Goal: Task Accomplishment & Management: Manage account settings

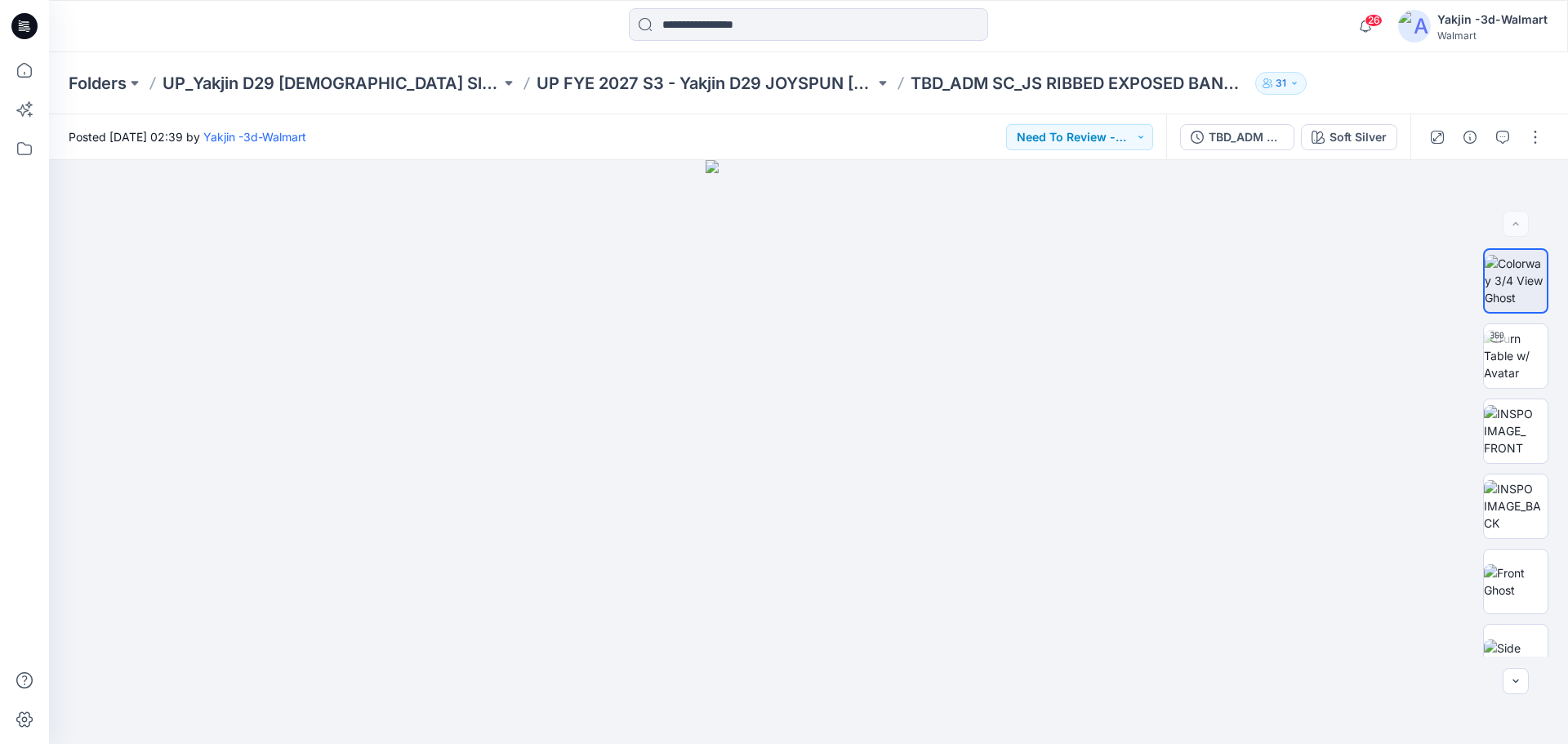
click at [648, 141] on div "Posted [DATE] 02:39 by Yakjin -3d-Walmart Need To Review - Design/PD/Tech" at bounding box center [607, 137] width 1118 height 45
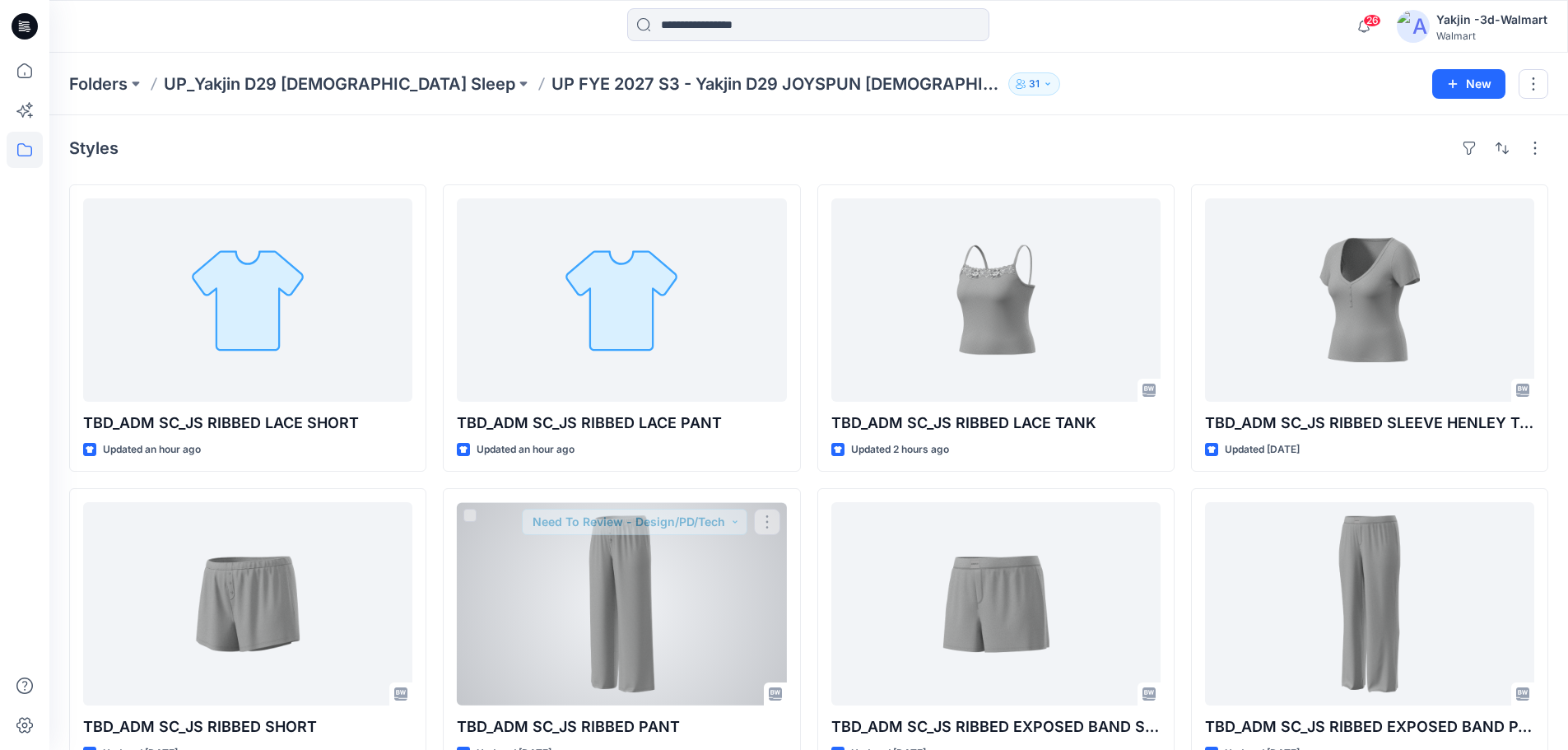
click at [1057, 133] on div "Styles TBD_ADM SC_JS RIBBED LACE SHORT Updated an hour ago TBD_ADM SC_JS RIBBED…" at bounding box center [809, 456] width 1519 height 680
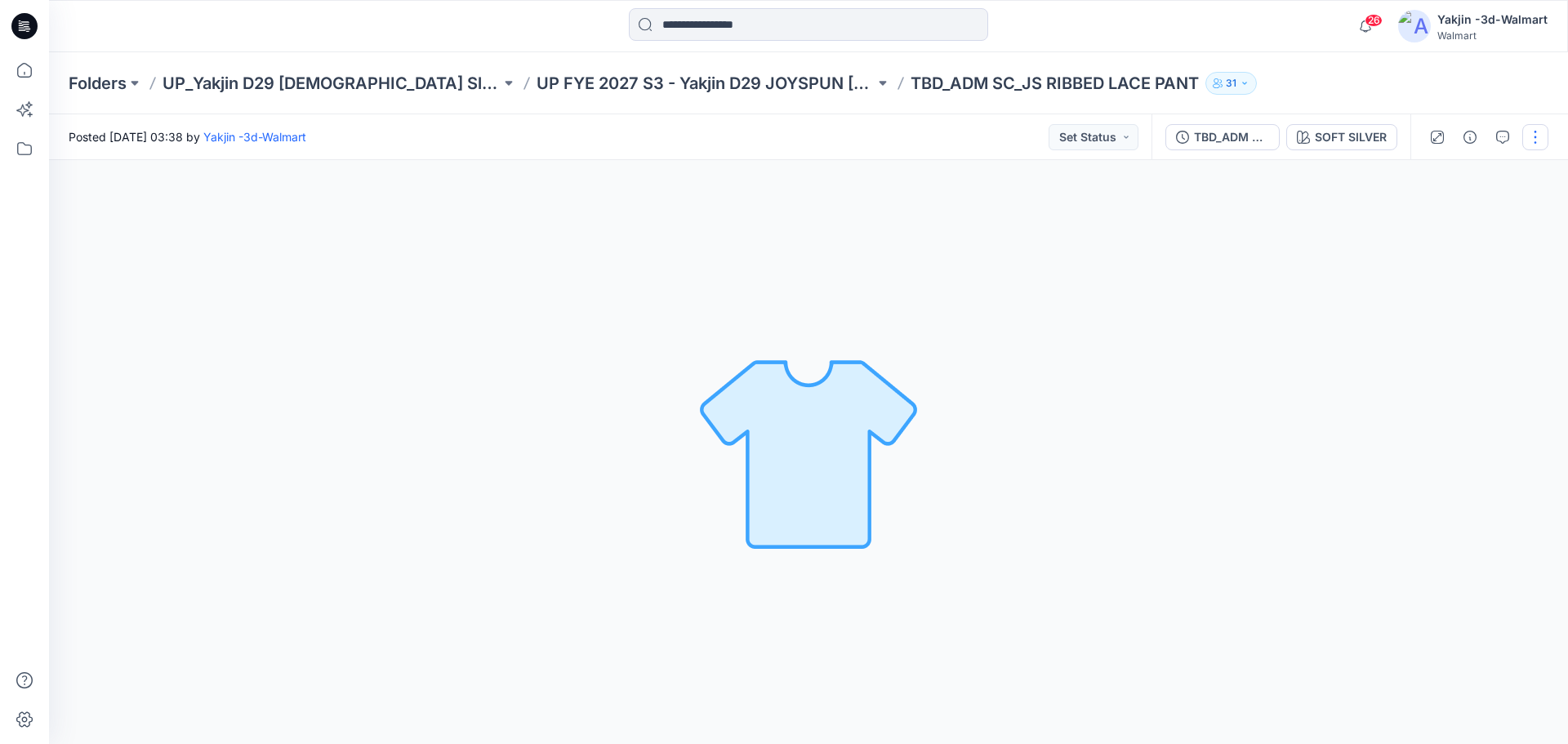
click at [1539, 138] on button "button" at bounding box center [1536, 137] width 26 height 26
click at [1468, 224] on button "Edit" at bounding box center [1466, 221] width 151 height 30
click at [1540, 142] on button "button" at bounding box center [1536, 137] width 26 height 26
click at [1464, 233] on button "Edit" at bounding box center [1466, 221] width 151 height 30
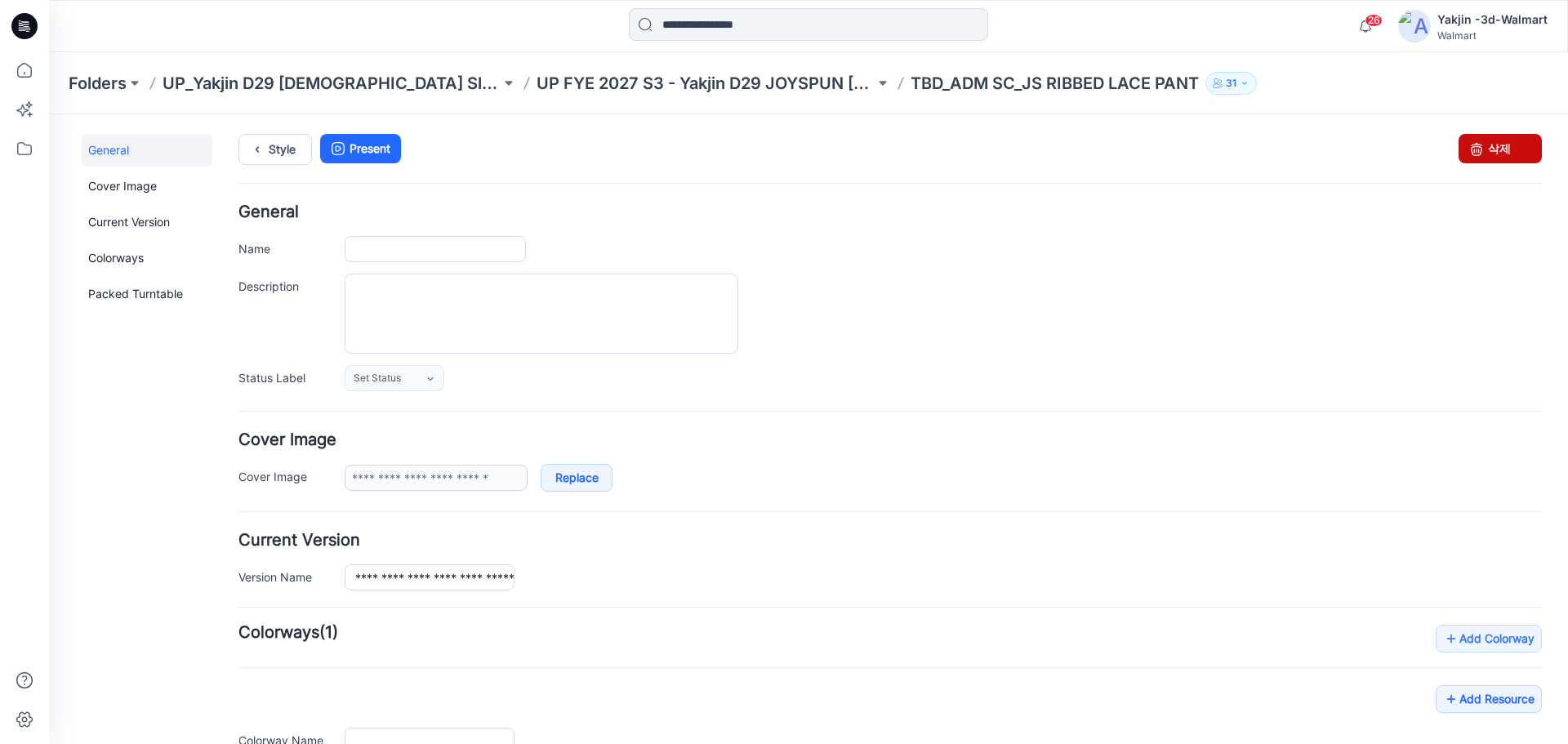
click at [1478, 151] on link "삭제" at bounding box center [1501, 149] width 83 height 30
type input "**********"
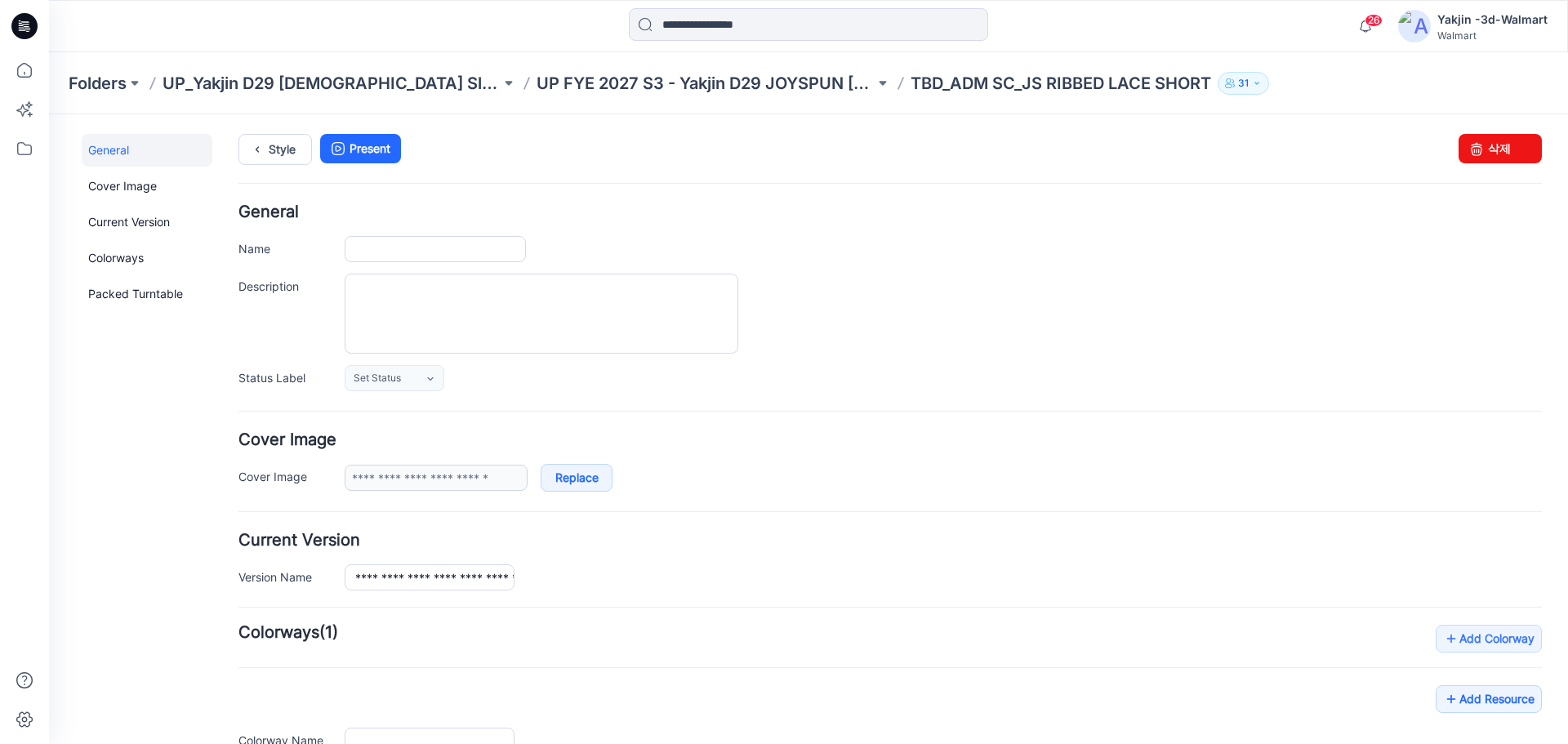
type input "**********"
click at [1514, 151] on link "삭제" at bounding box center [1501, 149] width 83 height 30
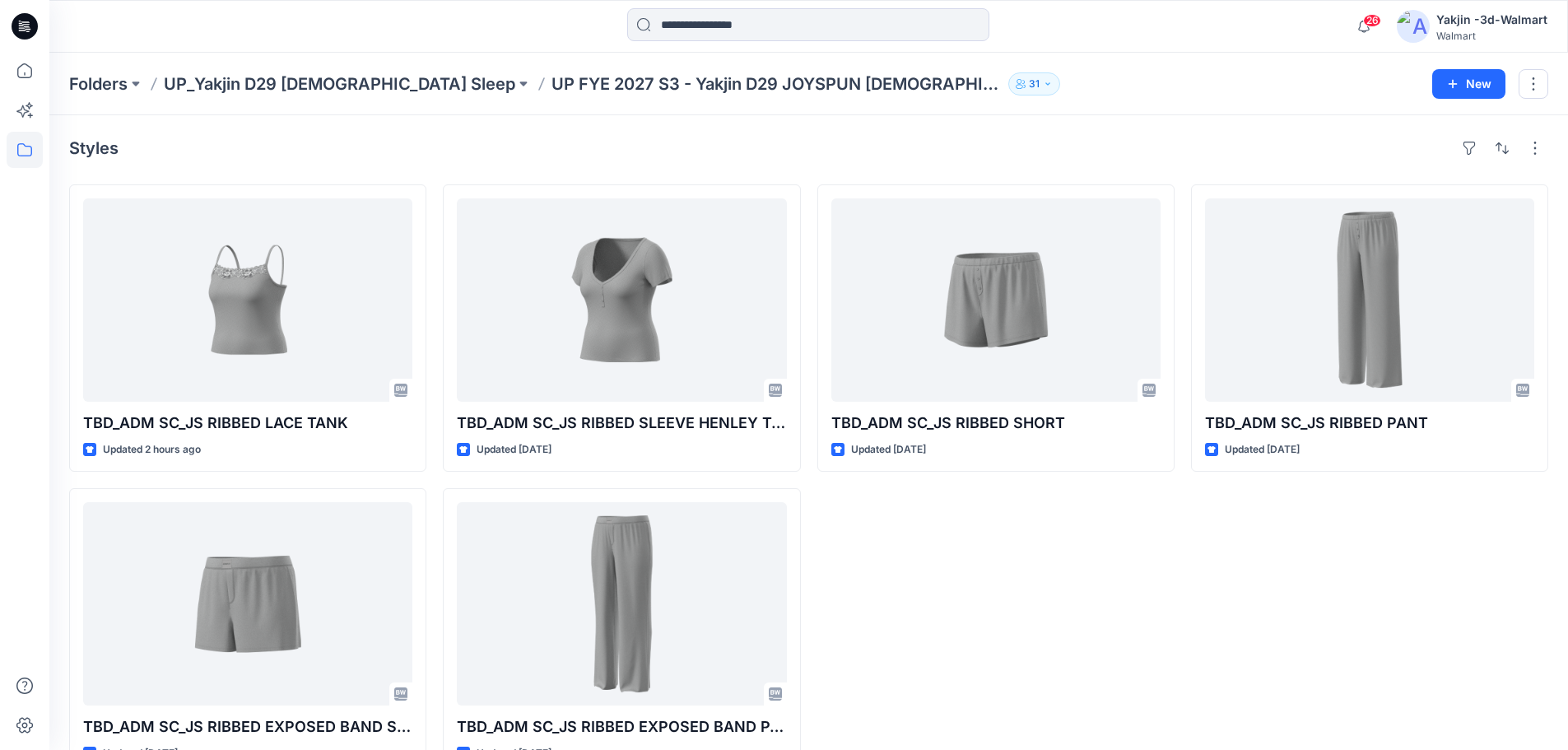
click at [1288, 567] on div "TBD_ADM SC_JS RIBBED PANT Updated 11 days ago" at bounding box center [1369, 480] width 357 height 591
click at [886, 617] on div "TBD_ADM SC_JS RIBBED SHORT Updated 11 days ago" at bounding box center [995, 480] width 357 height 591
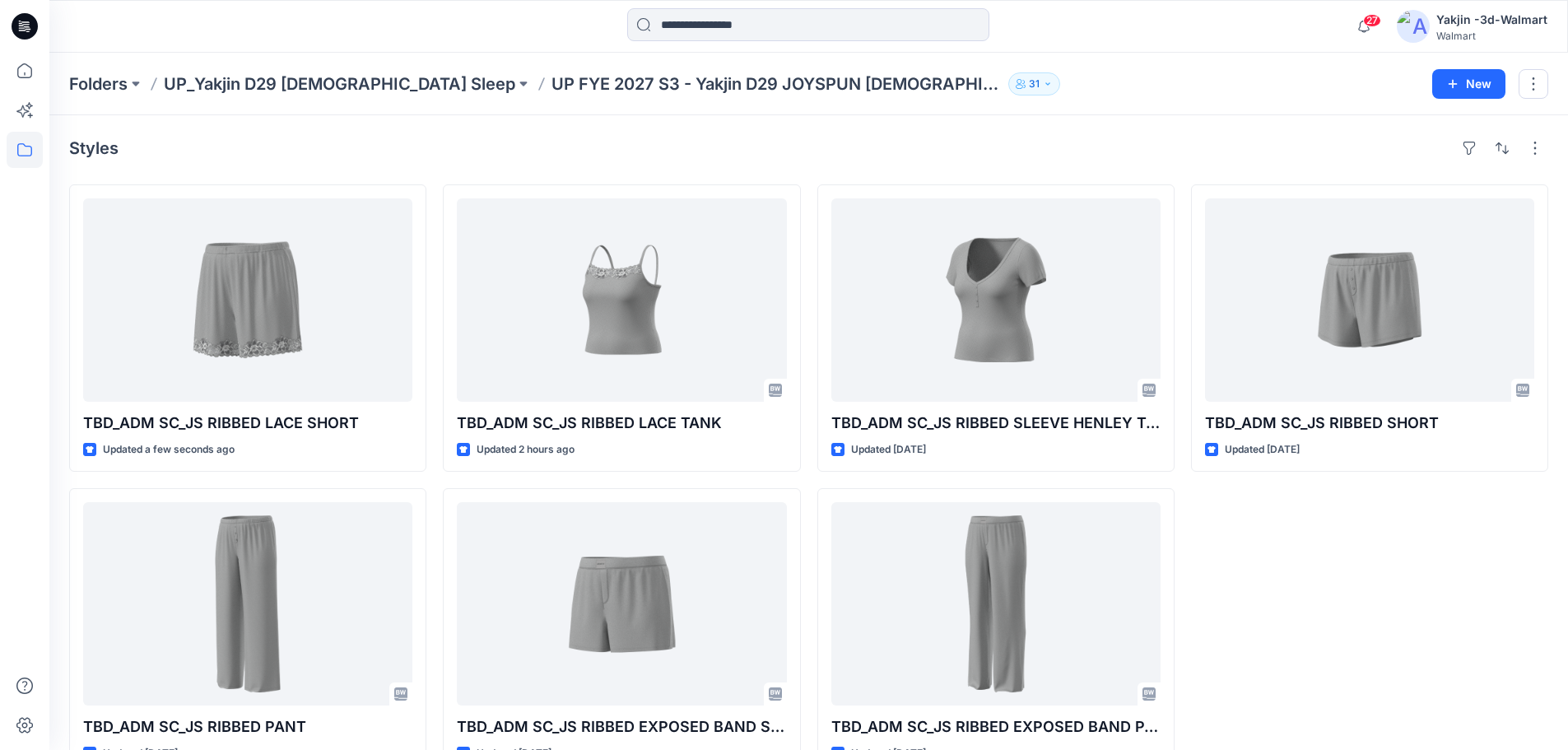
click at [750, 154] on div "Styles" at bounding box center [809, 148] width 1479 height 26
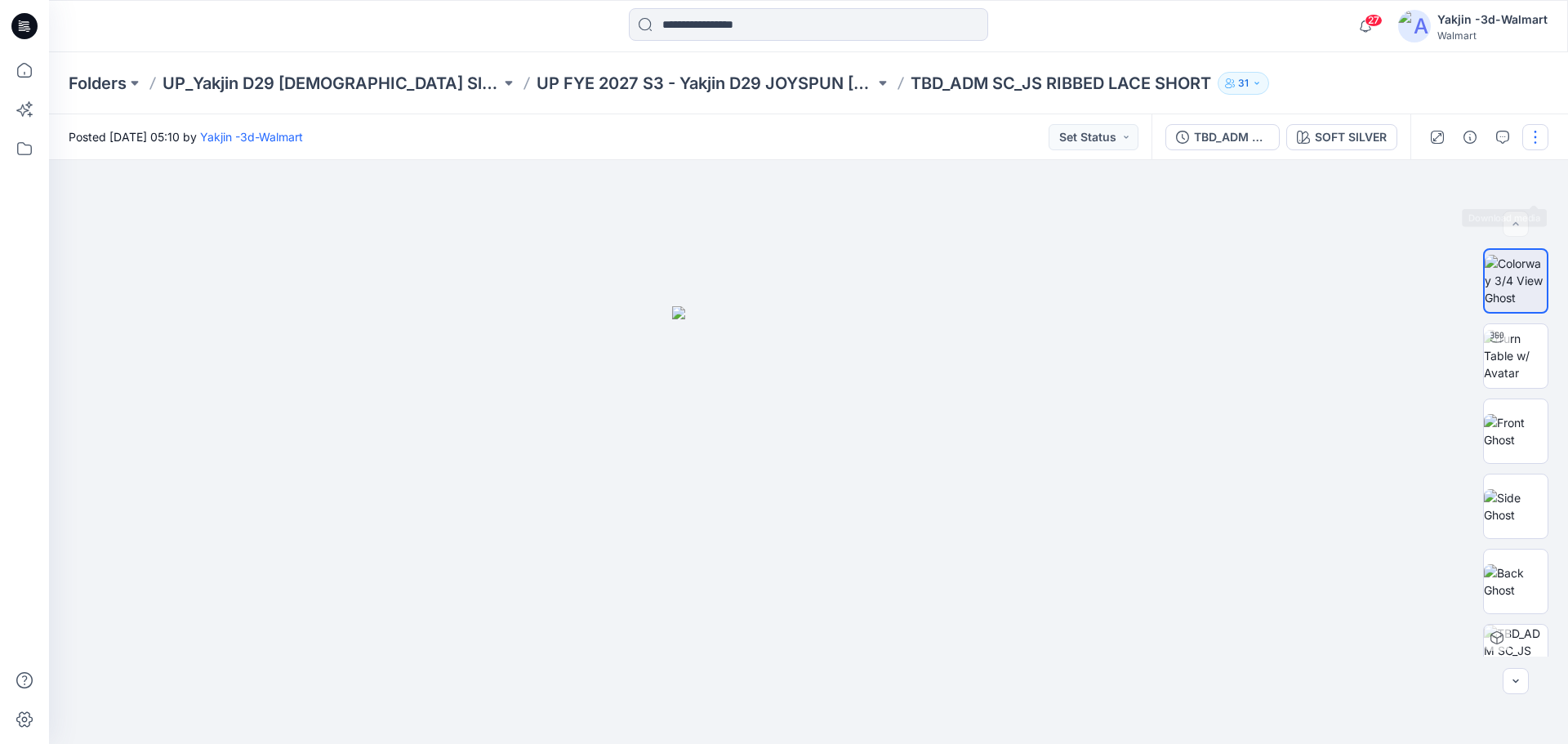
click at [1529, 136] on button "button" at bounding box center [1536, 137] width 26 height 26
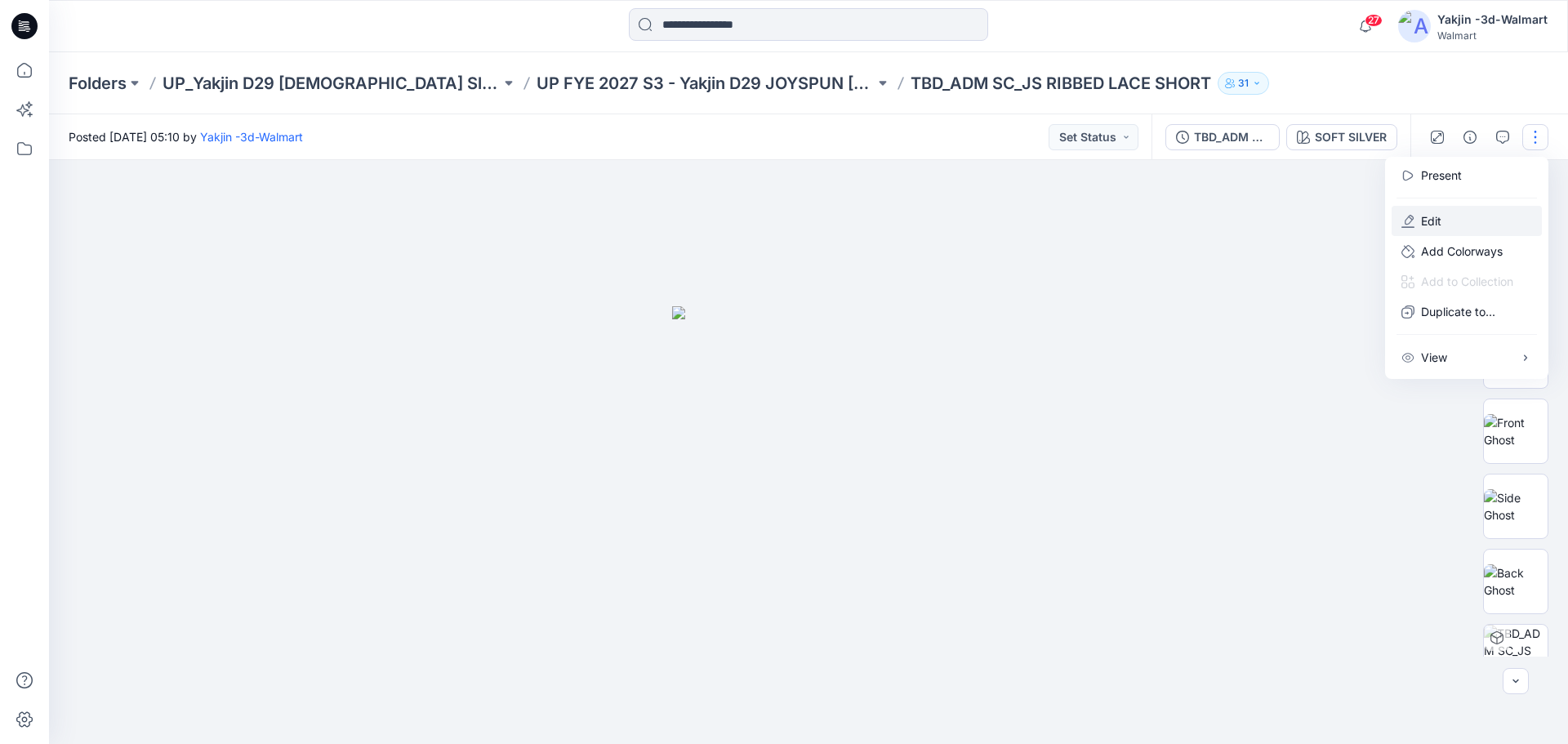
click at [1459, 219] on button "Edit" at bounding box center [1466, 221] width 151 height 30
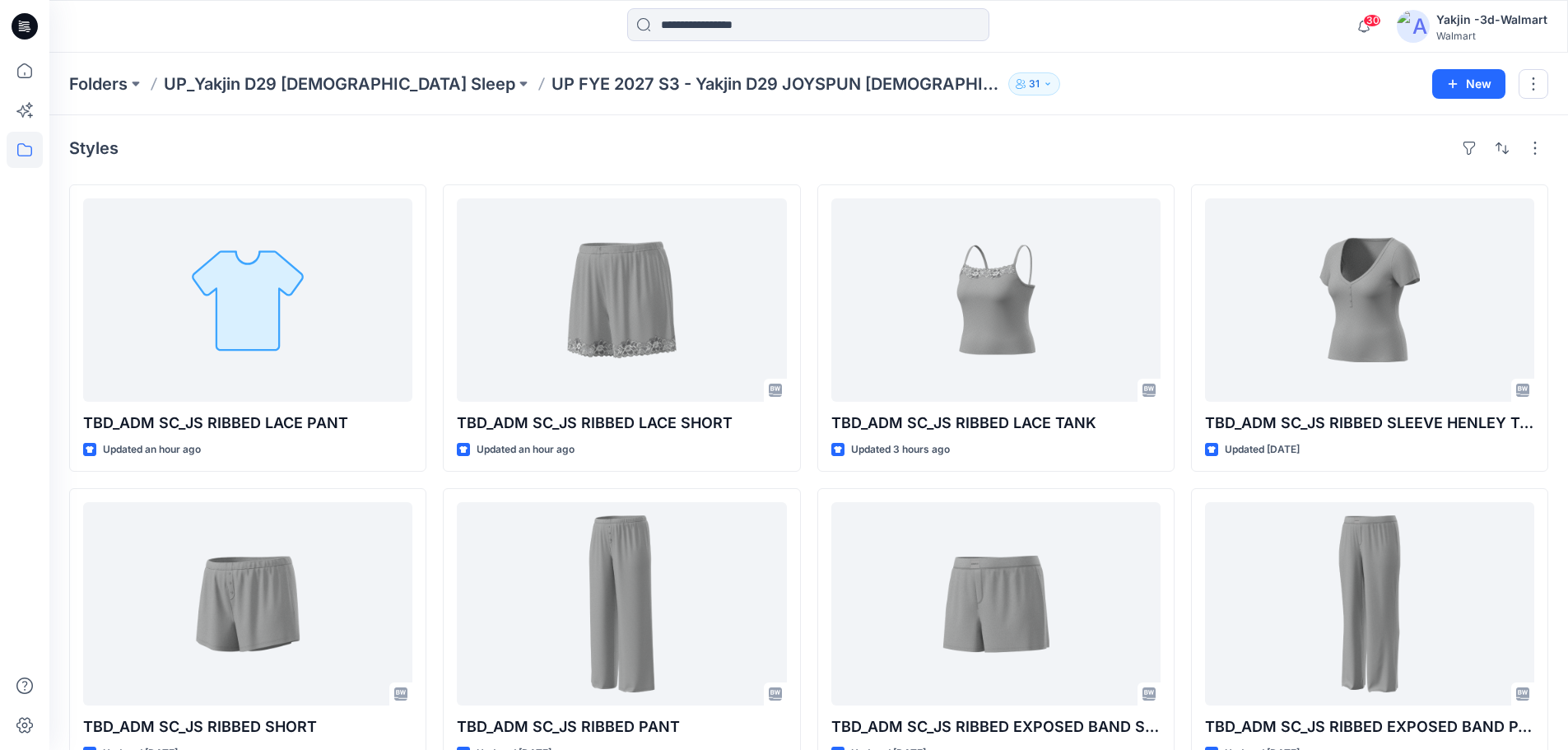
click at [804, 125] on div "Styles TBD_ADM SC_JS RIBBED LACE PANT Updated an hour ago TBD_ADM SC_JS RIBBED …" at bounding box center [809, 456] width 1519 height 680
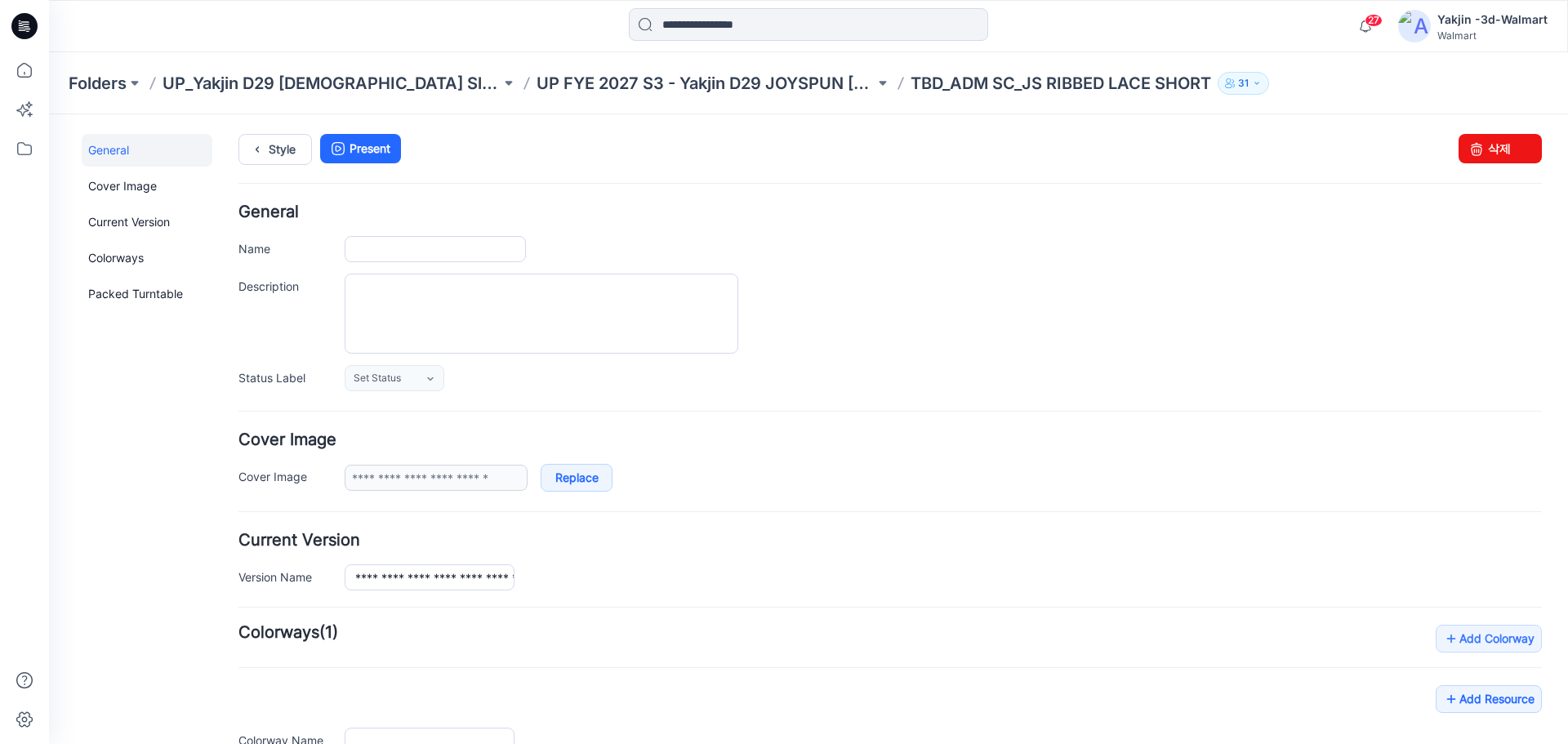
type input "**********"
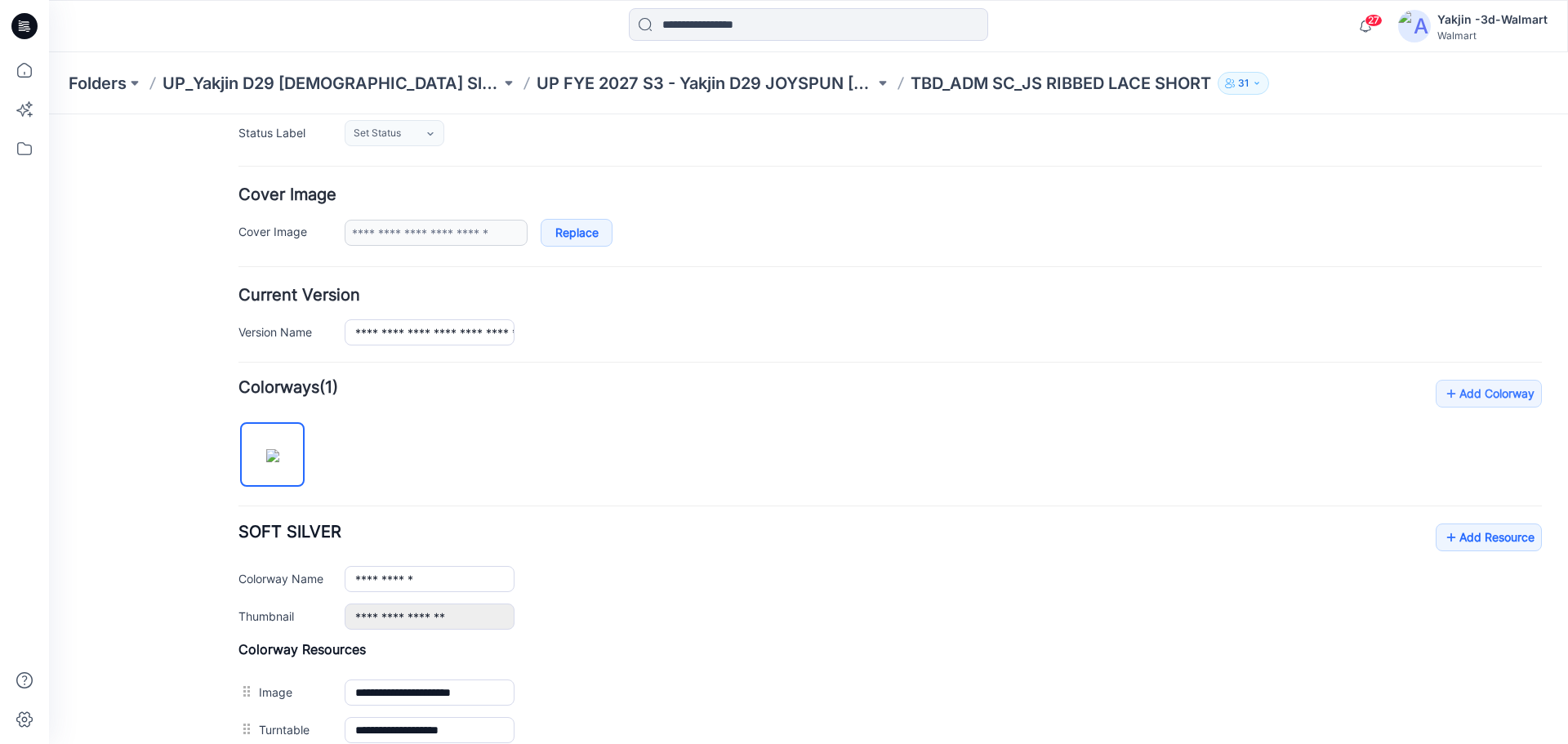
scroll to position [490, 0]
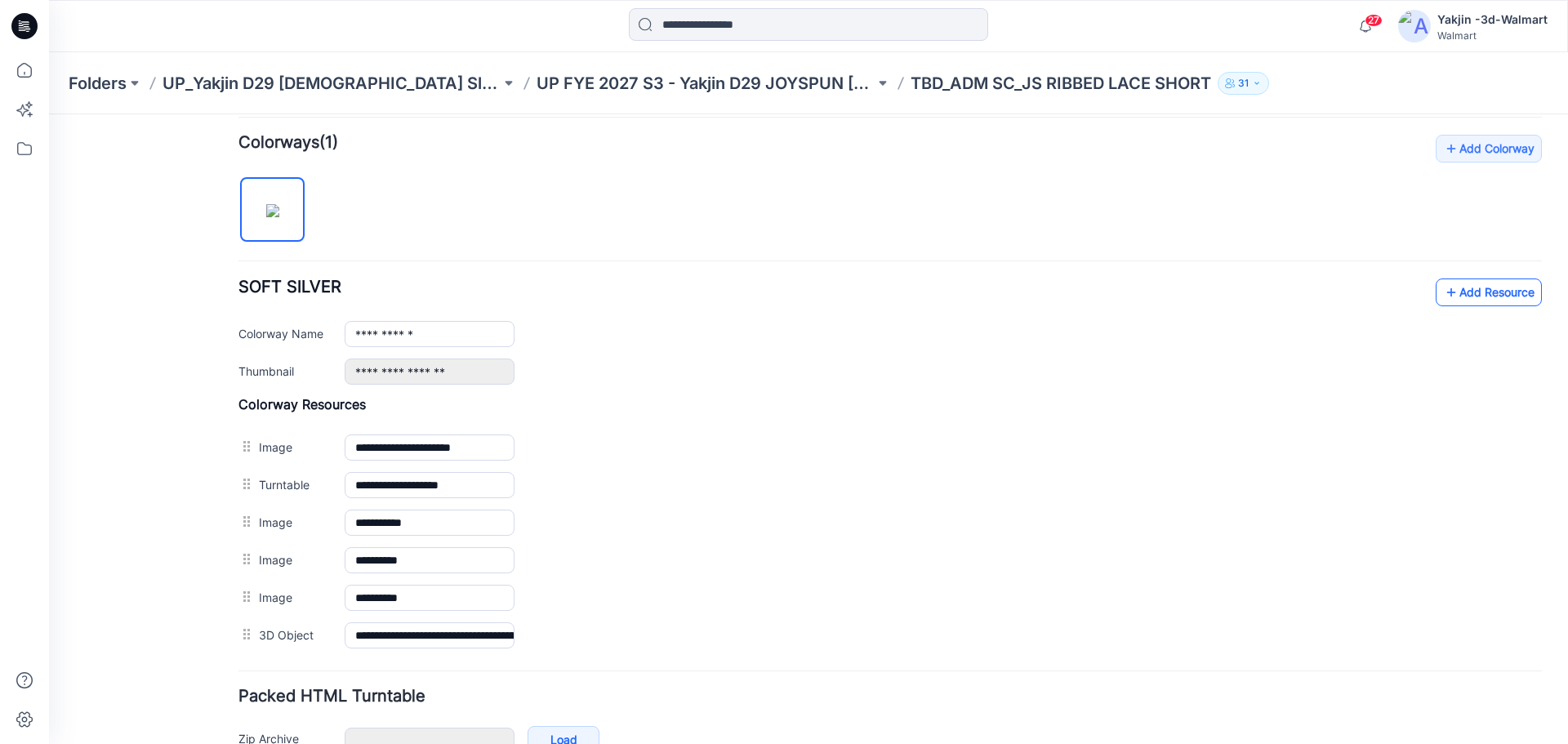
click at [1471, 291] on link "Add Resource" at bounding box center [1488, 292] width 106 height 28
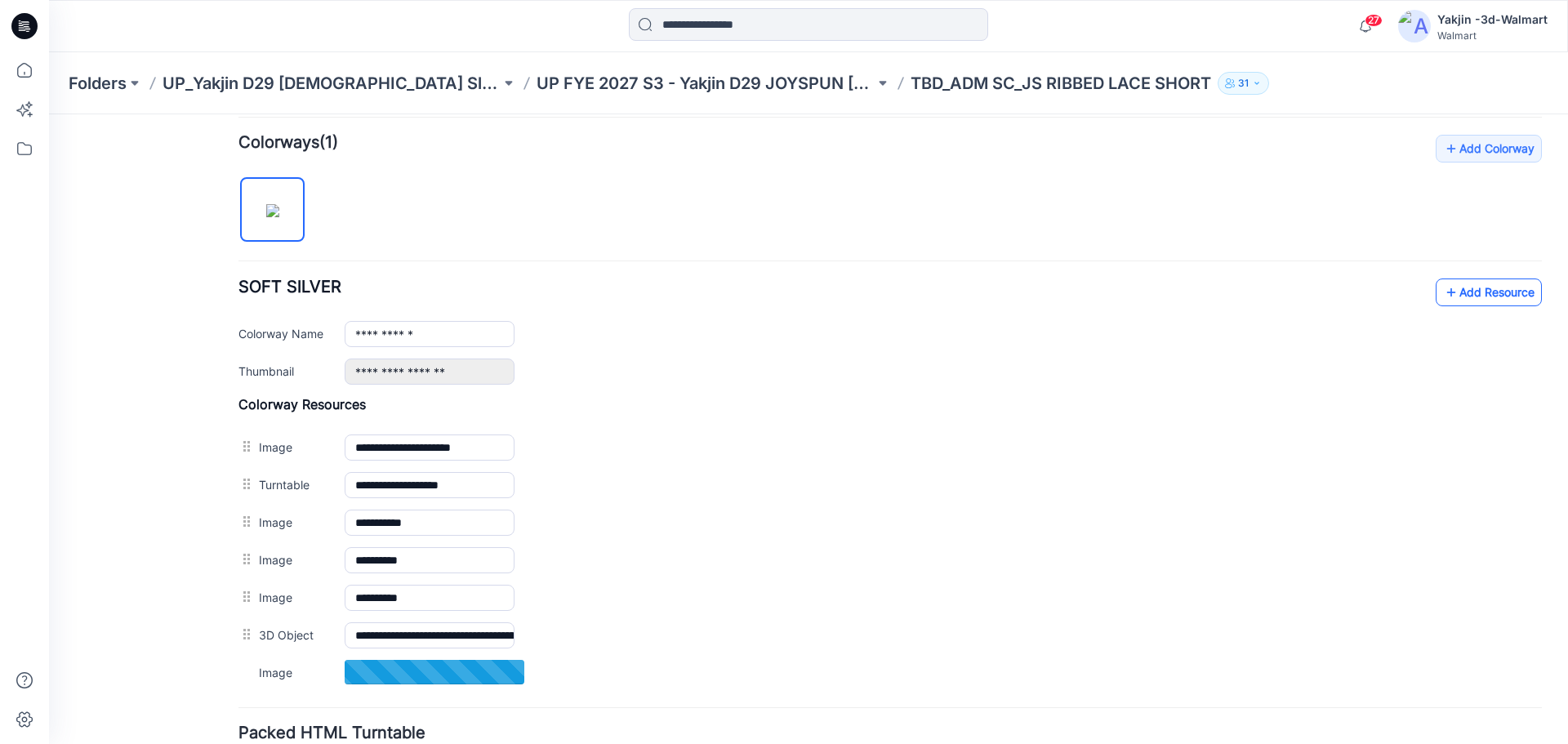
click at [1510, 298] on link "Add Resource" at bounding box center [1488, 292] width 106 height 28
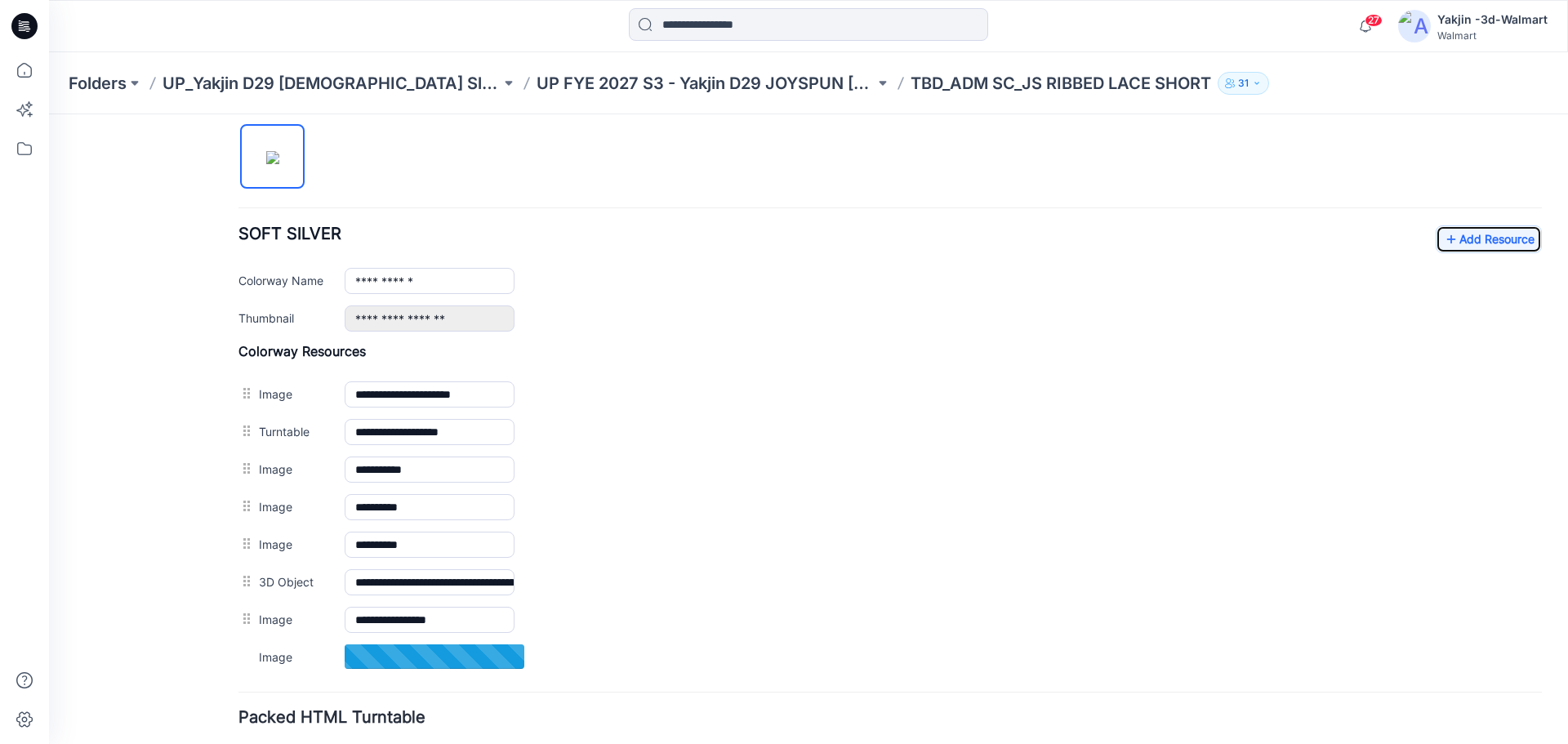
scroll to position [571, 0]
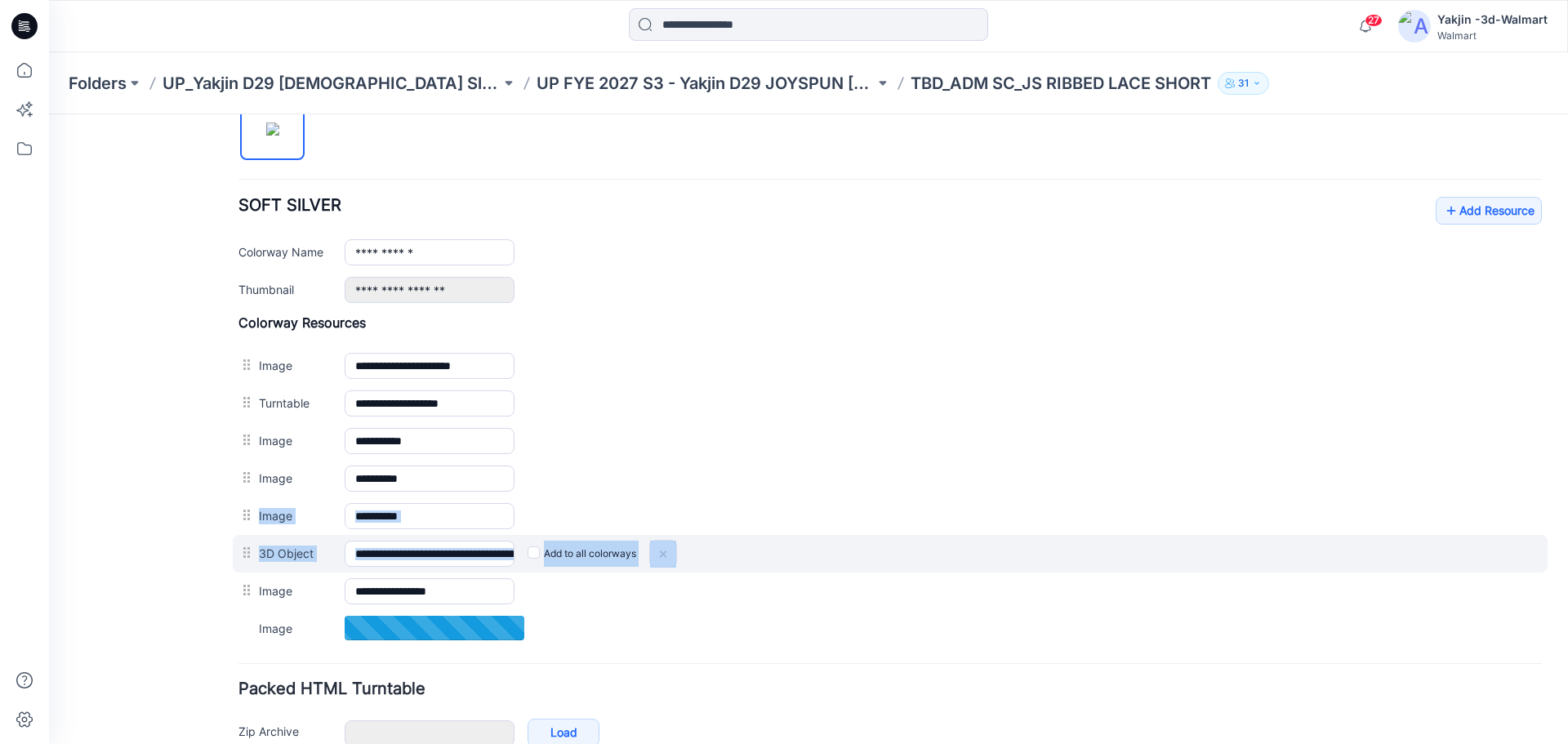
drag, startPoint x: 247, startPoint y: 596, endPoint x: 249, endPoint y: 550, distance: 46.0
click at [256, 511] on div "**********" at bounding box center [890, 481] width 1304 height 333
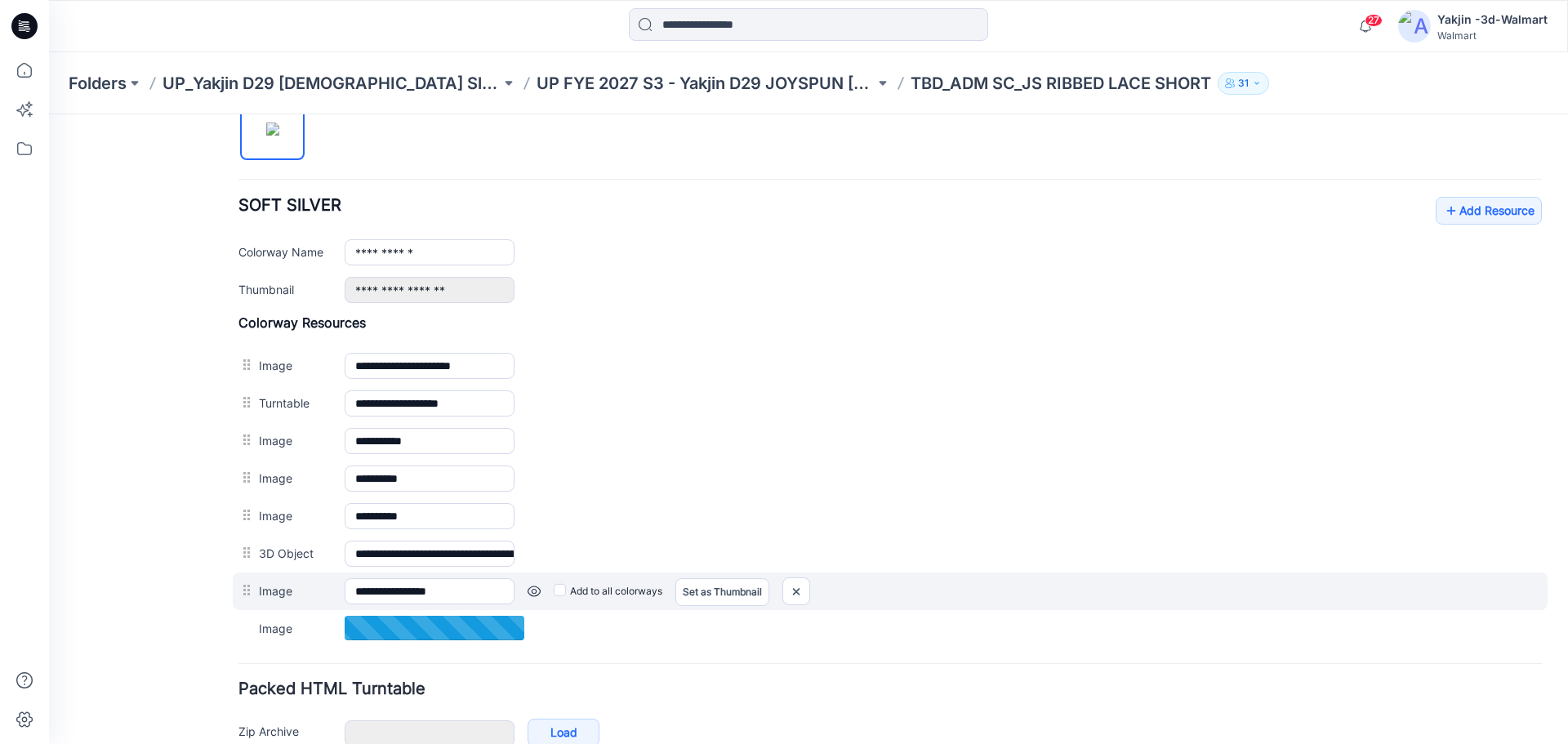
drag, startPoint x: 263, startPoint y: 583, endPoint x: 267, endPoint y: 592, distance: 9.8
click at [264, 583] on label "Image" at bounding box center [293, 590] width 69 height 18
click at [345, 583] on input "**********" at bounding box center [430, 591] width 170 height 26
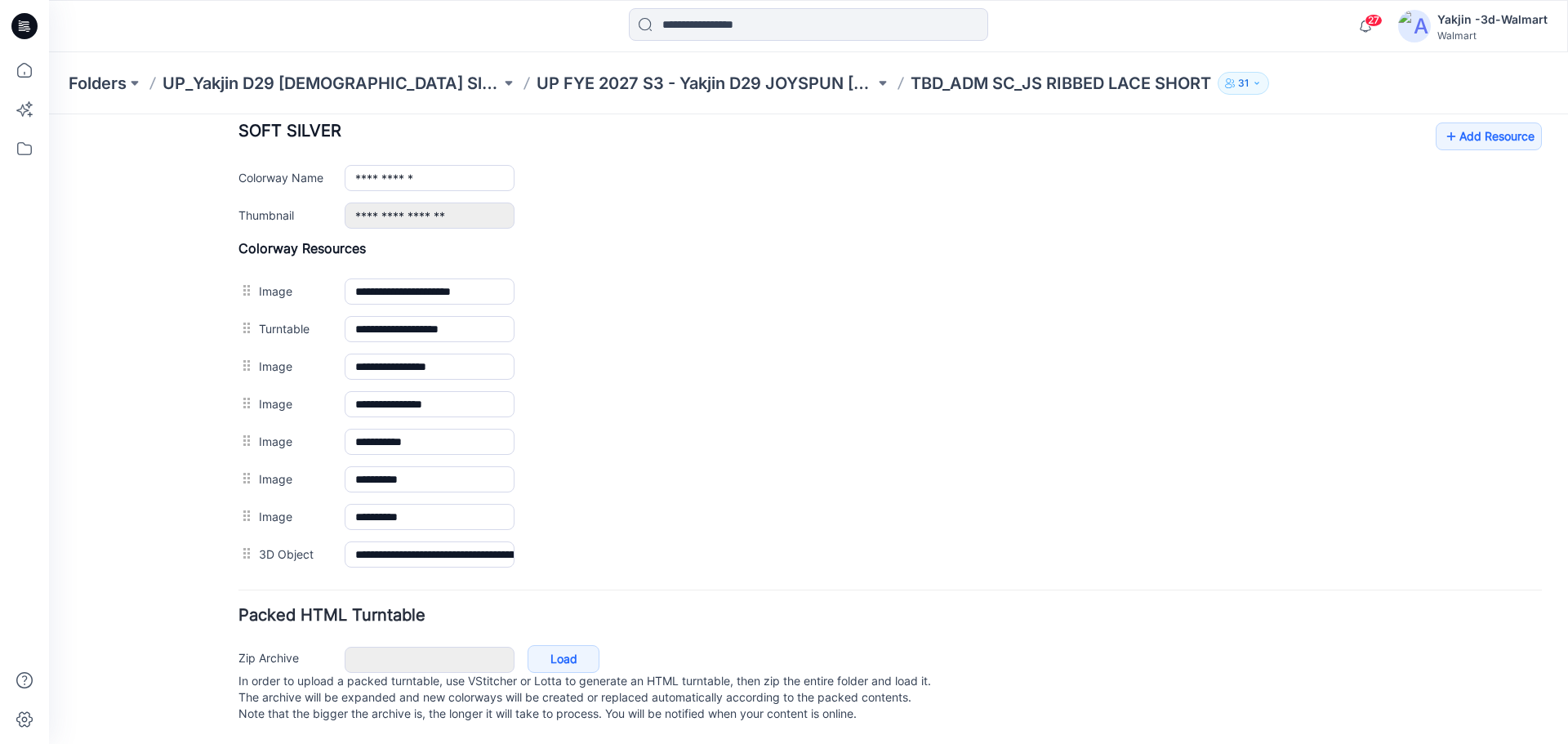
scroll to position [662, 0]
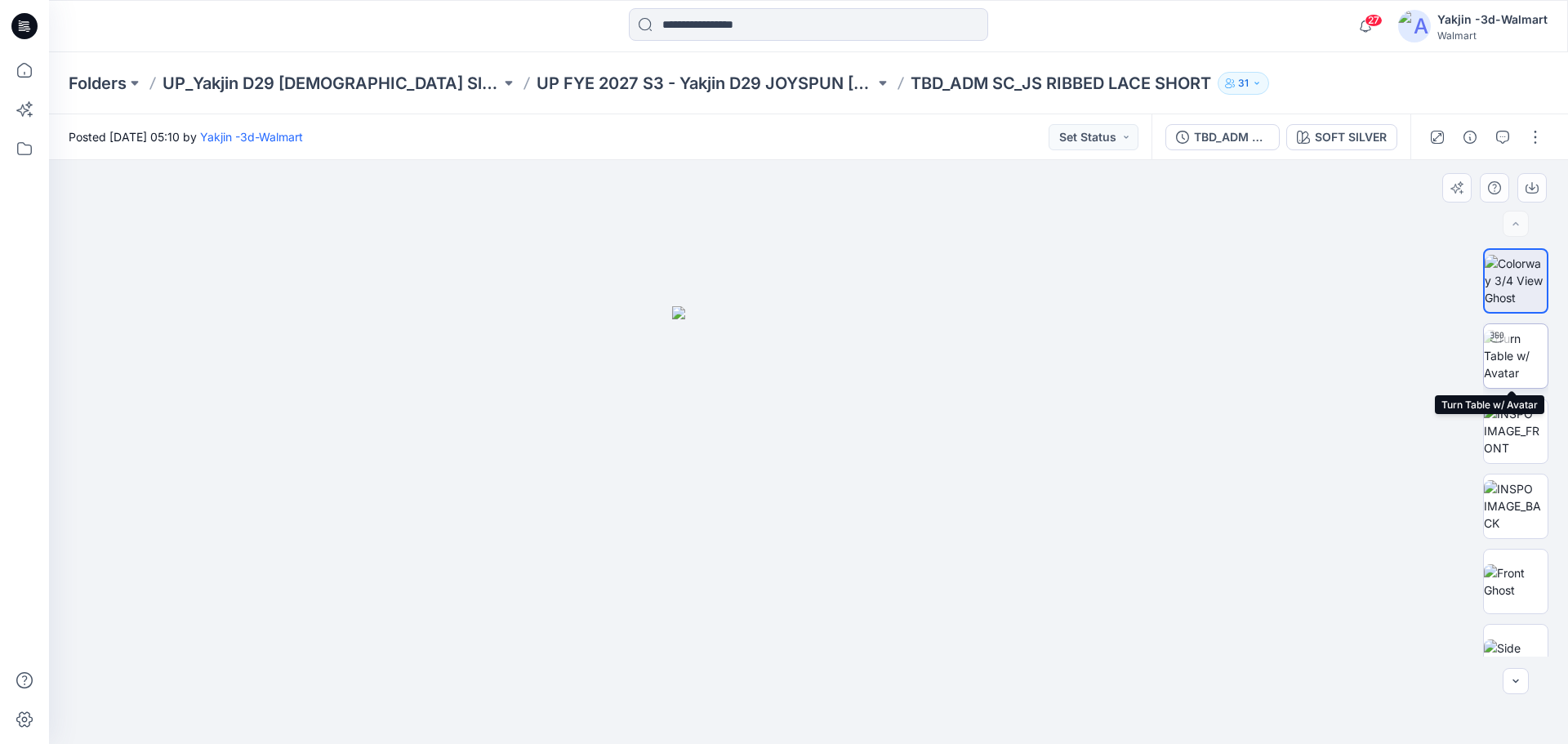
click at [1518, 374] on img at bounding box center [1515, 356] width 64 height 52
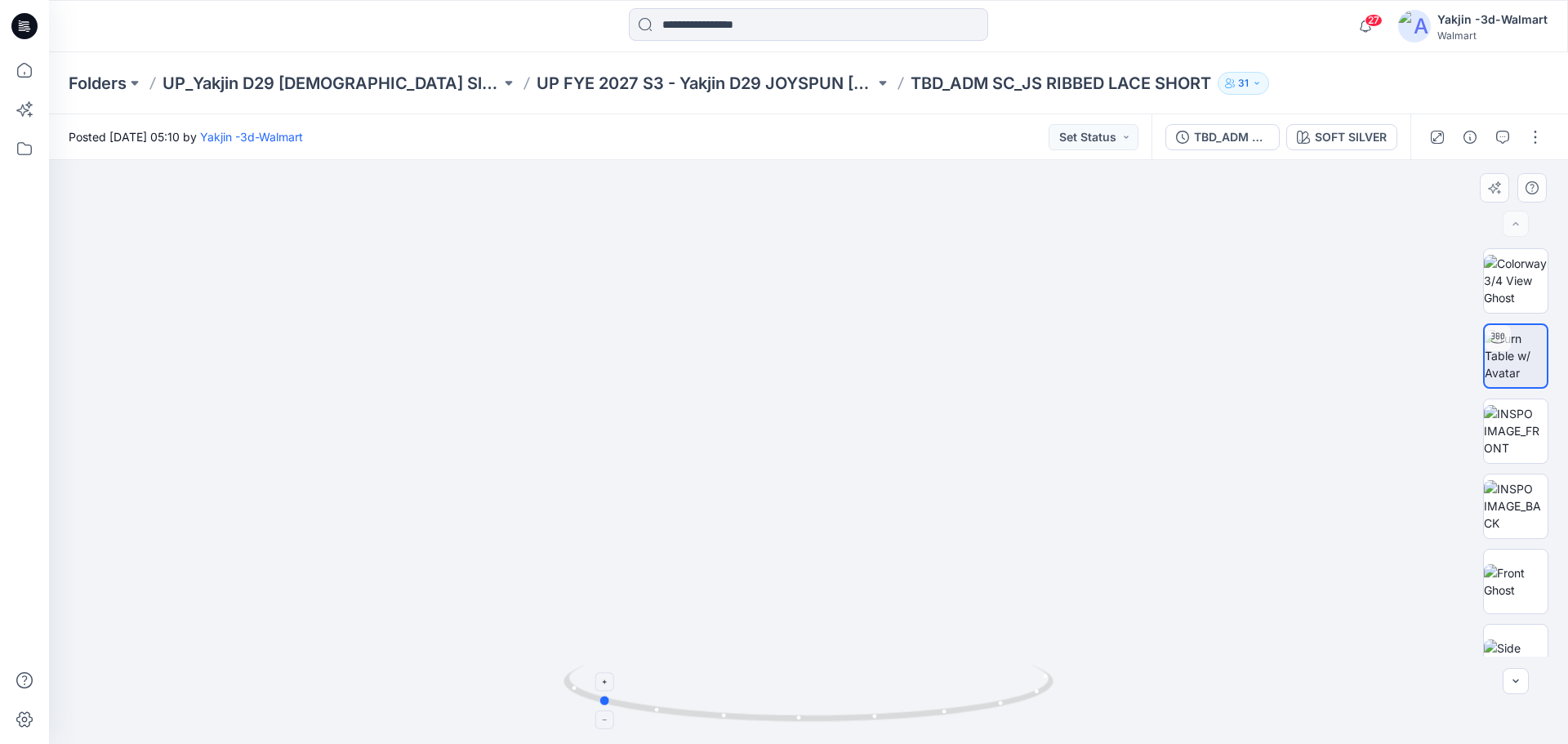
drag, startPoint x: 914, startPoint y: 718, endPoint x: 704, endPoint y: 669, distance: 215.6
click at [704, 669] on icon at bounding box center [811, 695] width 494 height 61
drag, startPoint x: 942, startPoint y: 719, endPoint x: 843, endPoint y: 707, distance: 99.7
click at [843, 707] on icon at bounding box center [811, 695] width 494 height 61
drag, startPoint x: 871, startPoint y: 657, endPoint x: 867, endPoint y: 355, distance: 302.0
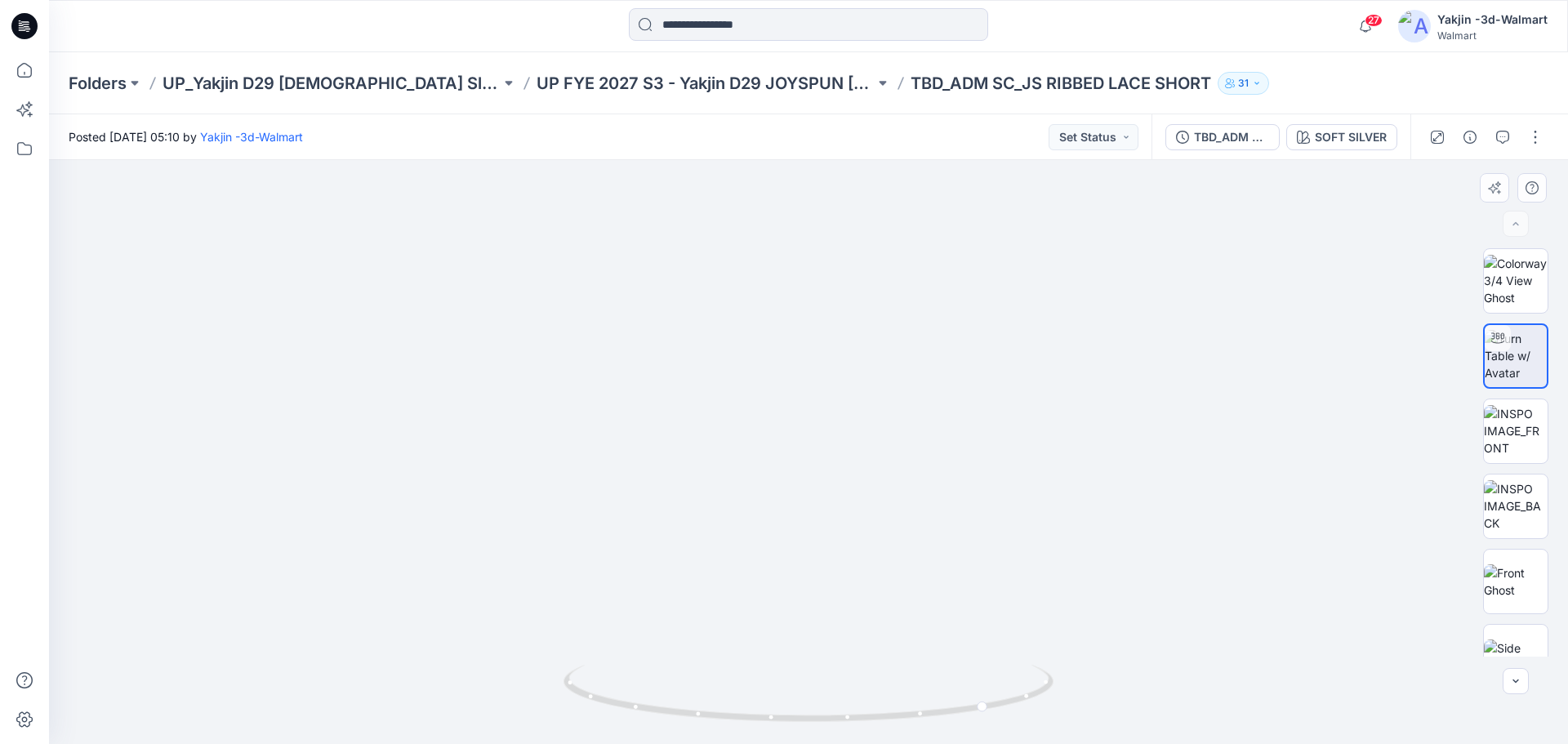
drag, startPoint x: 815, startPoint y: 725, endPoint x: 979, endPoint y: 698, distance: 166.2
click at [979, 698] on div at bounding box center [809, 702] width 490 height 81
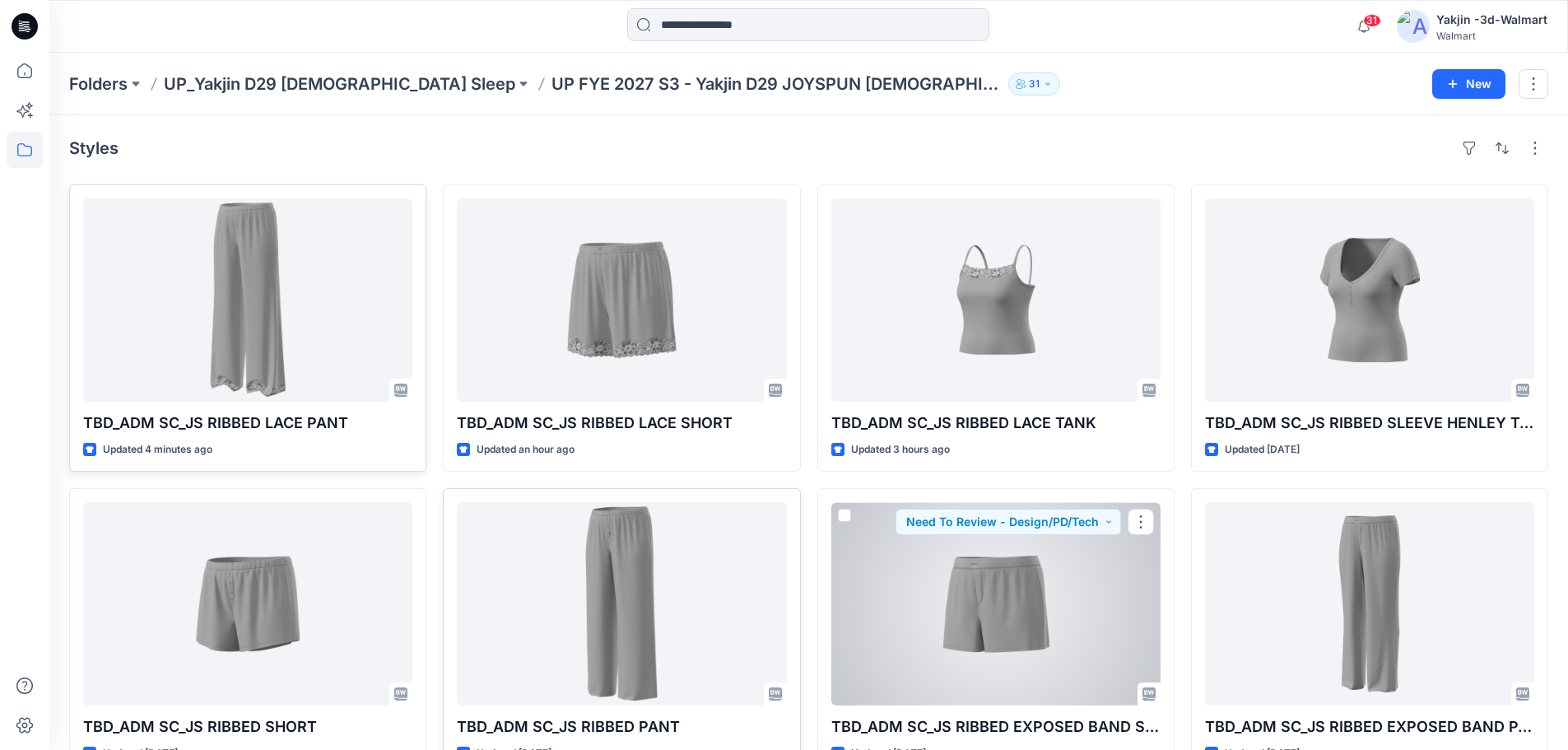
drag, startPoint x: 985, startPoint y: 574, endPoint x: 711, endPoint y: 595, distance: 274.8
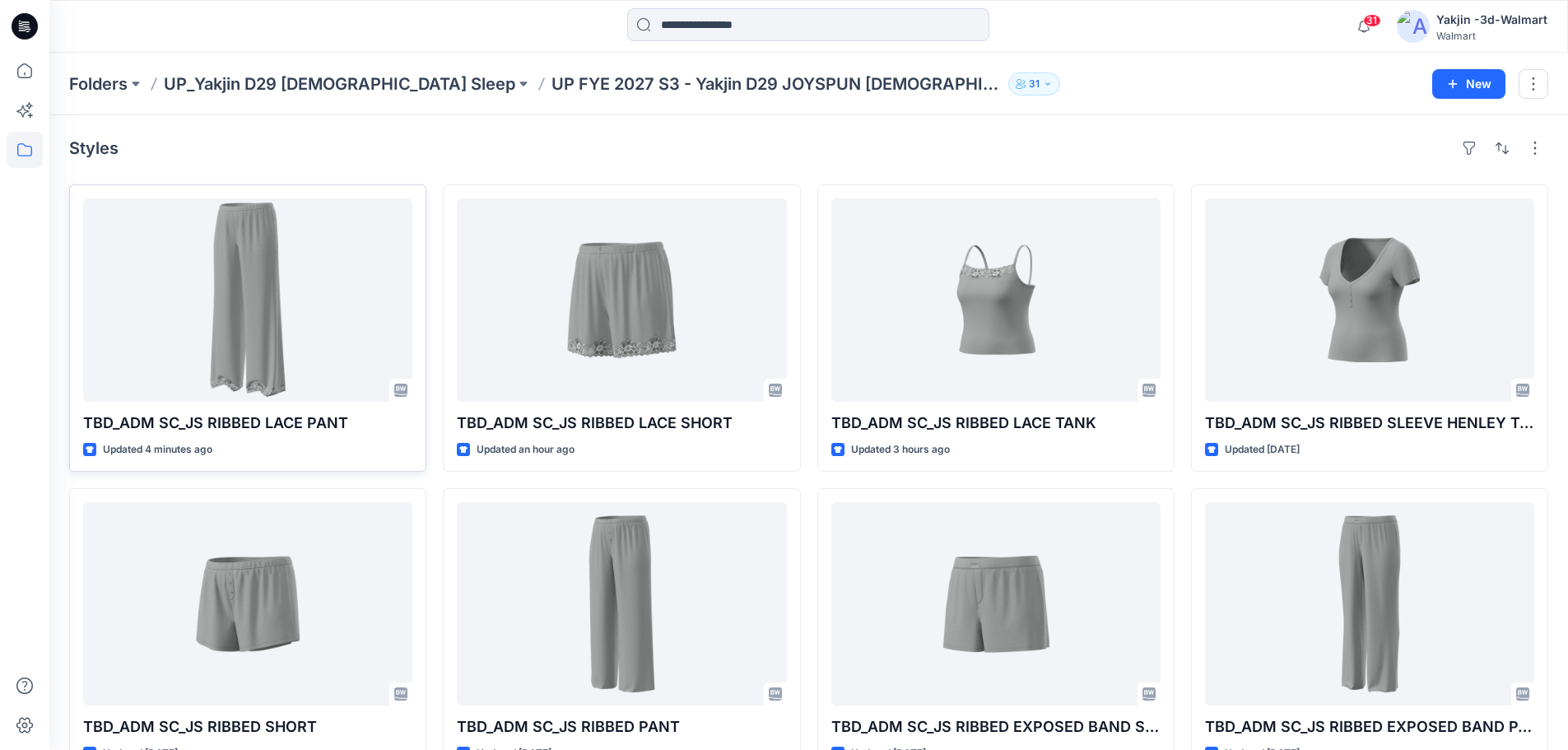
click at [1254, 116] on div "Styles TBD_ADM SC_JS RIBBED LACE PANT Updated 4 minutes ago TBD_ADM SC_JS RIBBE…" at bounding box center [809, 456] width 1519 height 680
click at [1531, 81] on button "button" at bounding box center [1534, 84] width 30 height 30
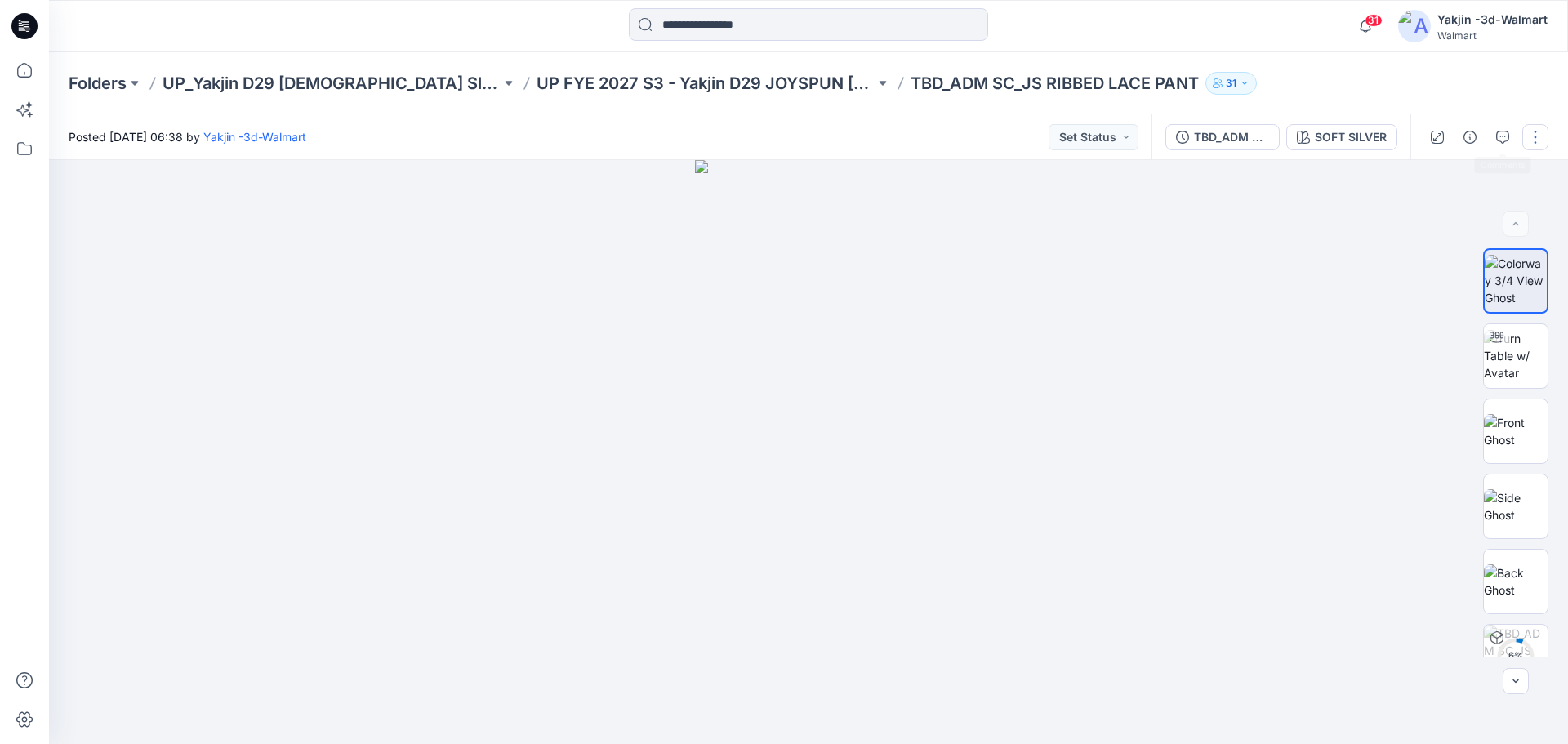
click at [1533, 134] on button "button" at bounding box center [1536, 137] width 26 height 26
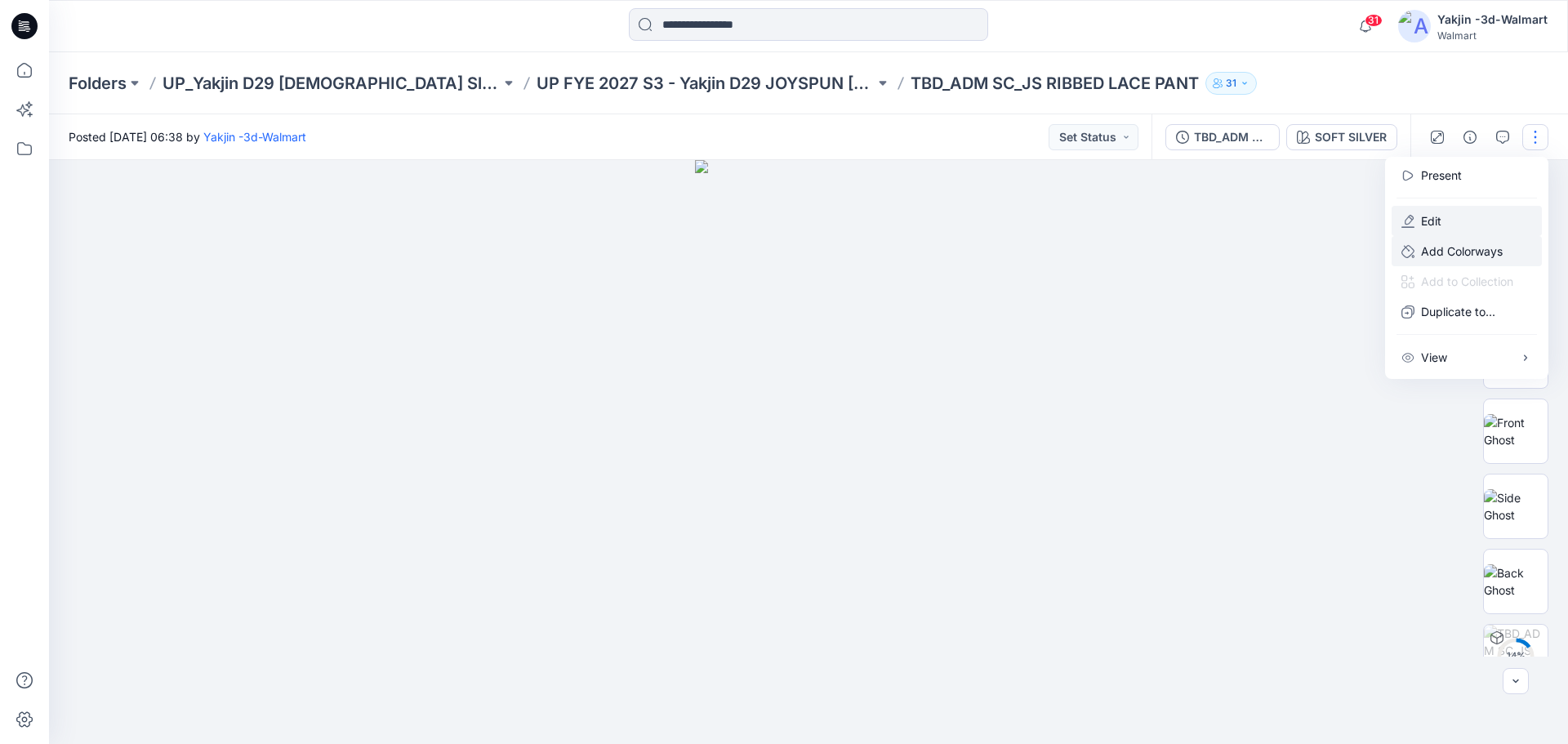
click at [1444, 235] on div "Present Edit Add Colorways Add to Collection Duplicate to... View Preload 3D vi…" at bounding box center [1466, 268] width 164 height 222
click at [1444, 233] on button "Edit" at bounding box center [1466, 221] width 151 height 30
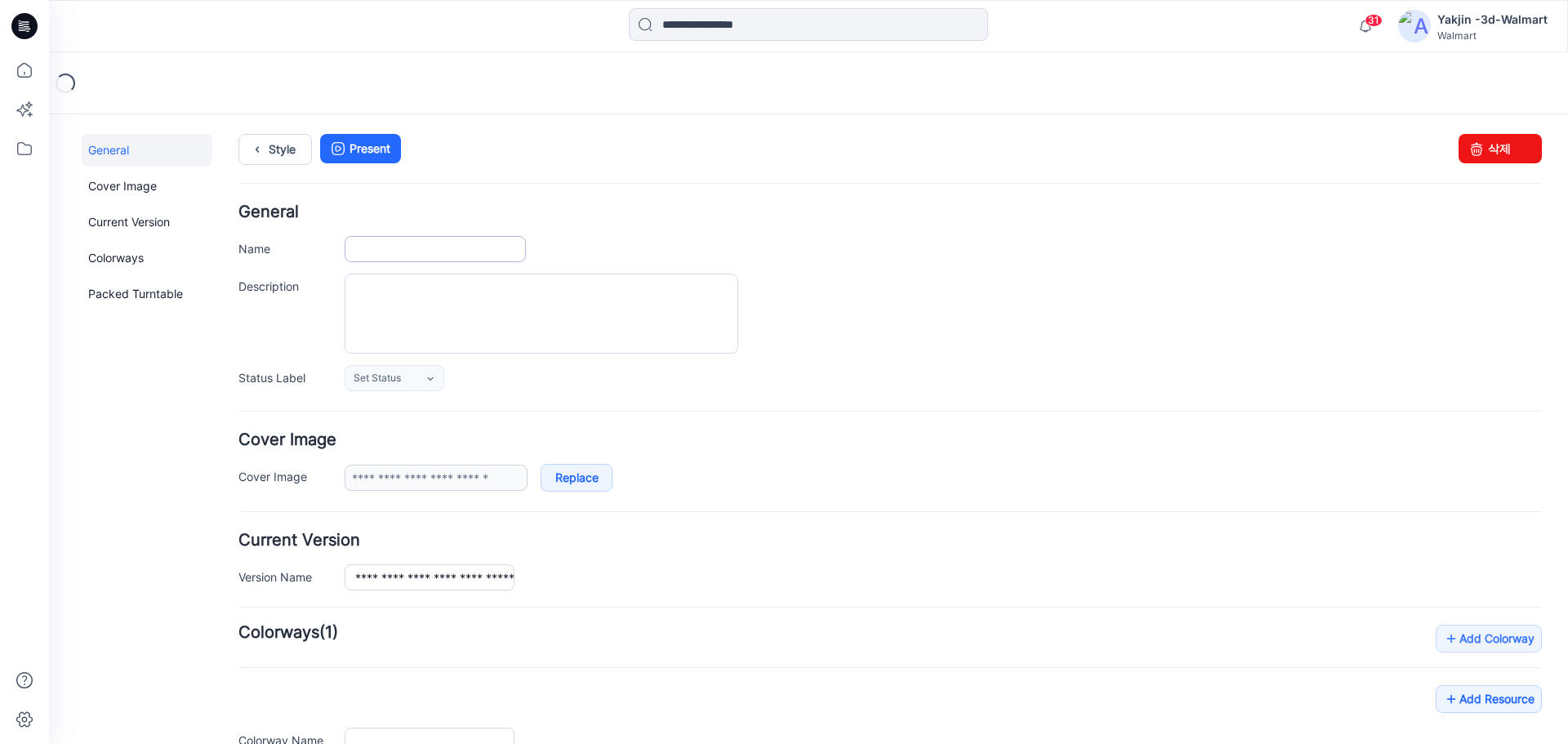
type input "**********"
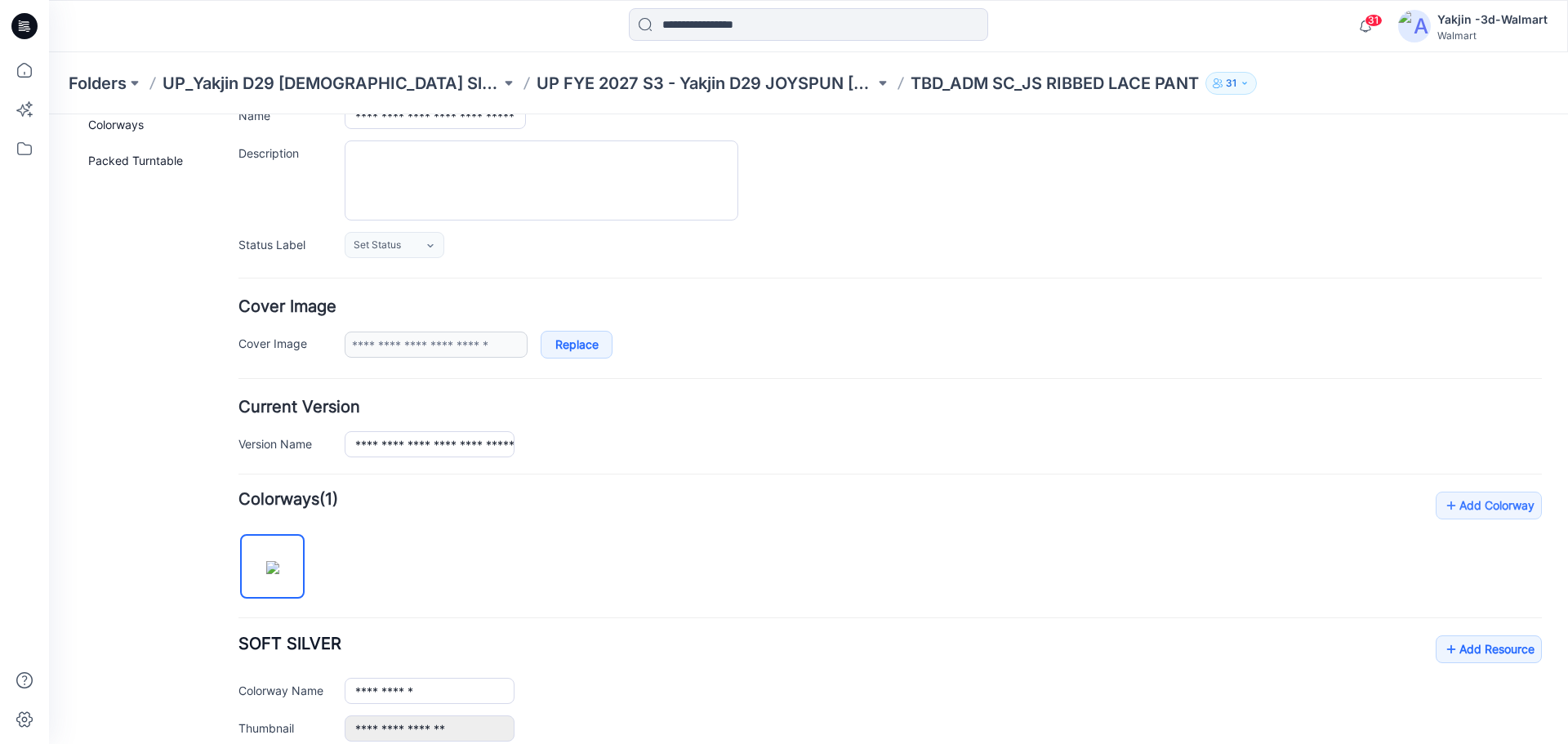
scroll to position [409, 0]
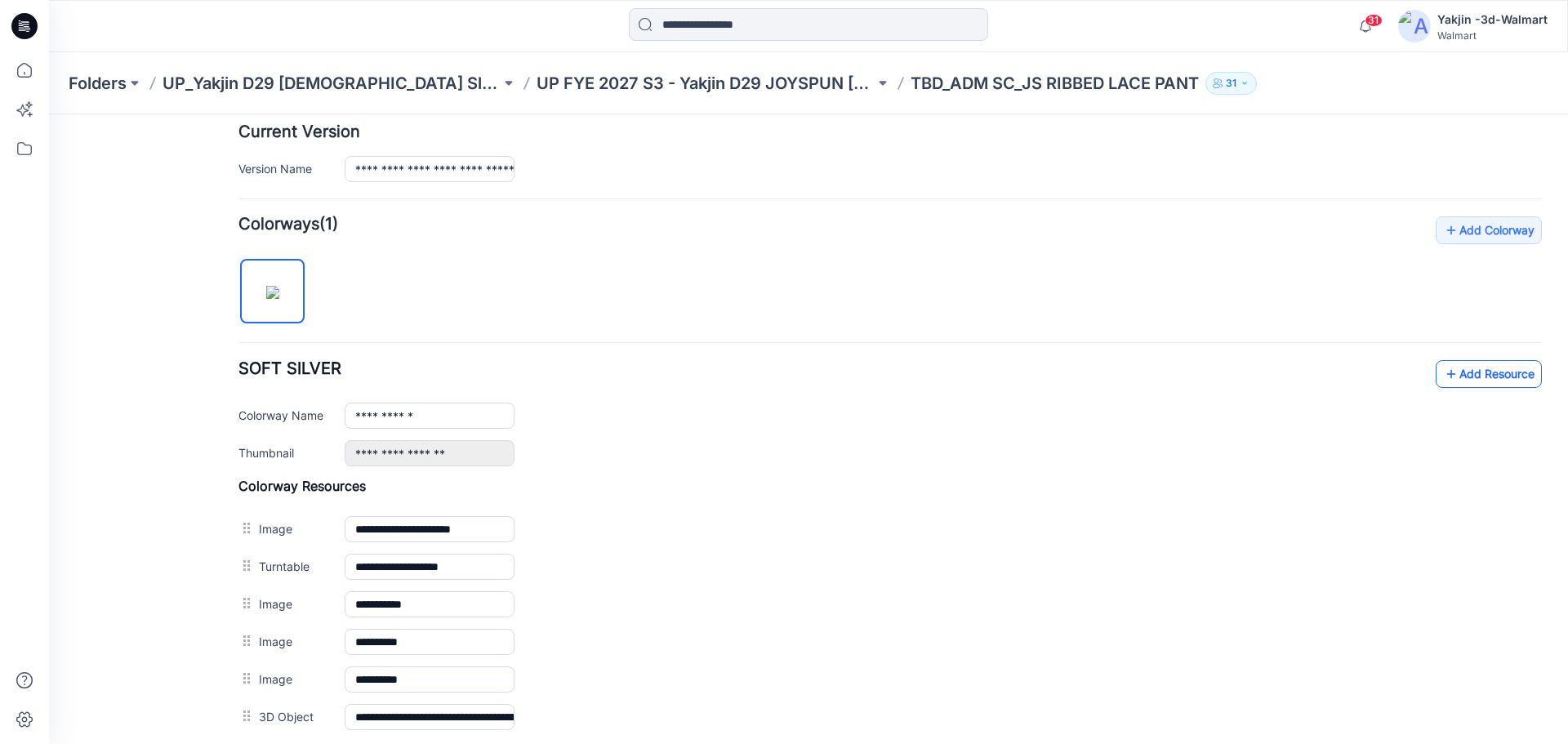
click at [1463, 375] on link "Add Resource" at bounding box center [1488, 374] width 106 height 28
click at [1474, 372] on link "Add Resource" at bounding box center [1488, 374] width 106 height 28
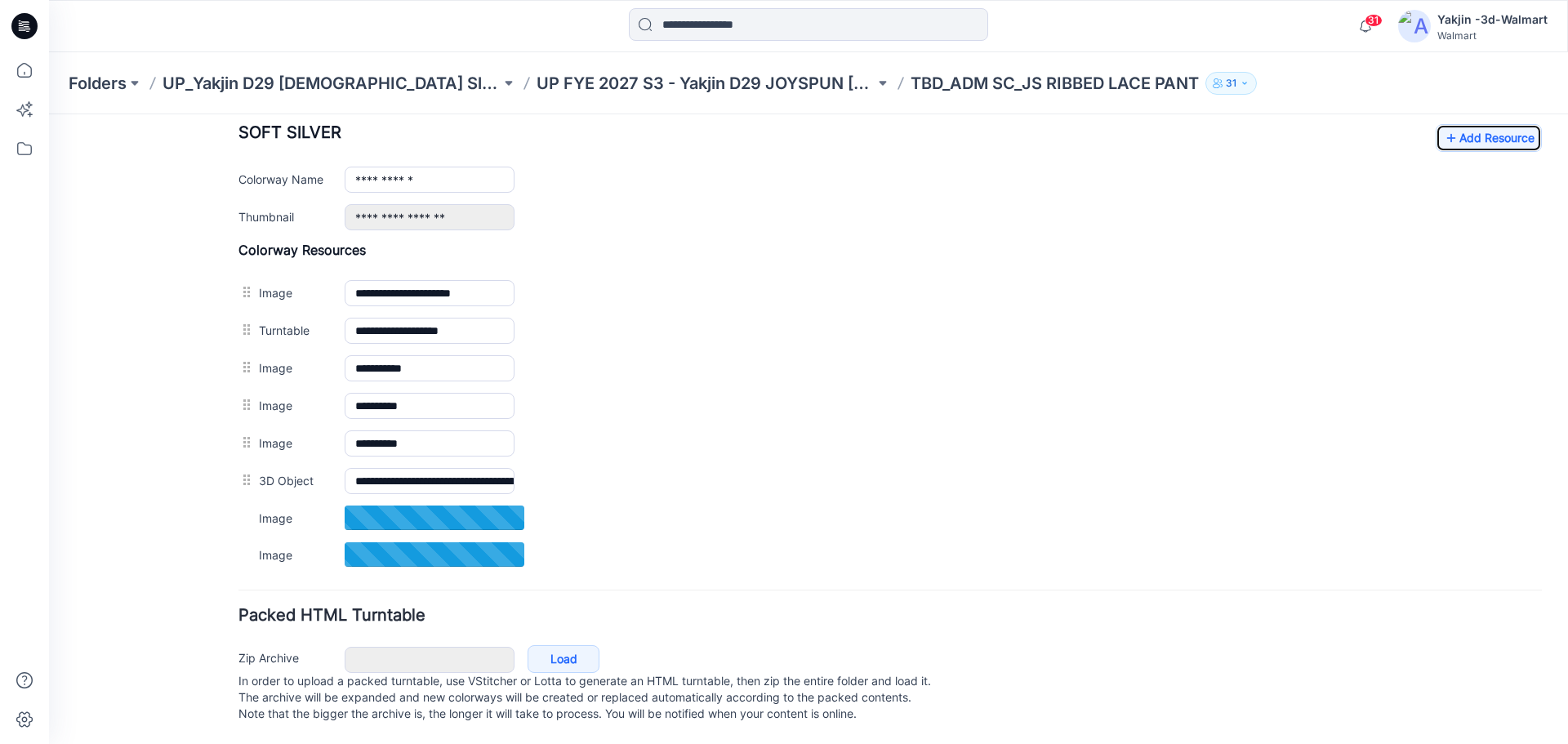
scroll to position [661, 0]
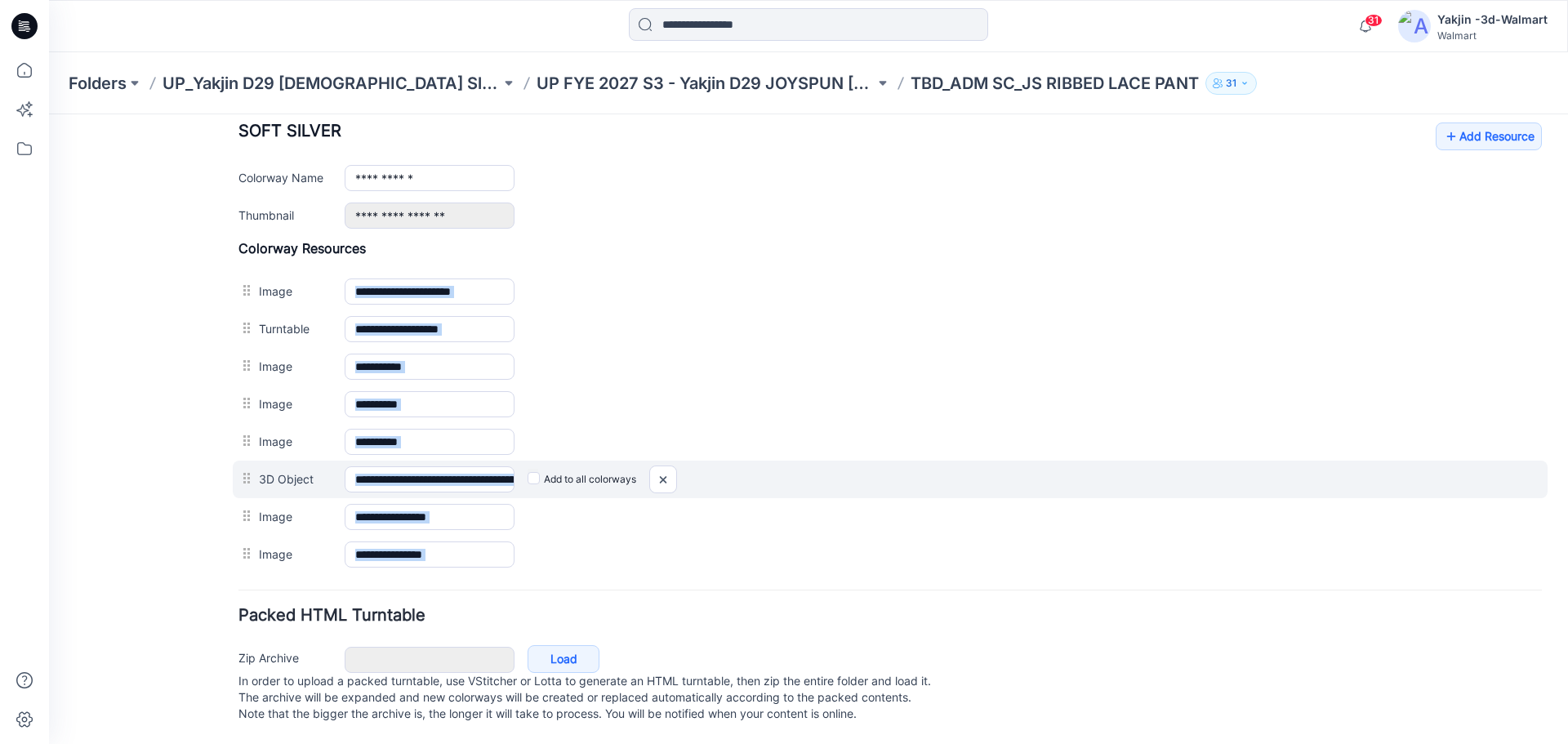
drag, startPoint x: 249, startPoint y: 504, endPoint x: 256, endPoint y: 482, distance: 23.1
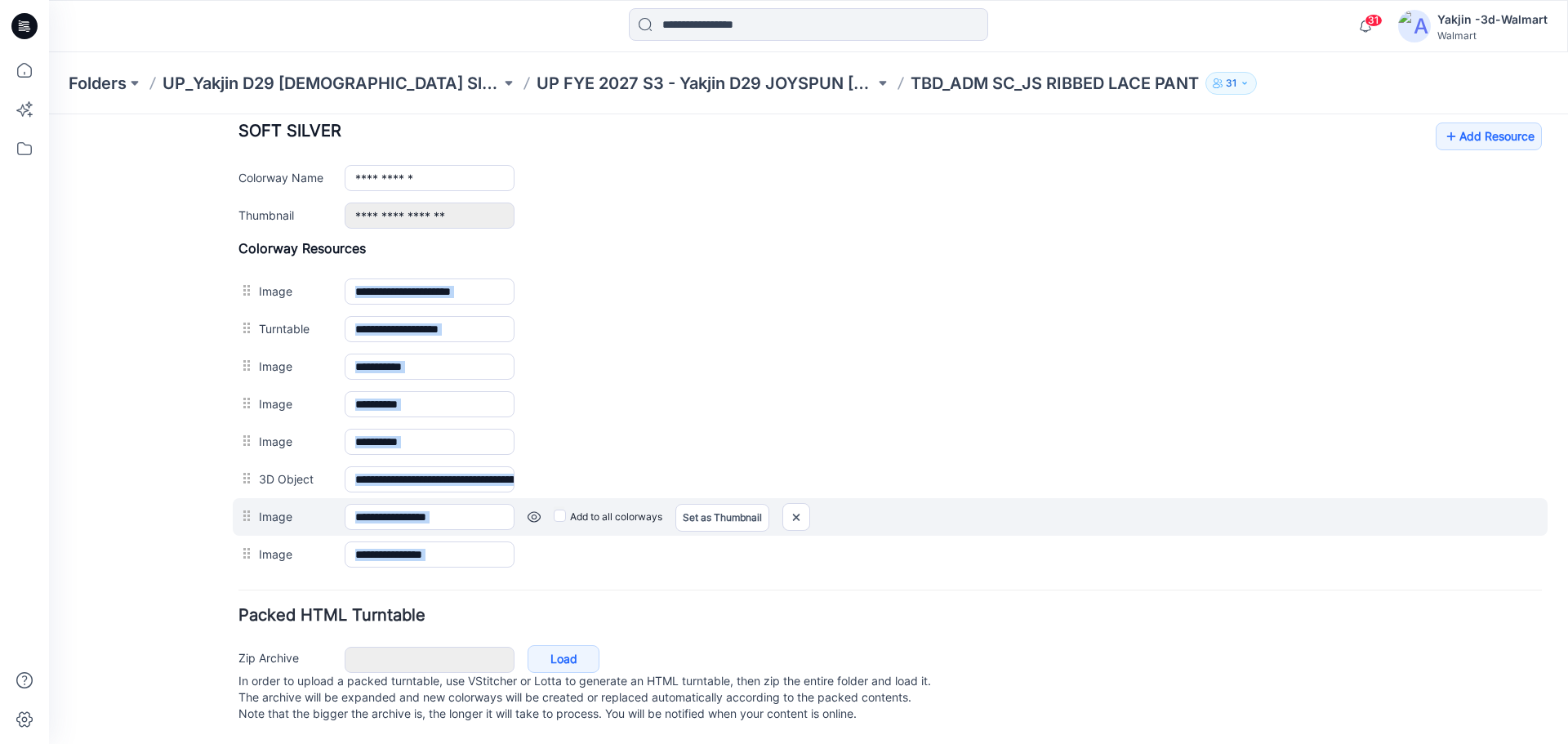
click at [245, 504] on div at bounding box center [249, 516] width 20 height 25
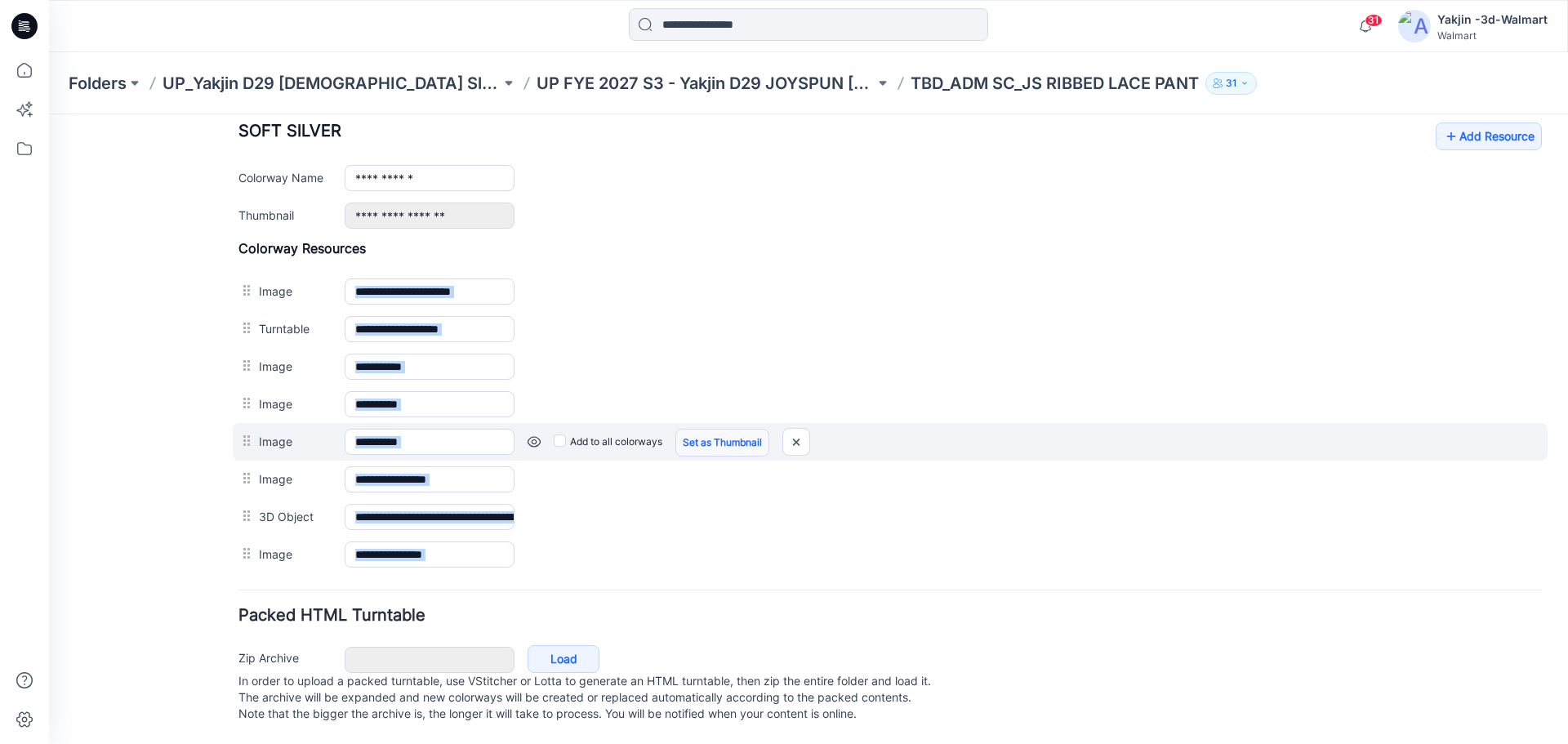
click at [745, 429] on link "Set as Thumbnail" at bounding box center [723, 443] width 94 height 28
type input "**********"
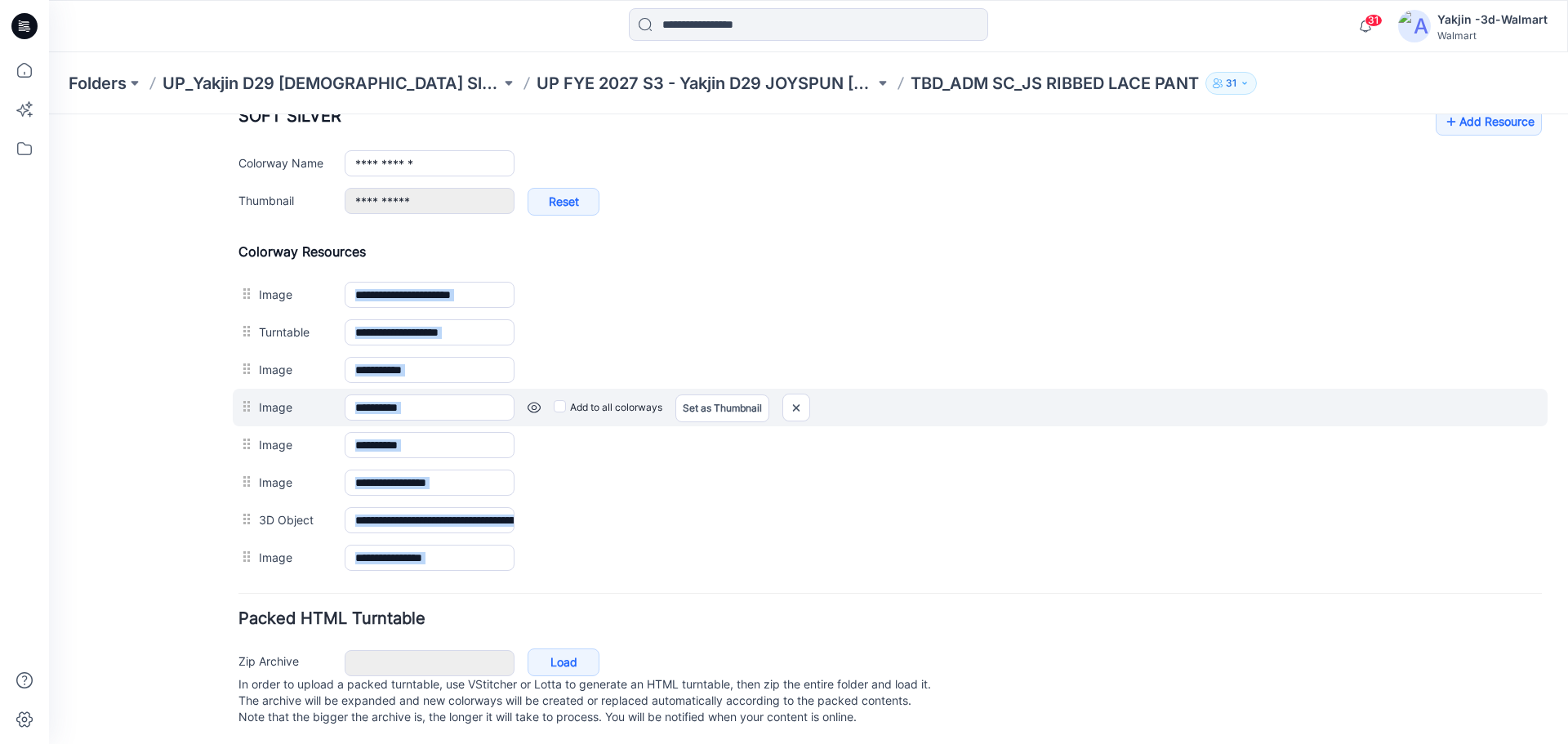
click at [606, 394] on div "**********" at bounding box center [890, 408] width 1315 height 38
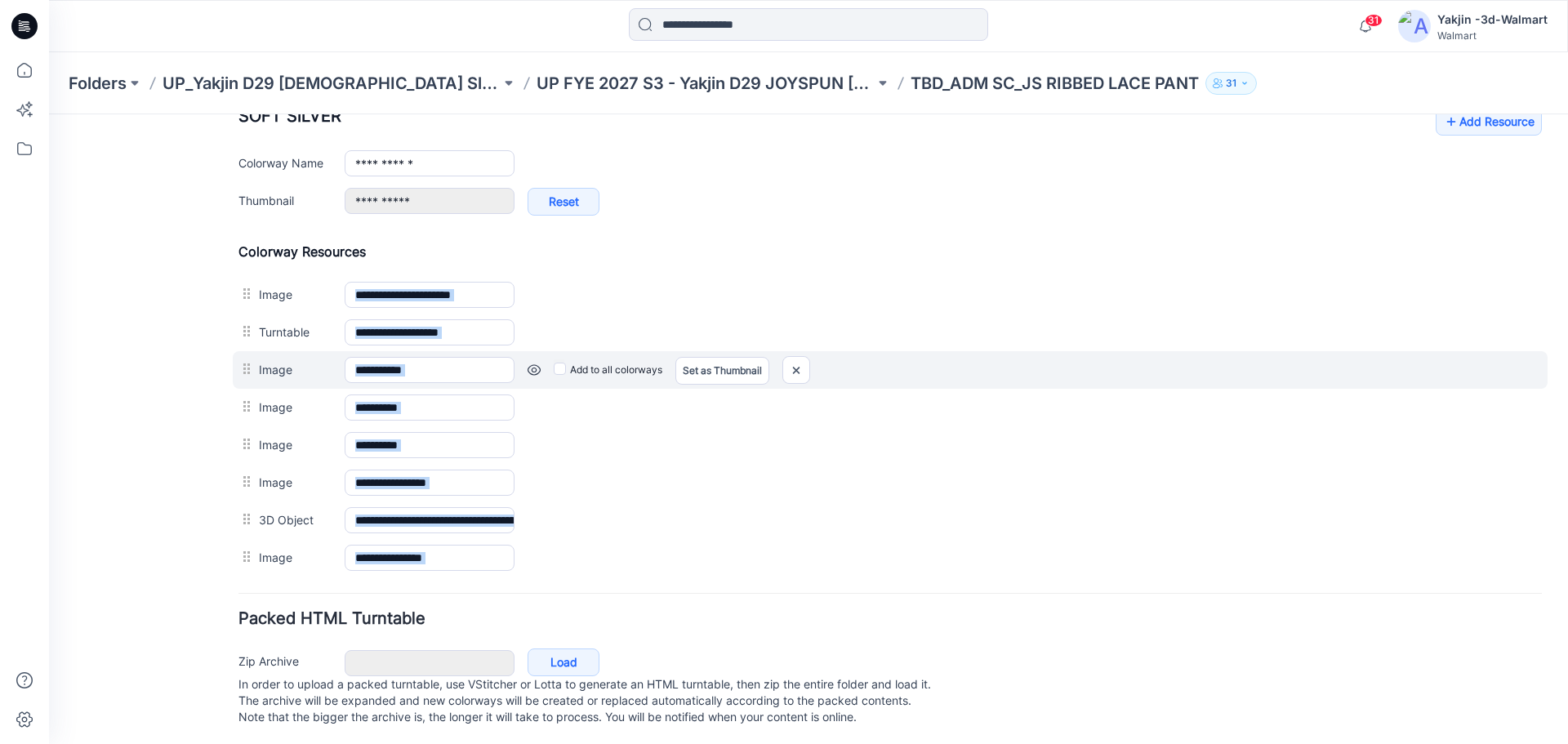
drag, startPoint x: 1133, startPoint y: 363, endPoint x: 1239, endPoint y: 580, distance: 241.5
click at [1134, 364] on div "Add to all colorways Set as Thumbnail Unset as Thumbnail" at bounding box center [1028, 370] width 1027 height 26
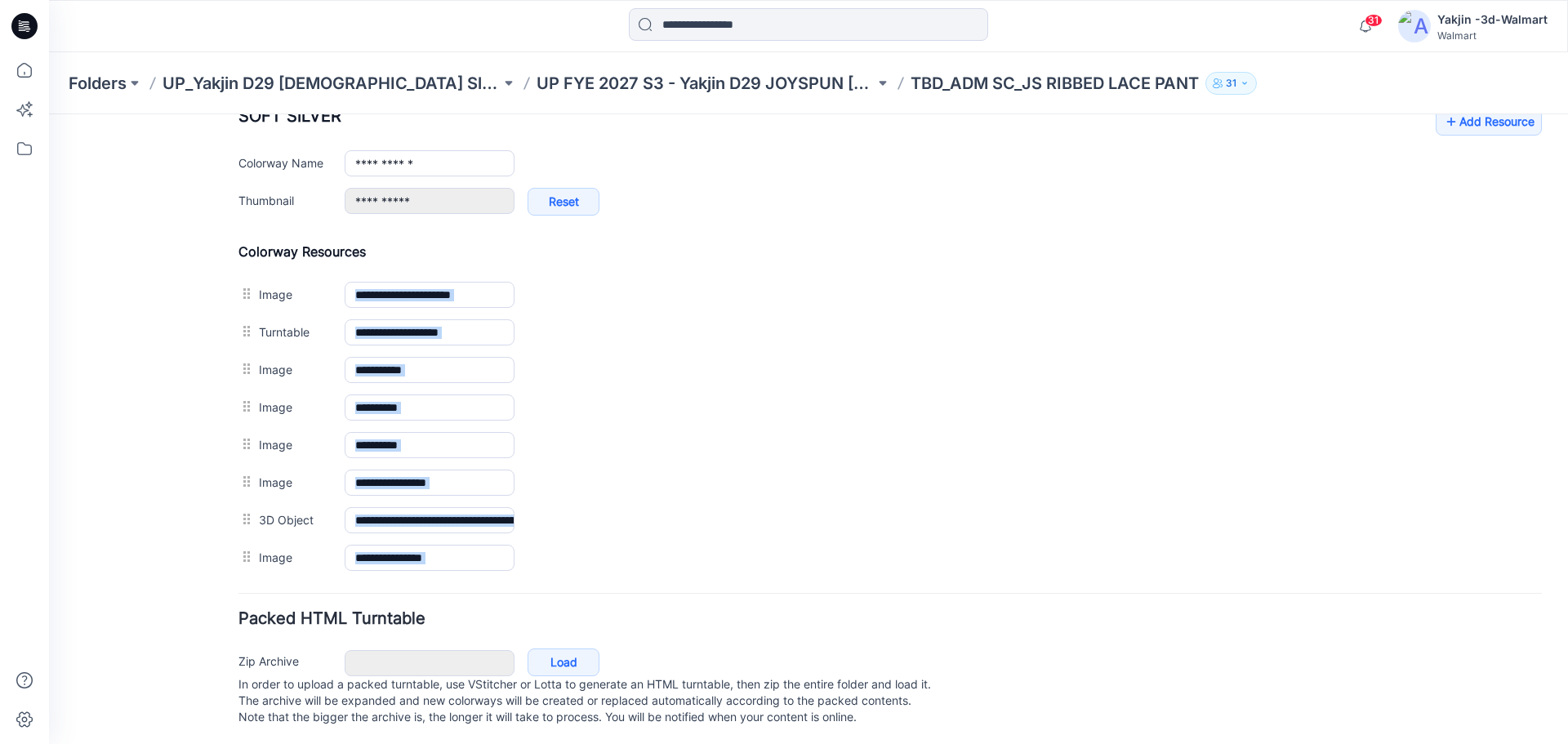
click at [1145, 653] on div "Zip Archive Cancel Load In order to upload a packed turntable, use VStitcher or…" at bounding box center [890, 686] width 1315 height 88
click at [606, 709] on p "In order to upload a packed turntable, use VStitcher or Lotta to generate an HT…" at bounding box center [890, 700] width 1304 height 49
click at [596, 701] on p "In order to upload a packed turntable, use VStitcher or Lotta to generate an HT…" at bounding box center [890, 700] width 1304 height 49
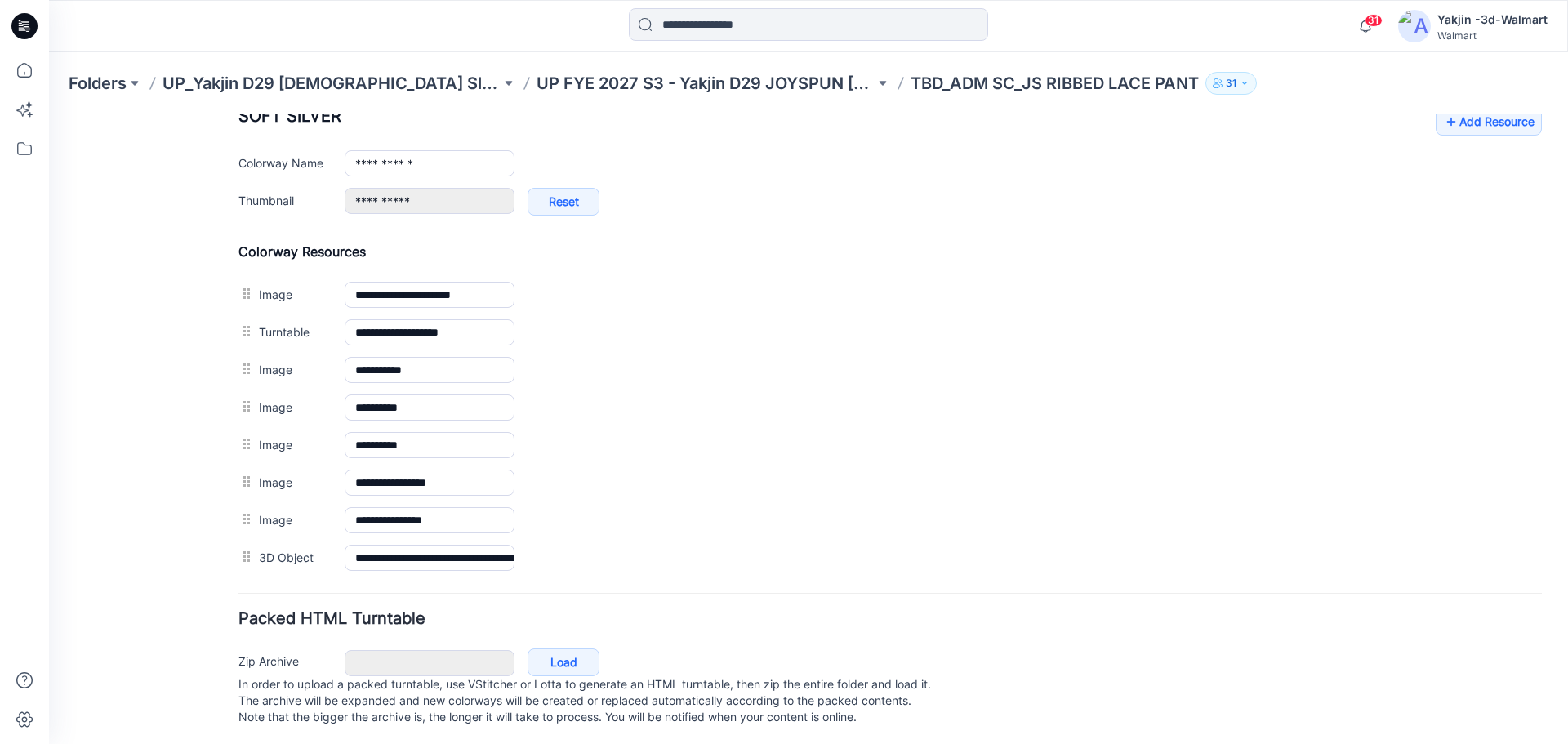
click at [398, 606] on form "**********" at bounding box center [890, 137] width 1304 height 1188
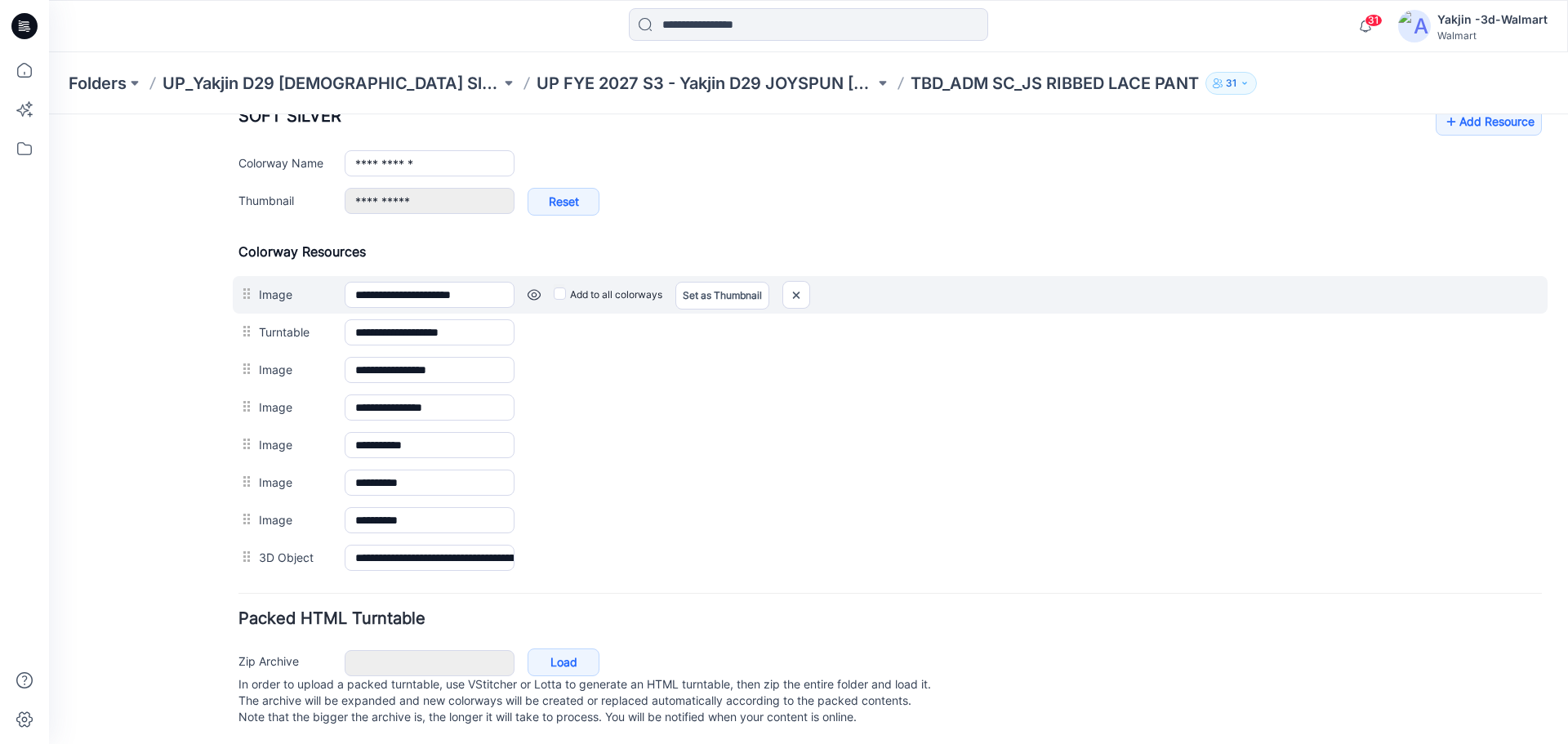
click at [542, 298] on div "Add to all colorways Set as Thumbnail Unset as Thumbnail" at bounding box center [1028, 295] width 1027 height 26
click at [536, 297] on link at bounding box center [534, 295] width 13 height 13
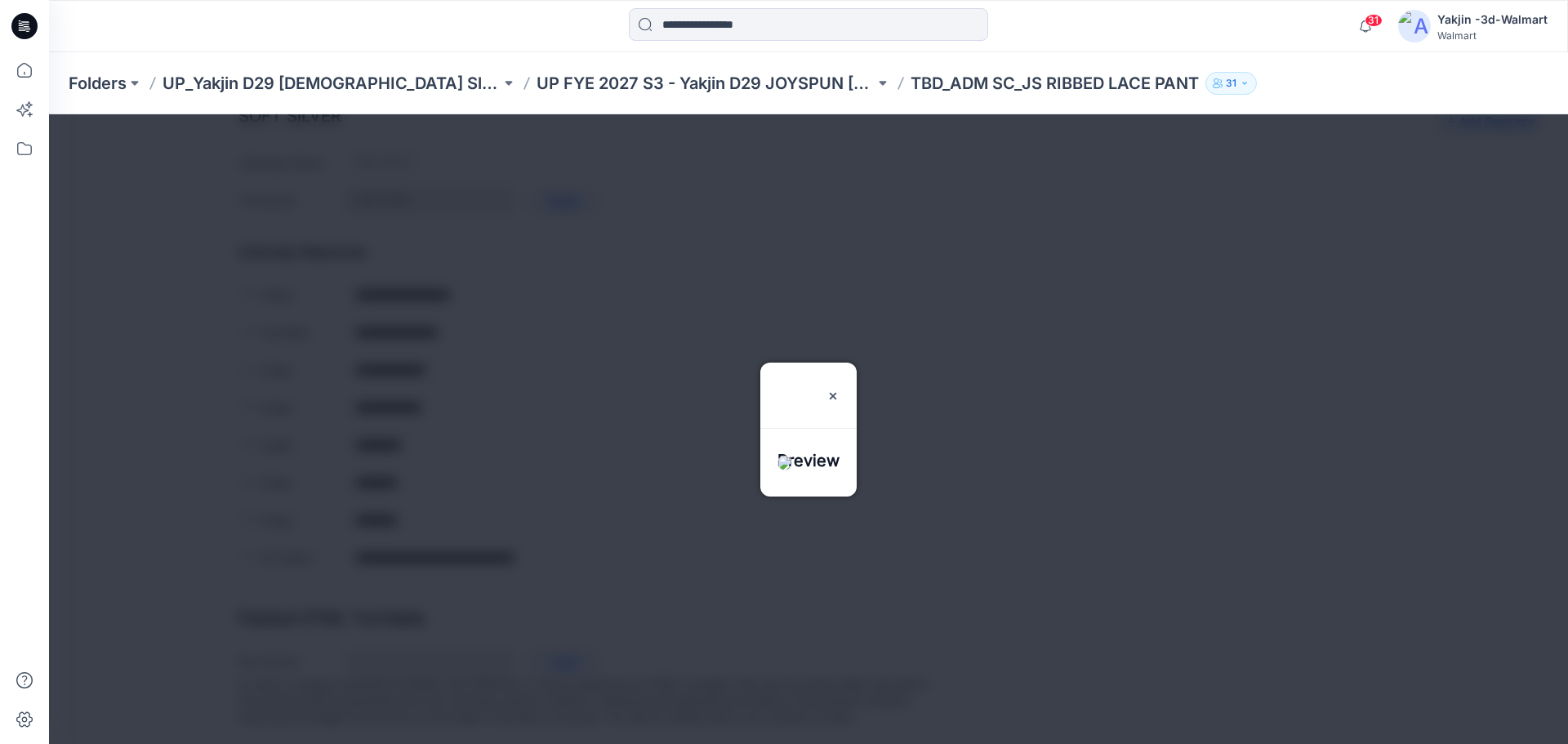
click at [544, 335] on div at bounding box center [808, 429] width 1519 height 629
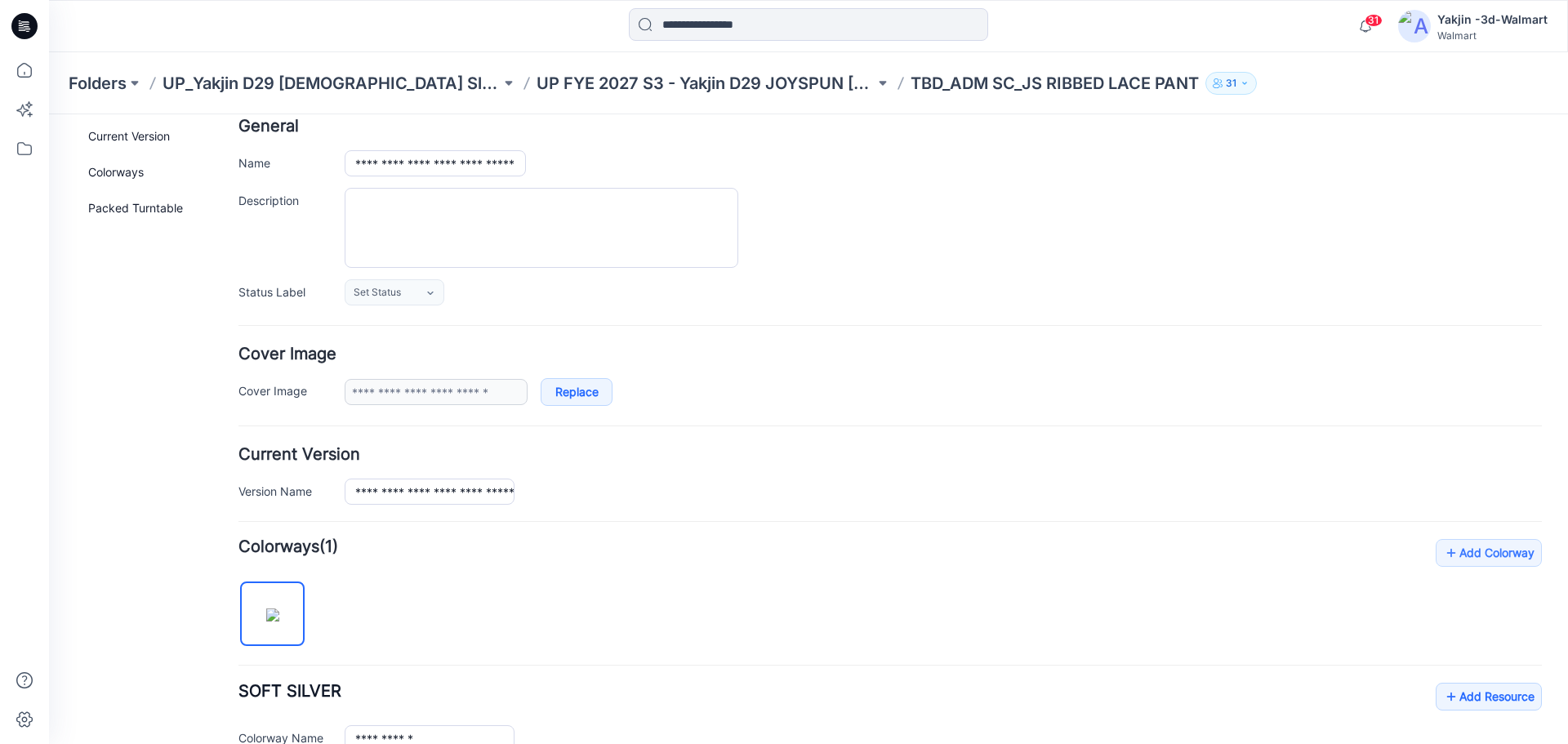
scroll to position [0, 0]
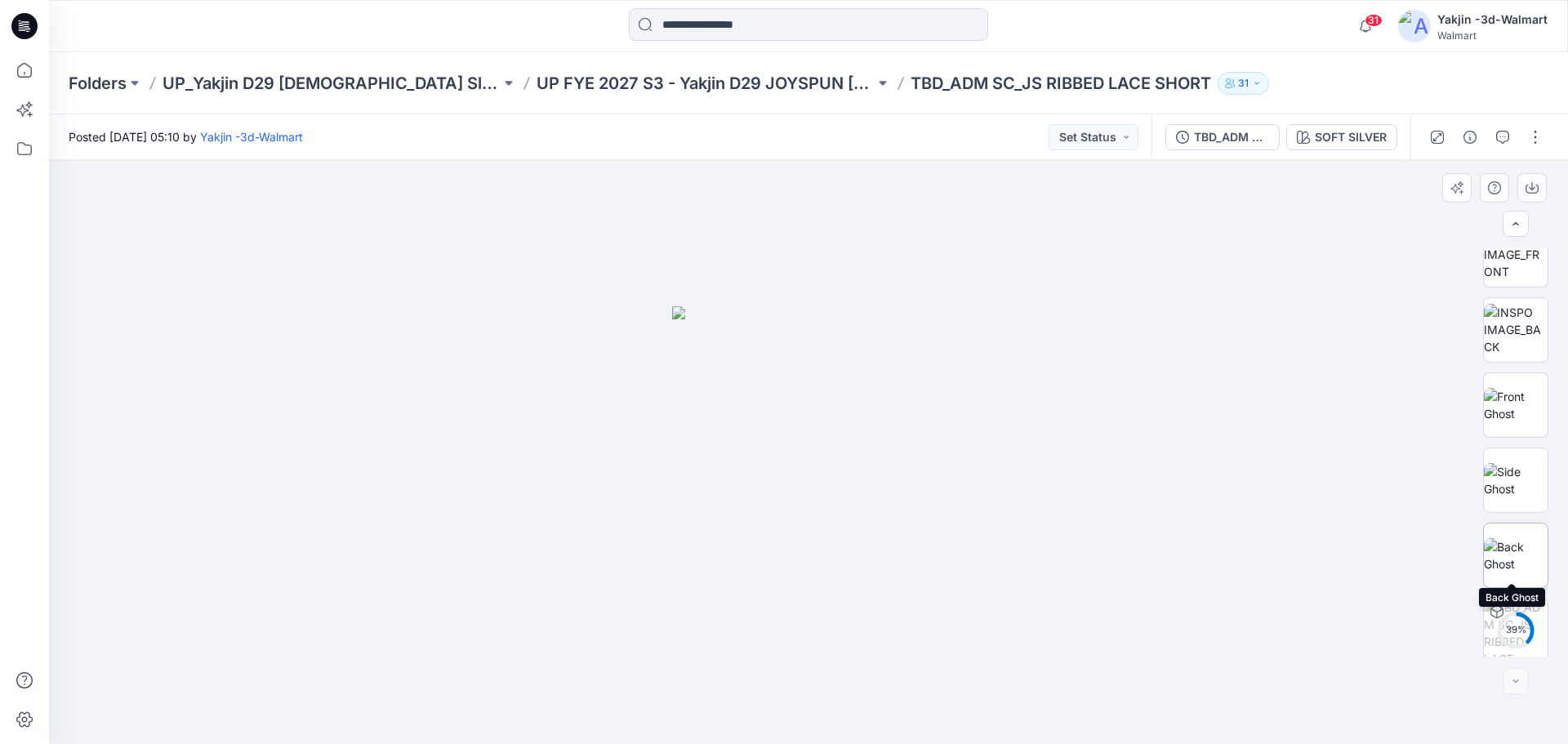
scroll to position [183, 0]
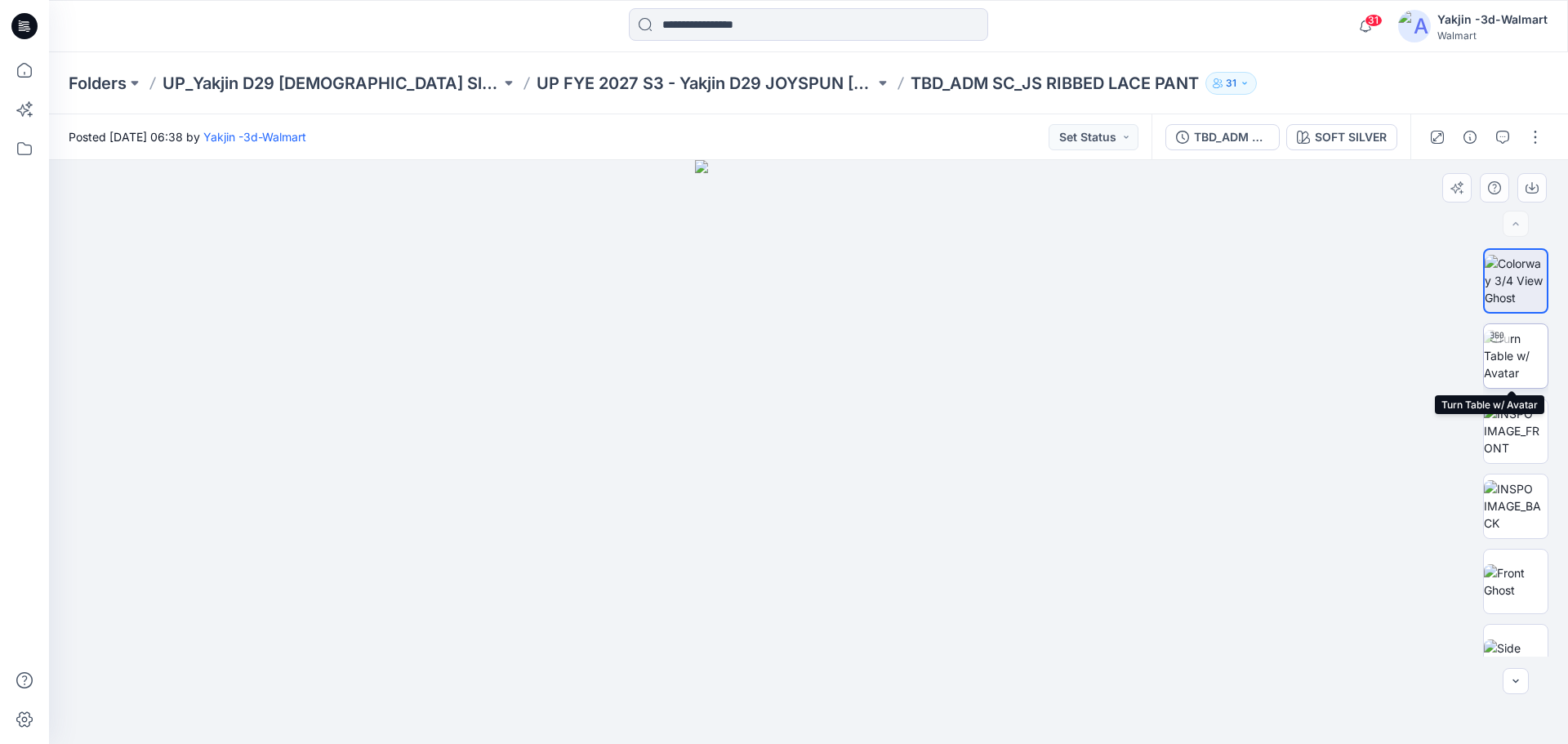
click at [1513, 356] on img at bounding box center [1515, 356] width 64 height 52
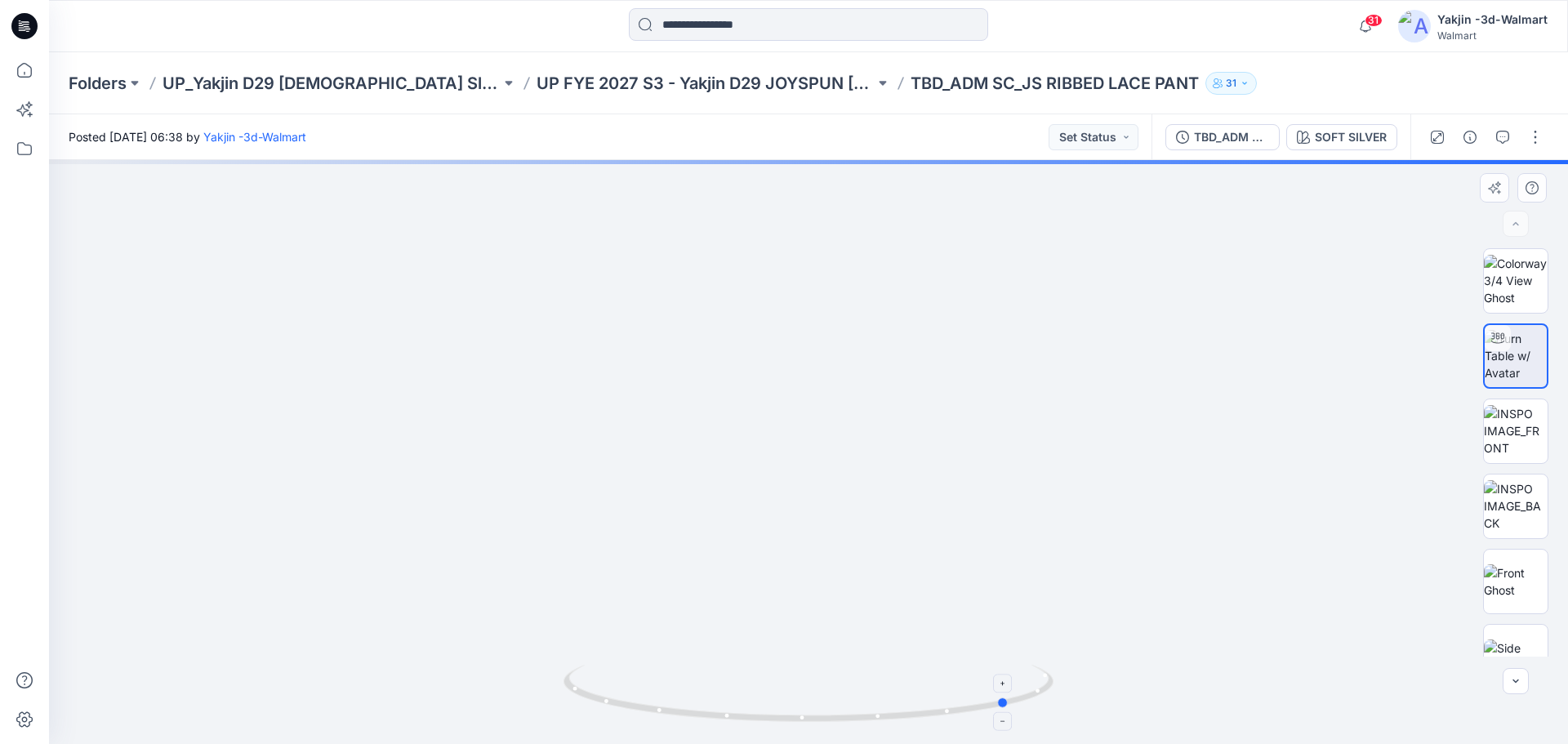
drag, startPoint x: 818, startPoint y: 714, endPoint x: 1020, endPoint y: 707, distance: 202.1
click at [1020, 707] on icon at bounding box center [811, 695] width 494 height 61
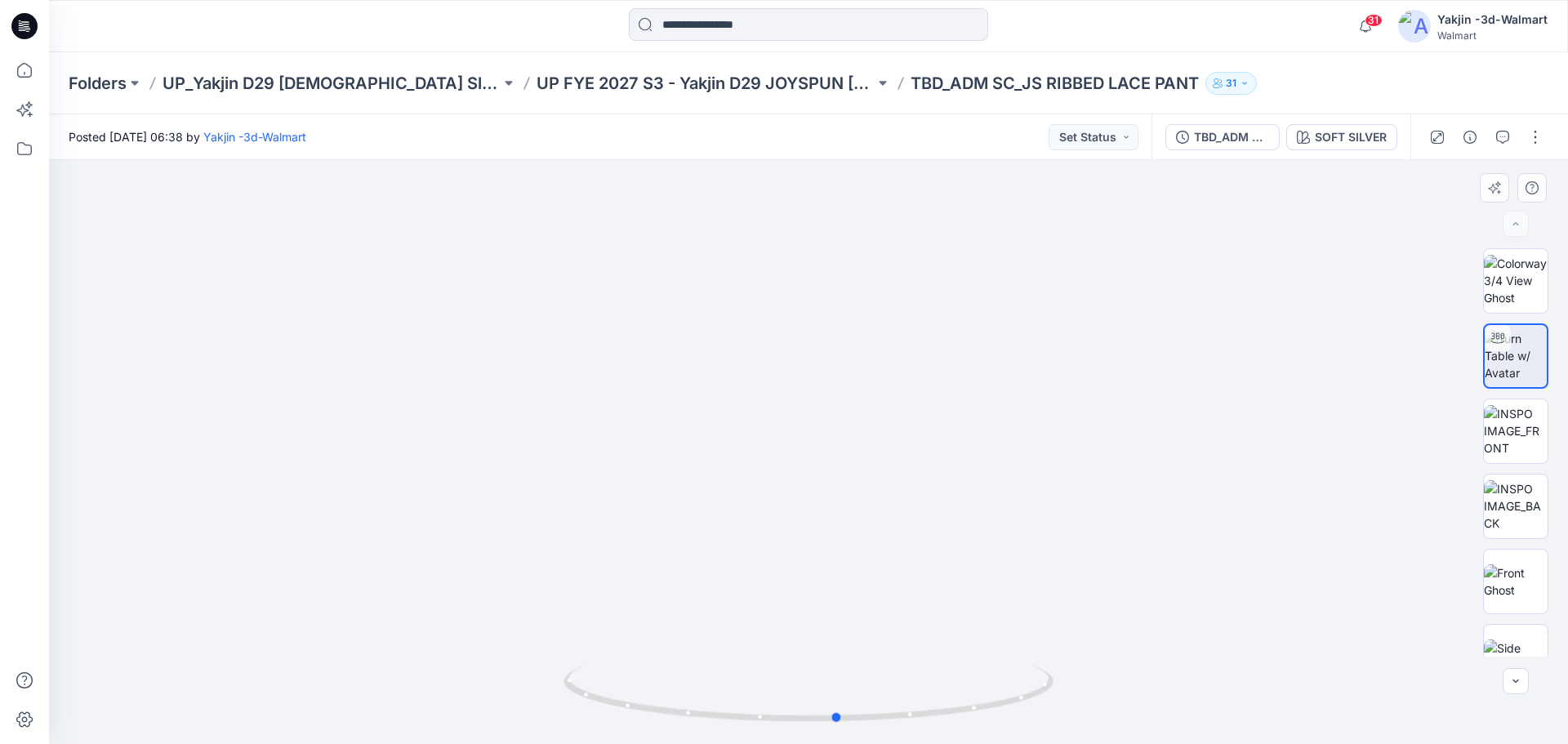
drag, startPoint x: 865, startPoint y: 723, endPoint x: 1181, endPoint y: 679, distance: 319.0
click at [1181, 679] on div at bounding box center [808, 452] width 1519 height 584
drag, startPoint x: 824, startPoint y: 519, endPoint x: 824, endPoint y: 303, distance: 216.0
click at [824, 299] on img at bounding box center [808, 438] width 641 height 613
drag, startPoint x: 843, startPoint y: 384, endPoint x: 835, endPoint y: 596, distance: 212.2
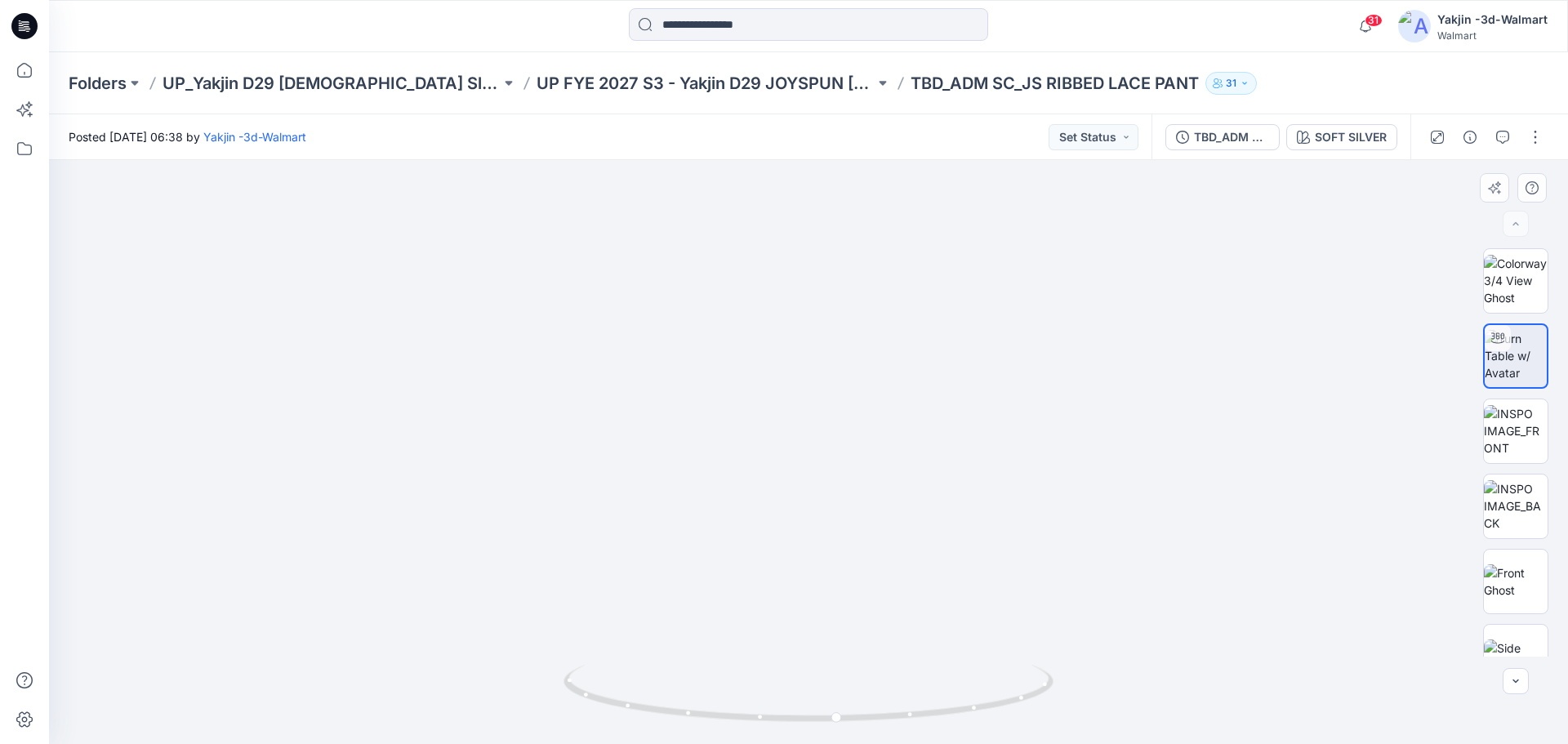
drag, startPoint x: 860, startPoint y: 397, endPoint x: 849, endPoint y: 640, distance: 243.2
drag, startPoint x: 844, startPoint y: 379, endPoint x: 855, endPoint y: 494, distance: 115.5
click at [855, 494] on img at bounding box center [776, 46] width 2162 height 1395
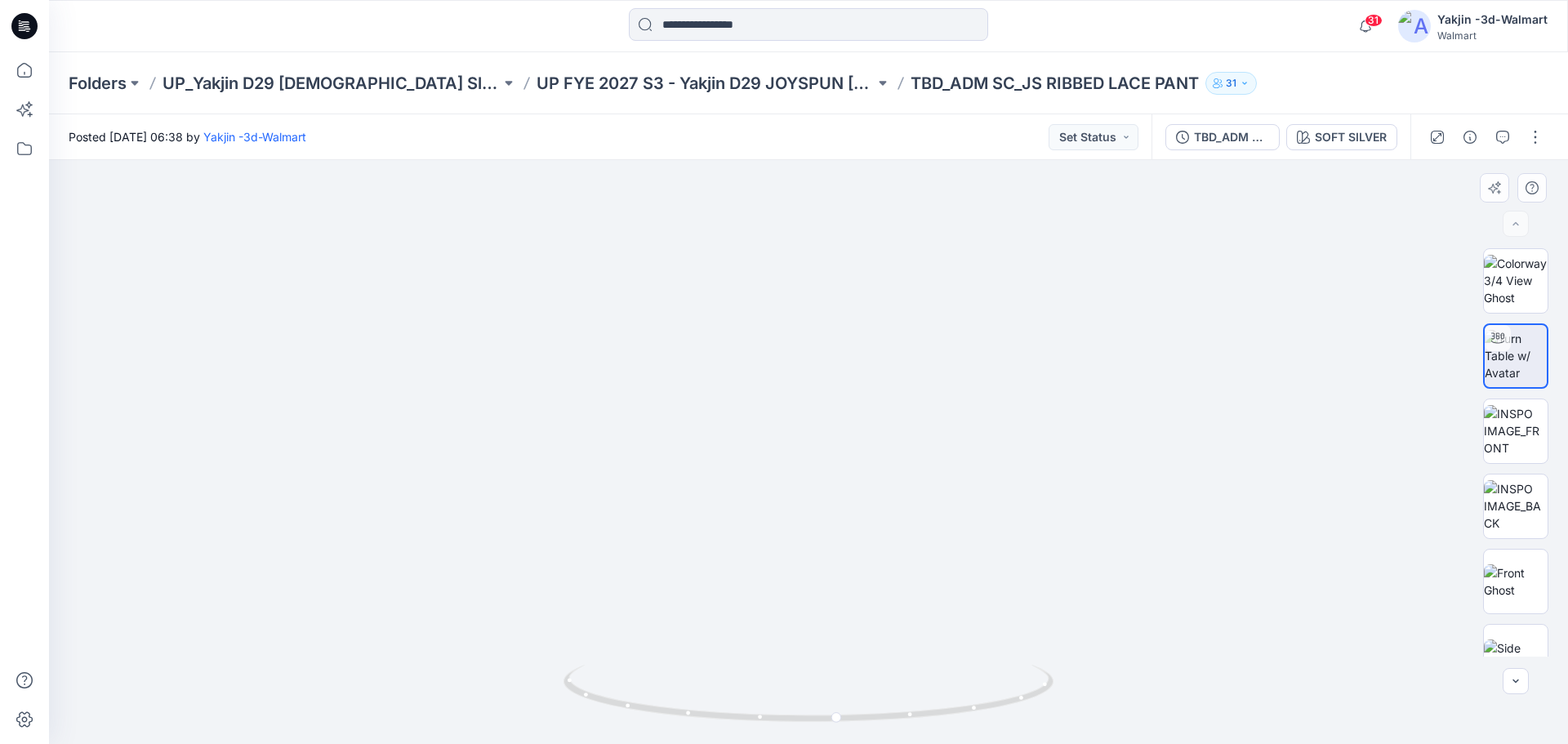
drag, startPoint x: 900, startPoint y: 480, endPoint x: 900, endPoint y: 427, distance: 53.0
click at [900, 427] on img at bounding box center [808, 350] width 865 height 787
drag, startPoint x: 888, startPoint y: 585, endPoint x: 880, endPoint y: 350, distance: 235.1
drag, startPoint x: 781, startPoint y: 721, endPoint x: 1090, endPoint y: 655, distance: 316.0
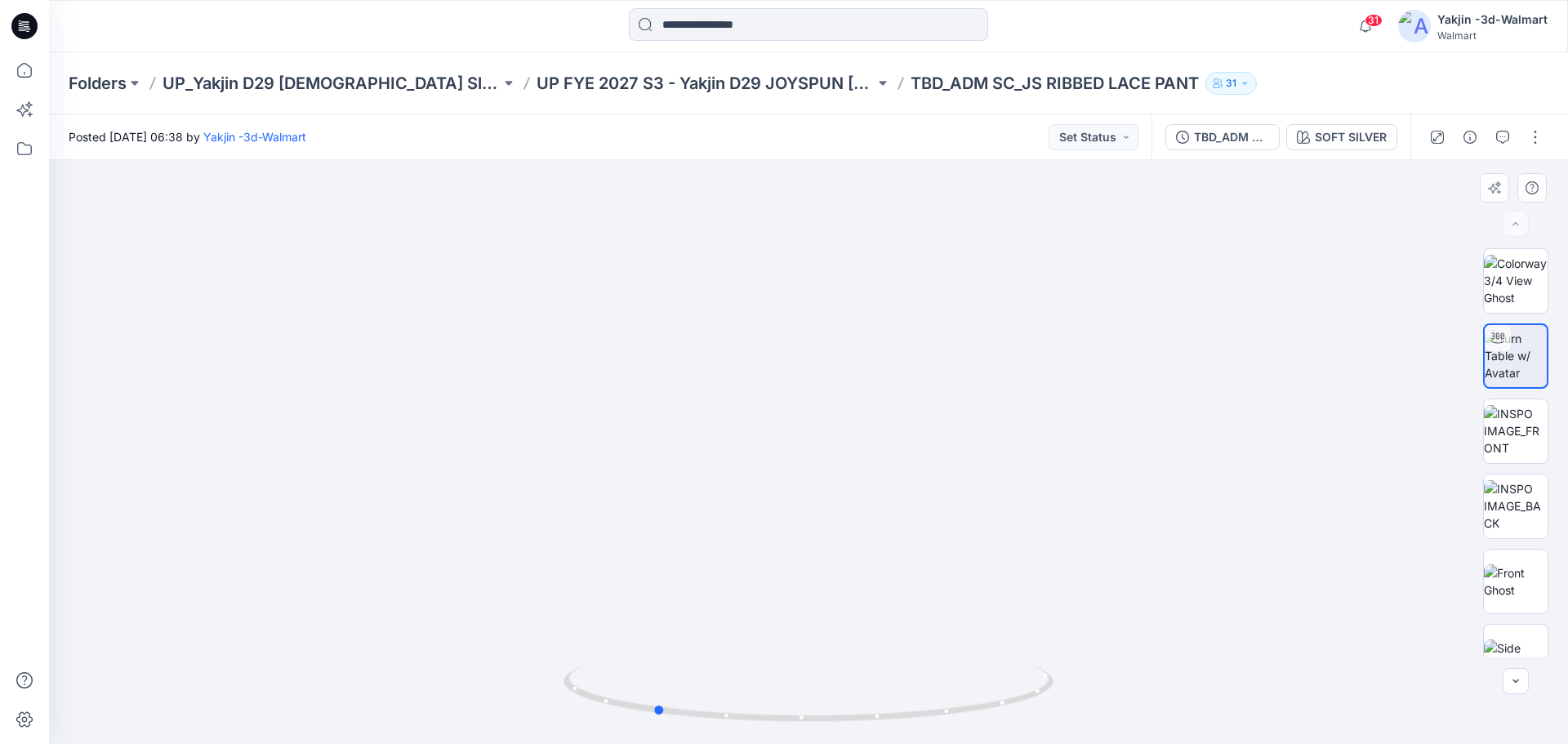
click at [1090, 655] on div at bounding box center [808, 452] width 1519 height 584
drag, startPoint x: 734, startPoint y: 721, endPoint x: 900, endPoint y: 723, distance: 166.0
click at [900, 723] on icon at bounding box center [811, 695] width 494 height 61
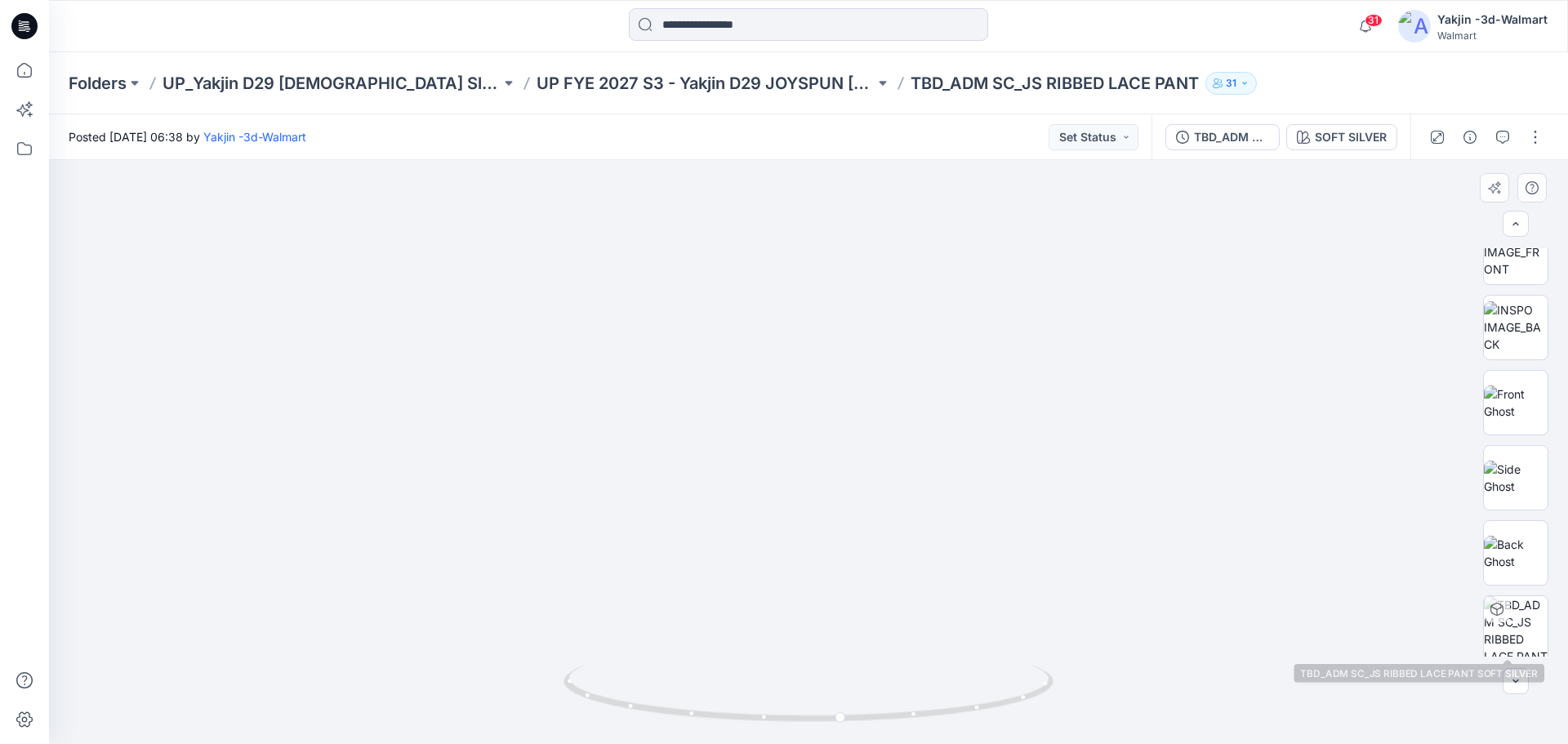
scroll to position [183, 0]
click at [1519, 473] on img at bounding box center [1515, 473] width 64 height 34
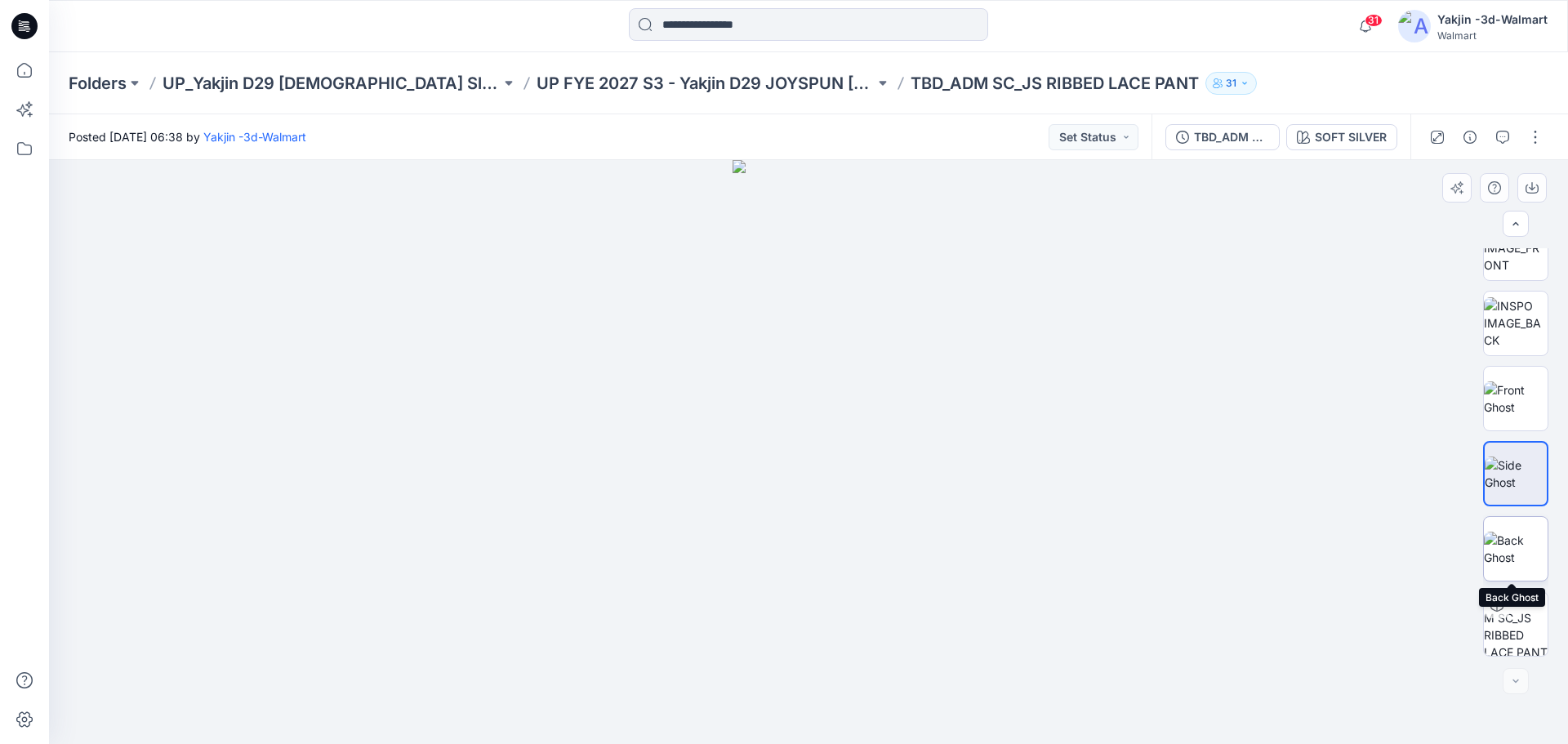
click at [1519, 552] on img at bounding box center [1515, 548] width 64 height 34
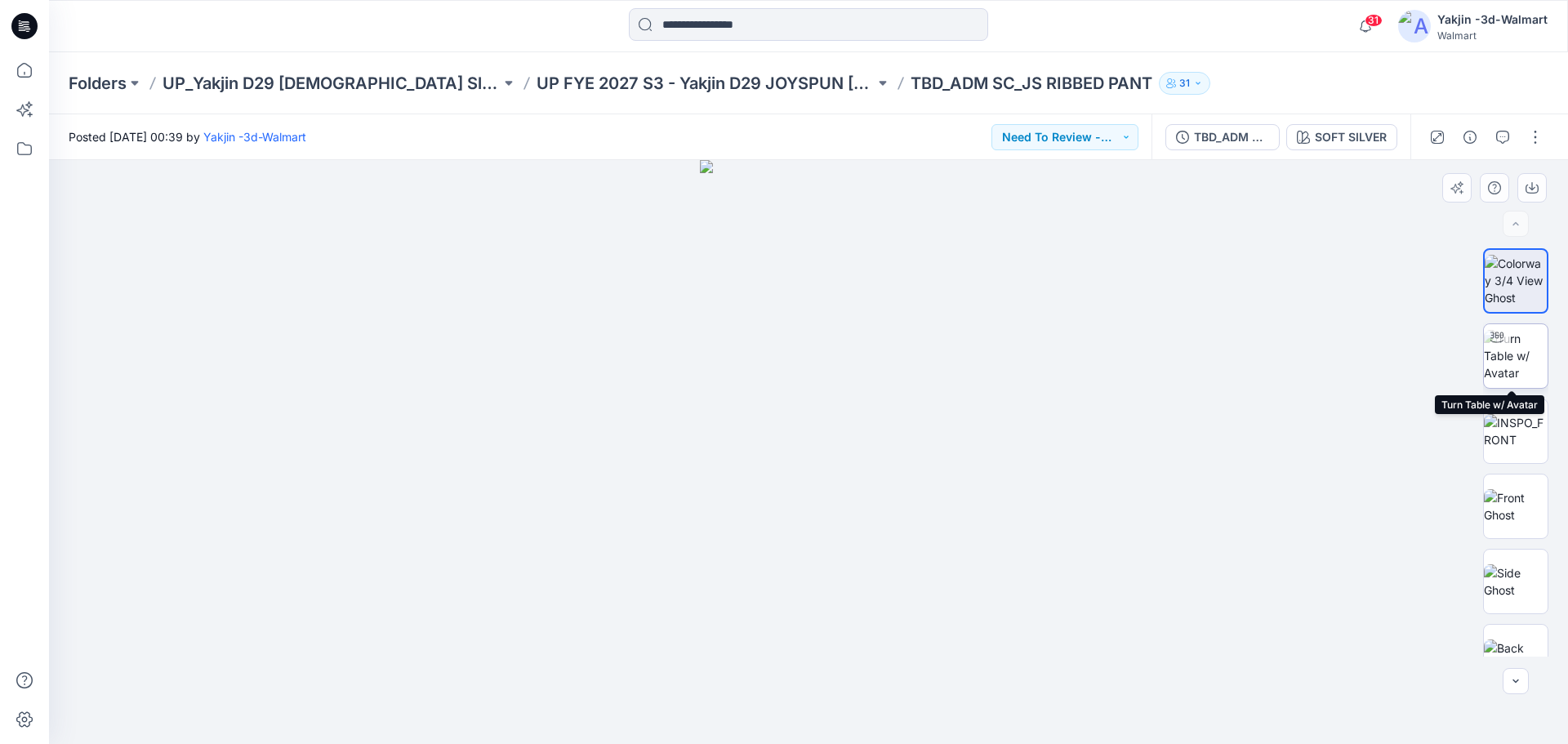
click at [1510, 363] on img at bounding box center [1515, 356] width 64 height 52
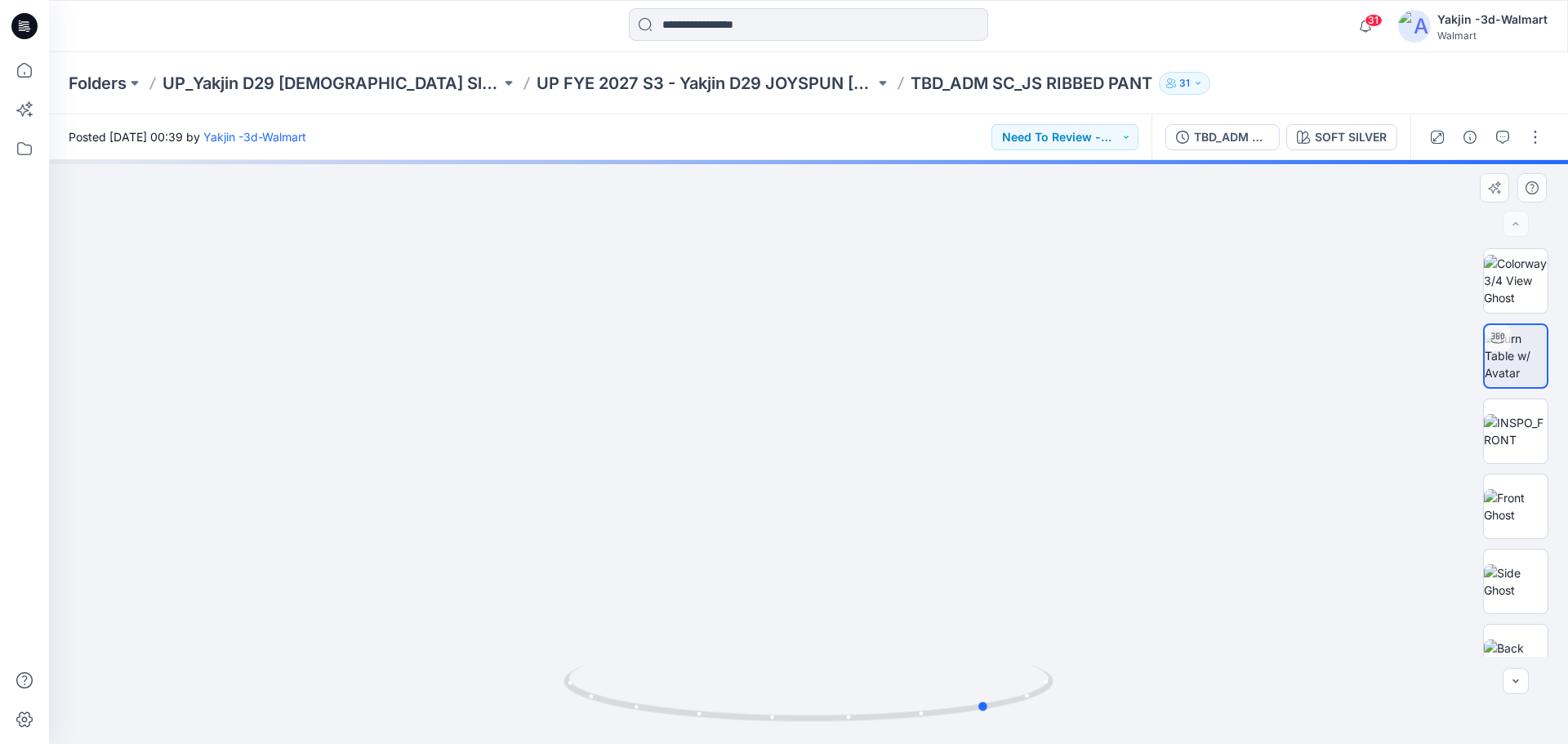
drag, startPoint x: 935, startPoint y: 718, endPoint x: 1116, endPoint y: 671, distance: 187.0
click at [1116, 671] on div at bounding box center [808, 452] width 1519 height 584
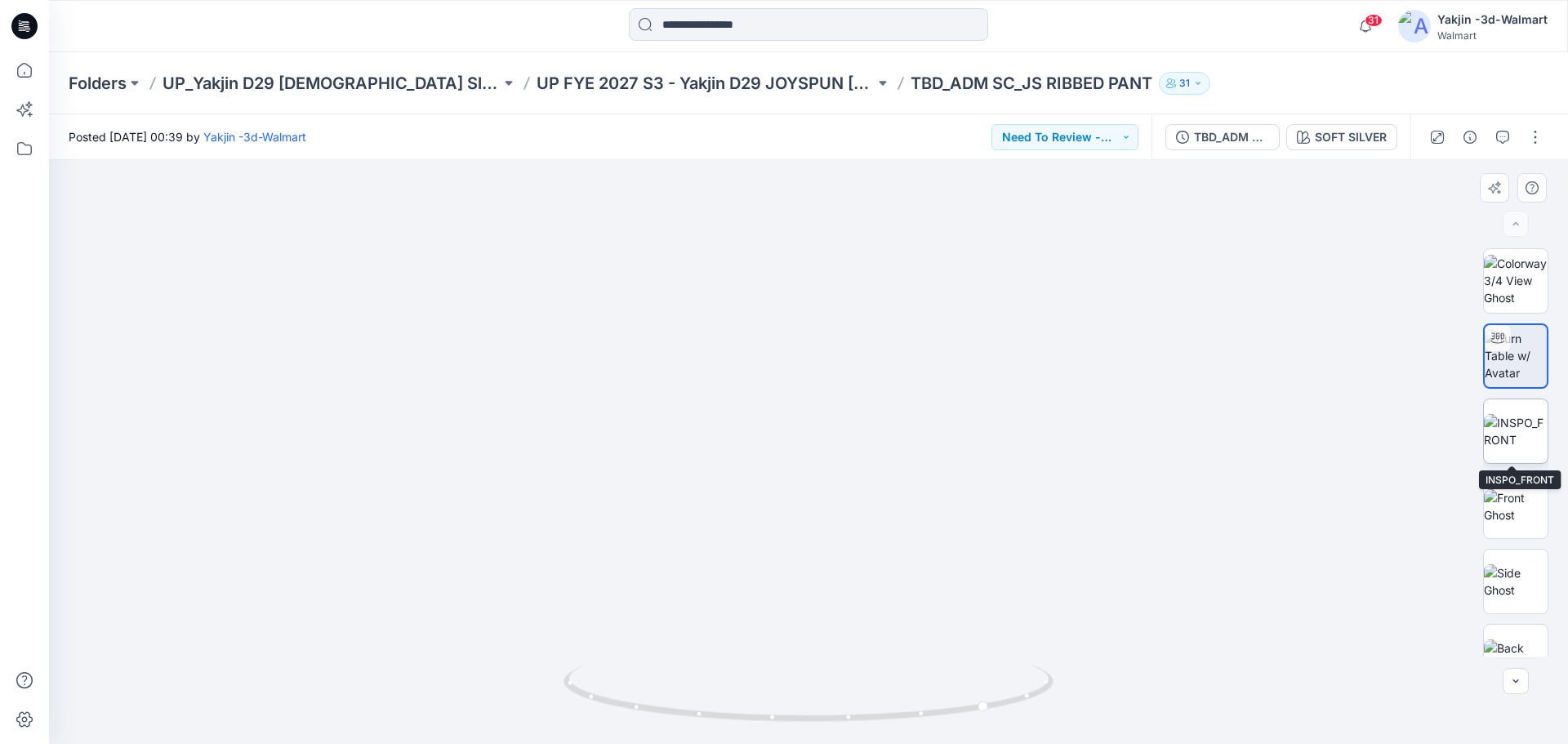
click at [1514, 427] on img at bounding box center [1515, 431] width 64 height 34
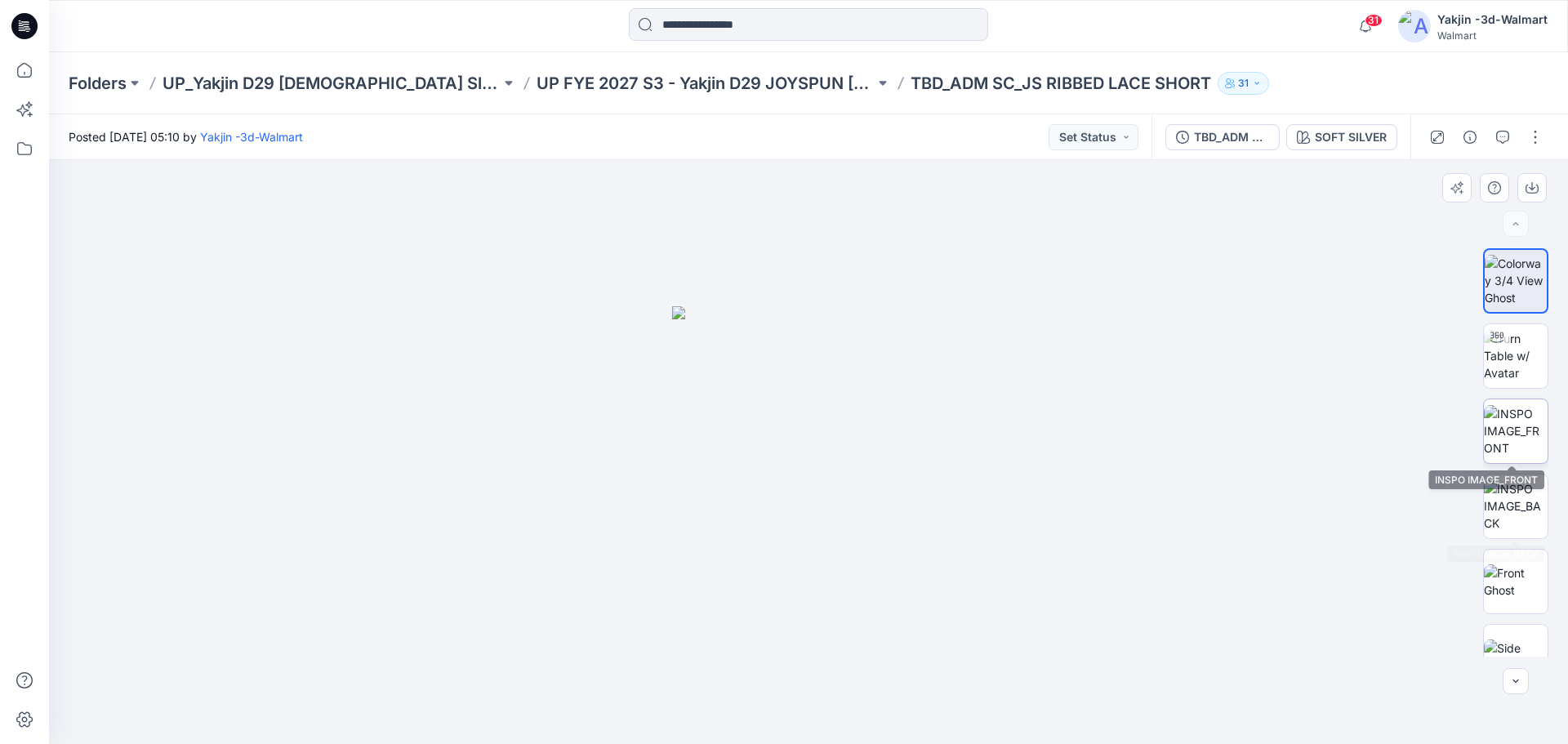
click at [1516, 456] on img at bounding box center [1515, 431] width 64 height 52
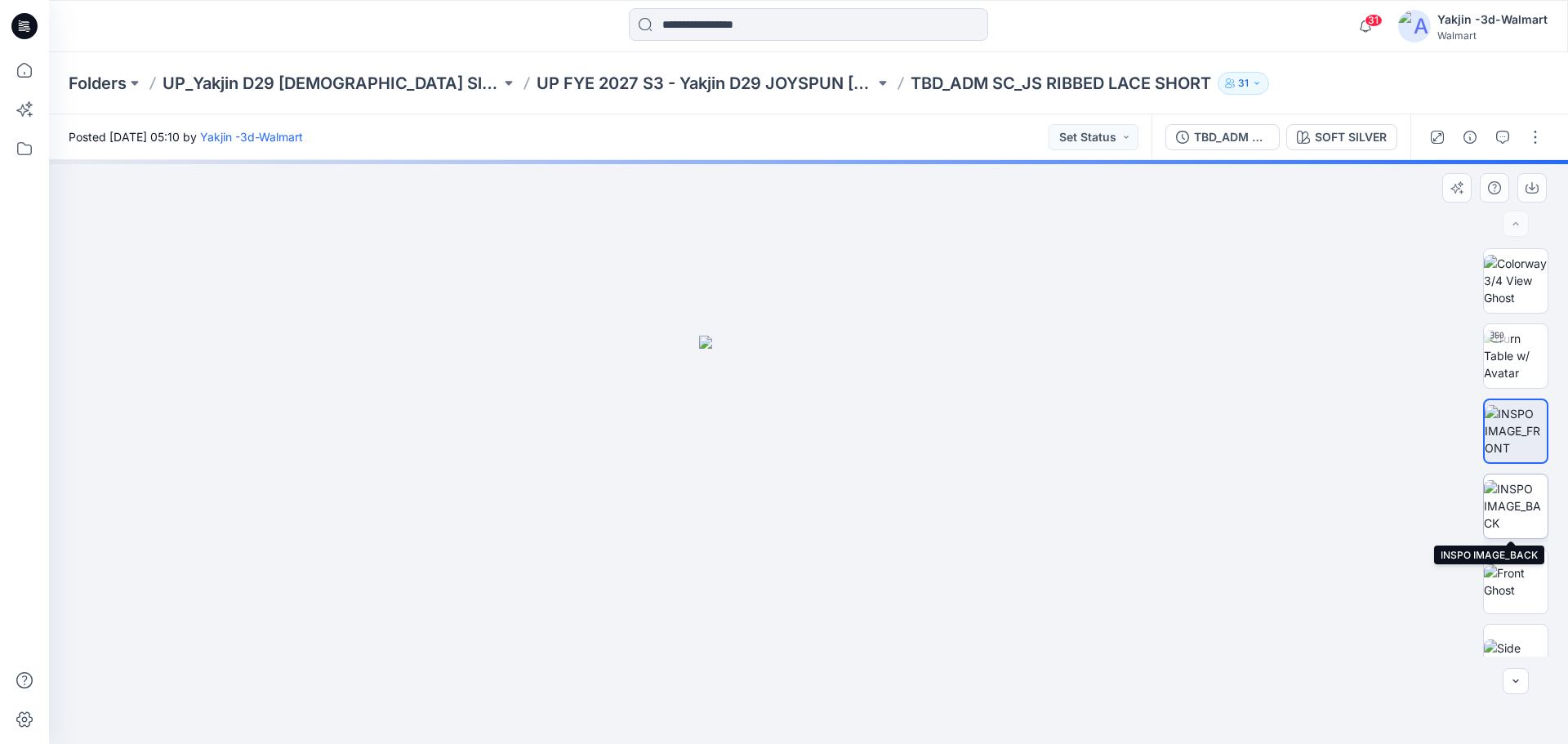
click at [1527, 524] on img at bounding box center [1515, 506] width 64 height 52
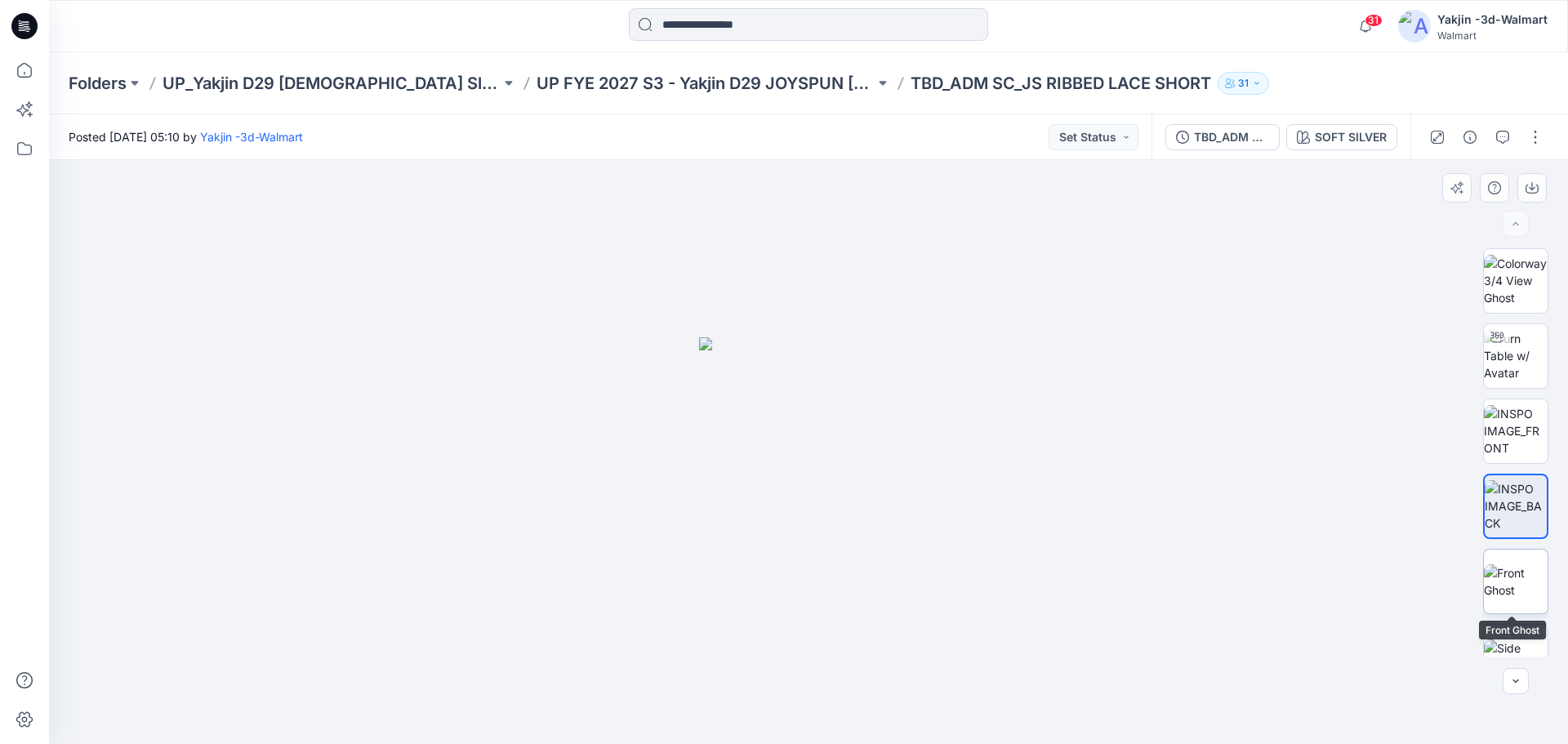
click at [1522, 613] on div at bounding box center [1515, 581] width 66 height 66
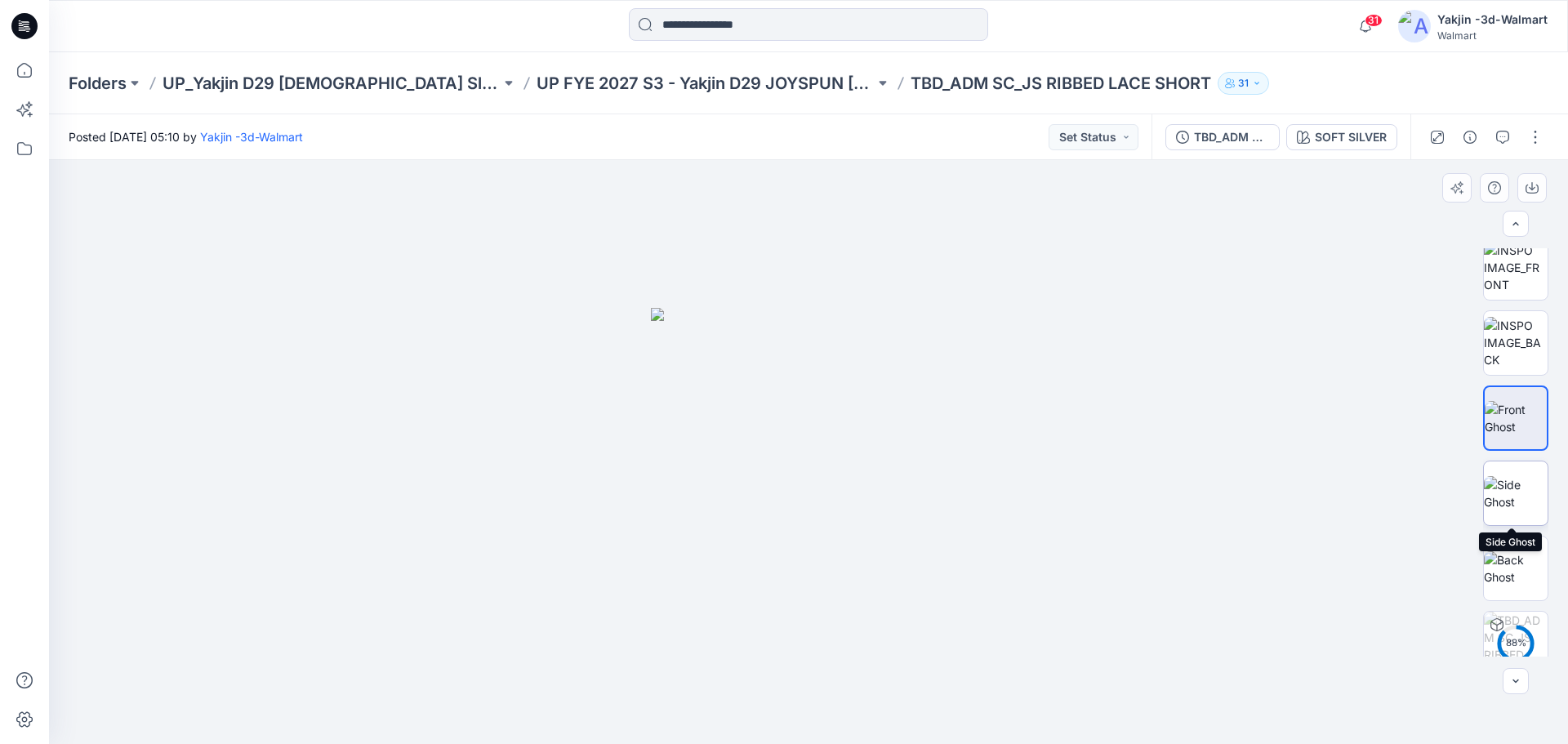
click at [1520, 489] on img at bounding box center [1515, 493] width 64 height 34
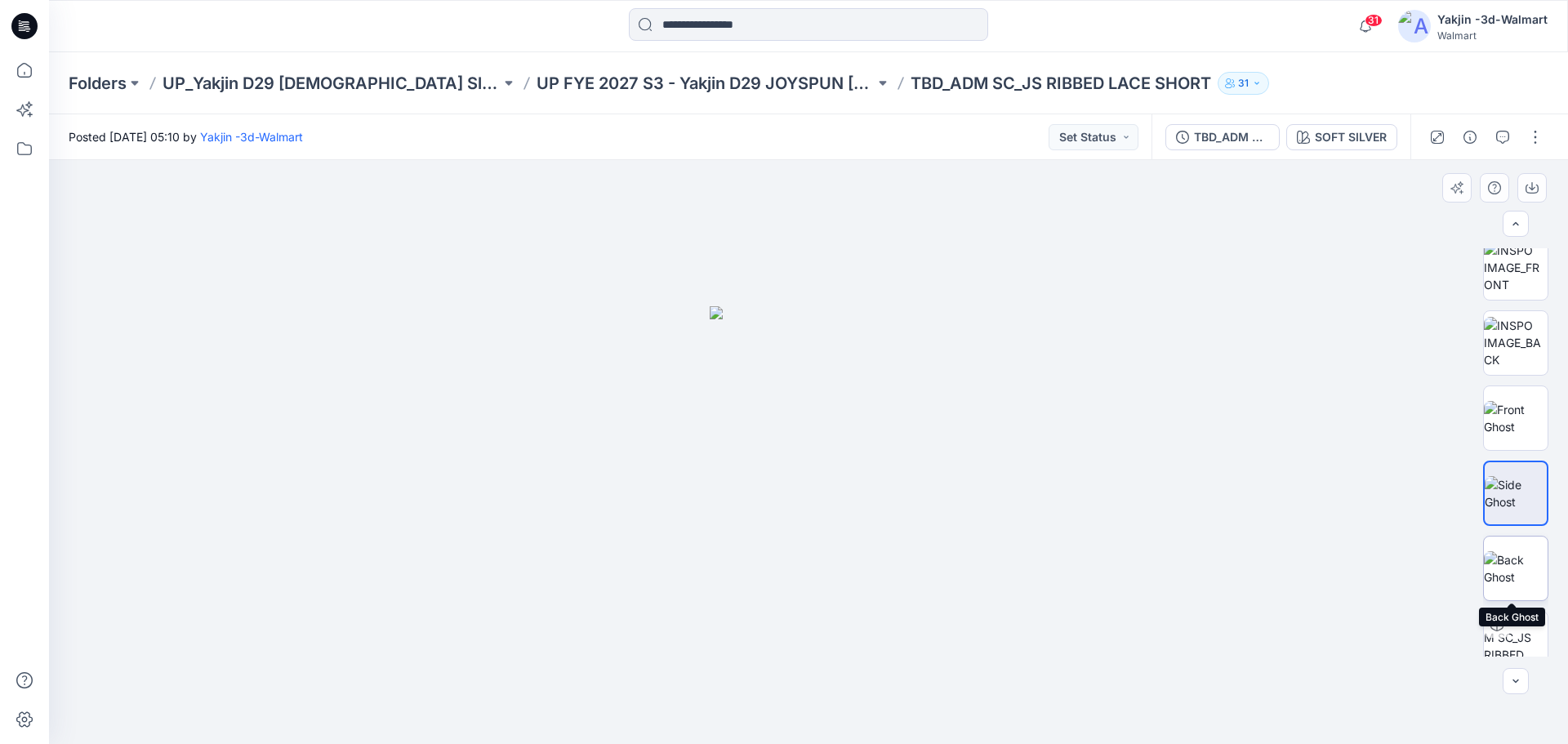
click at [1531, 558] on img at bounding box center [1515, 567] width 64 height 34
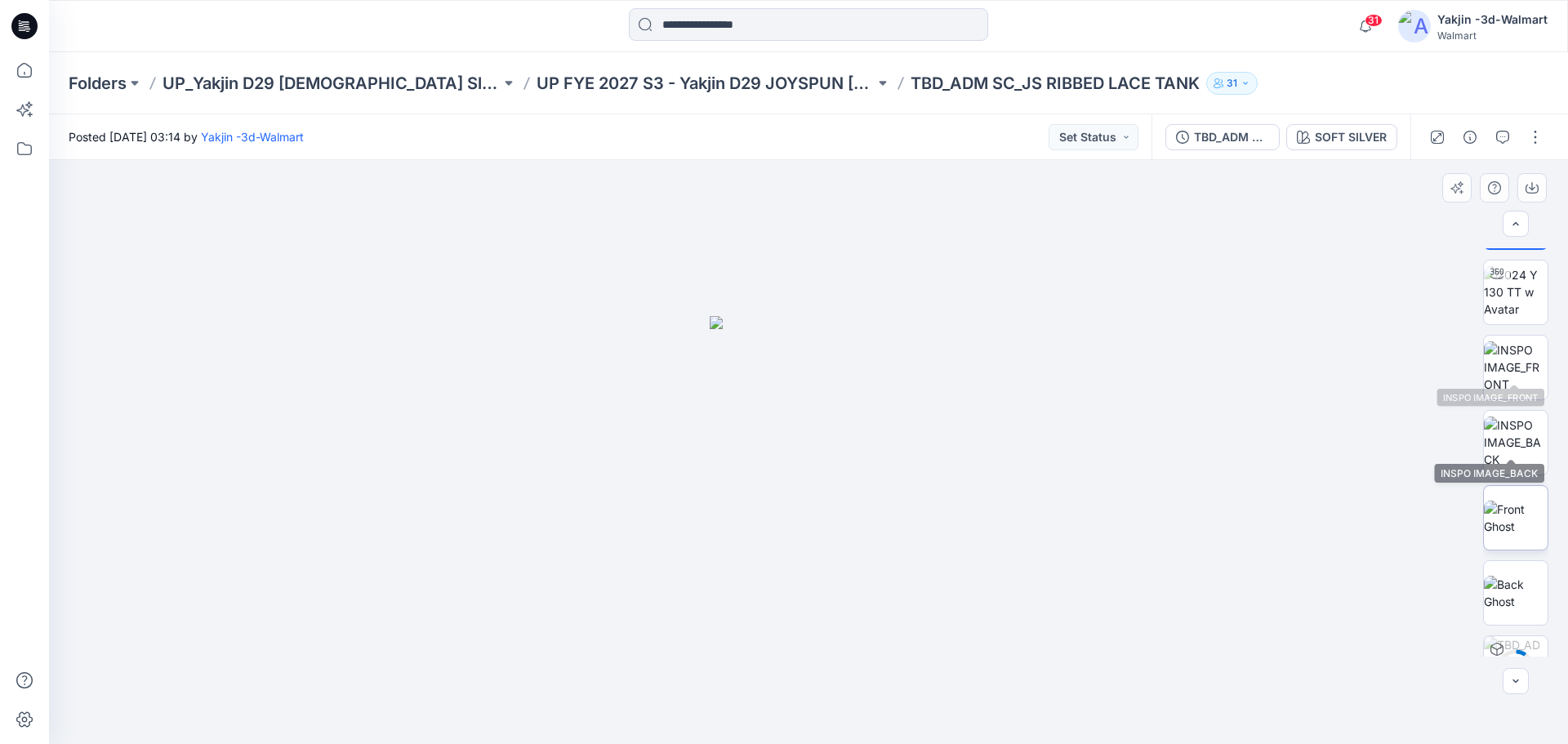
scroll to position [81, 0]
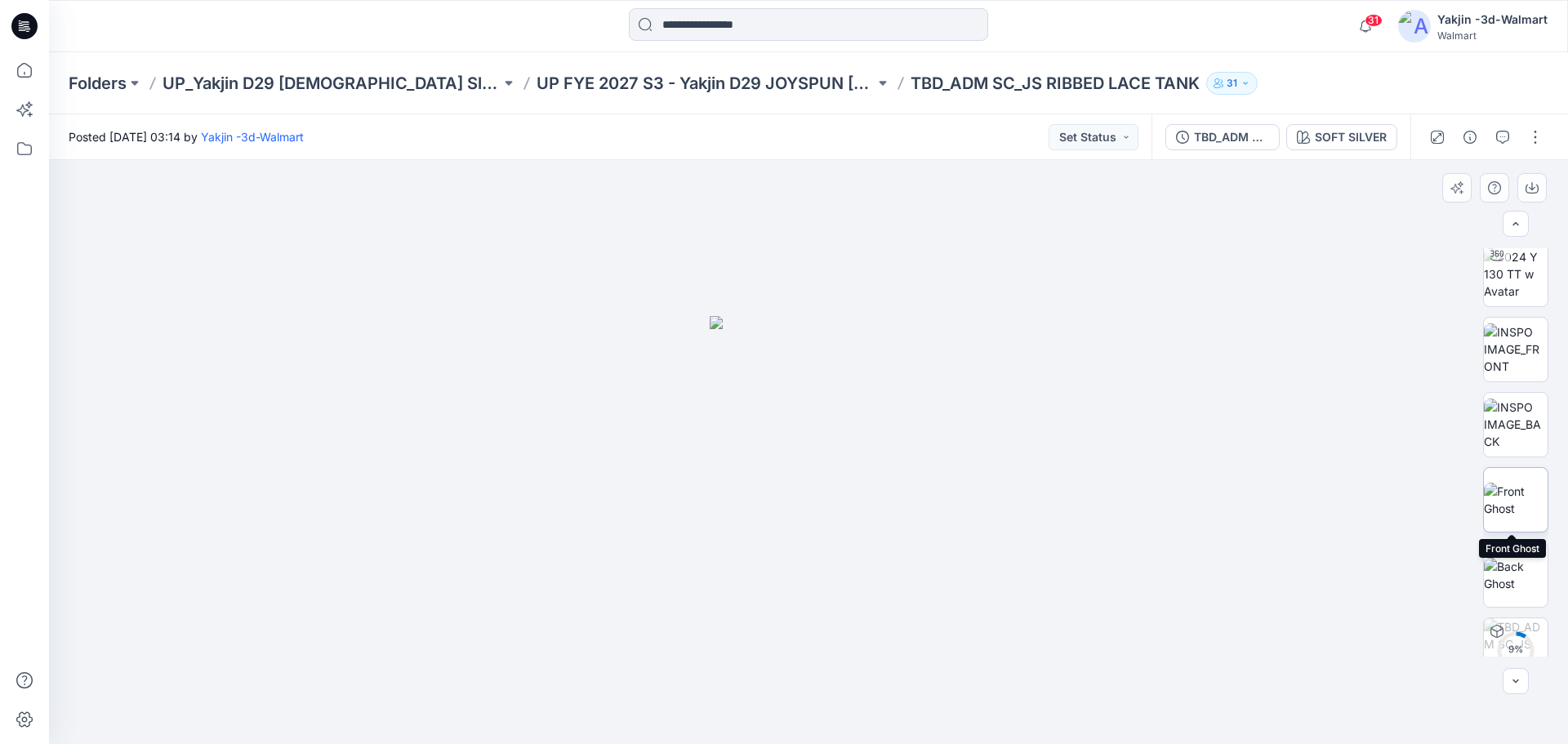
click at [1529, 515] on img at bounding box center [1515, 499] width 64 height 34
click at [1525, 571] on img at bounding box center [1515, 574] width 64 height 34
click at [1535, 507] on img at bounding box center [1515, 499] width 64 height 34
click at [1535, 577] on img at bounding box center [1515, 574] width 64 height 34
click at [1505, 299] on img at bounding box center [1515, 274] width 64 height 52
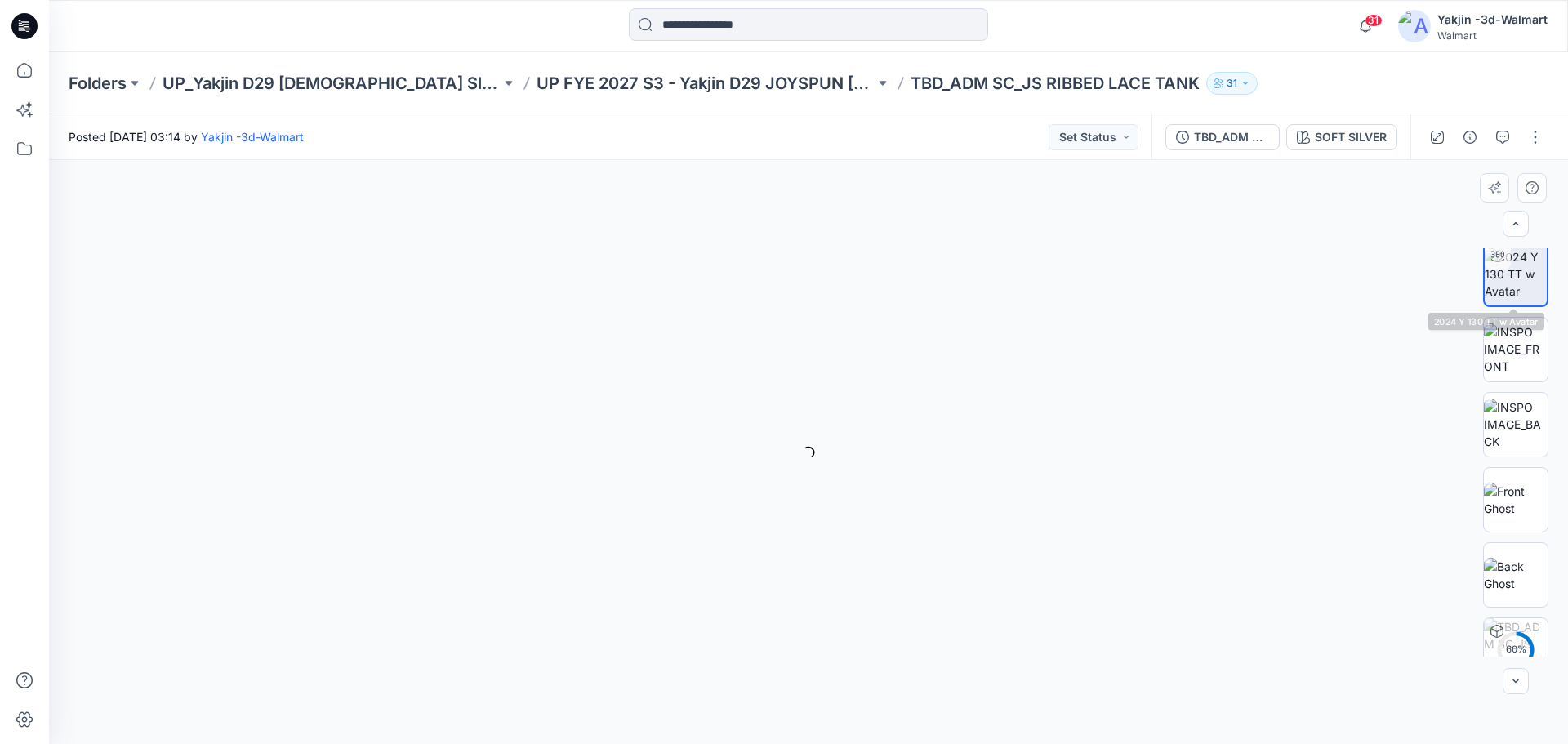
scroll to position [82, 0]
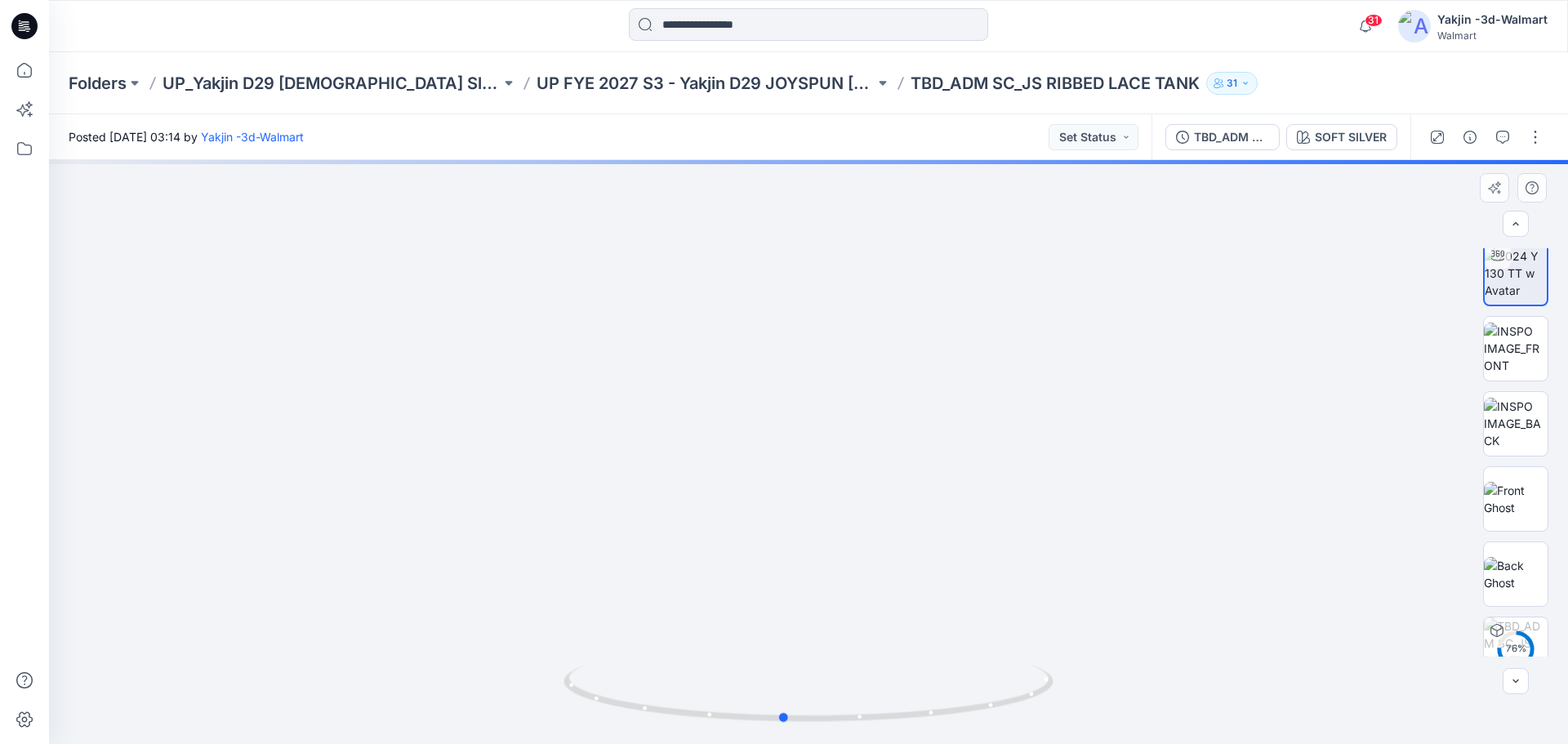
drag, startPoint x: 829, startPoint y: 715, endPoint x: 644, endPoint y: 653, distance: 195.1
click at [648, 662] on div at bounding box center [809, 702] width 490 height 81
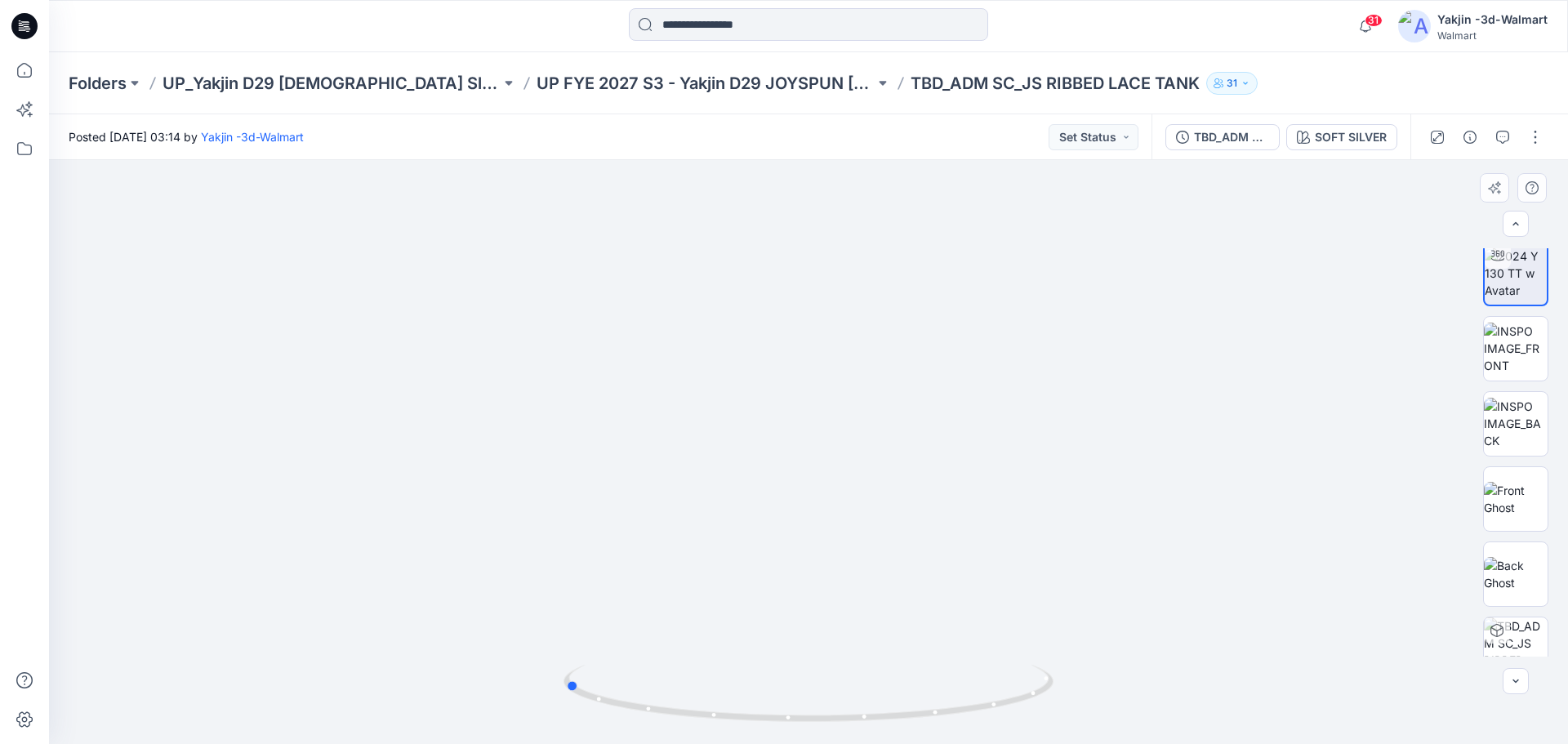
drag, startPoint x: 904, startPoint y: 715, endPoint x: 1354, endPoint y: 658, distance: 453.6
click at [1354, 658] on div at bounding box center [808, 452] width 1519 height 584
